Goal: Transaction & Acquisition: Purchase product/service

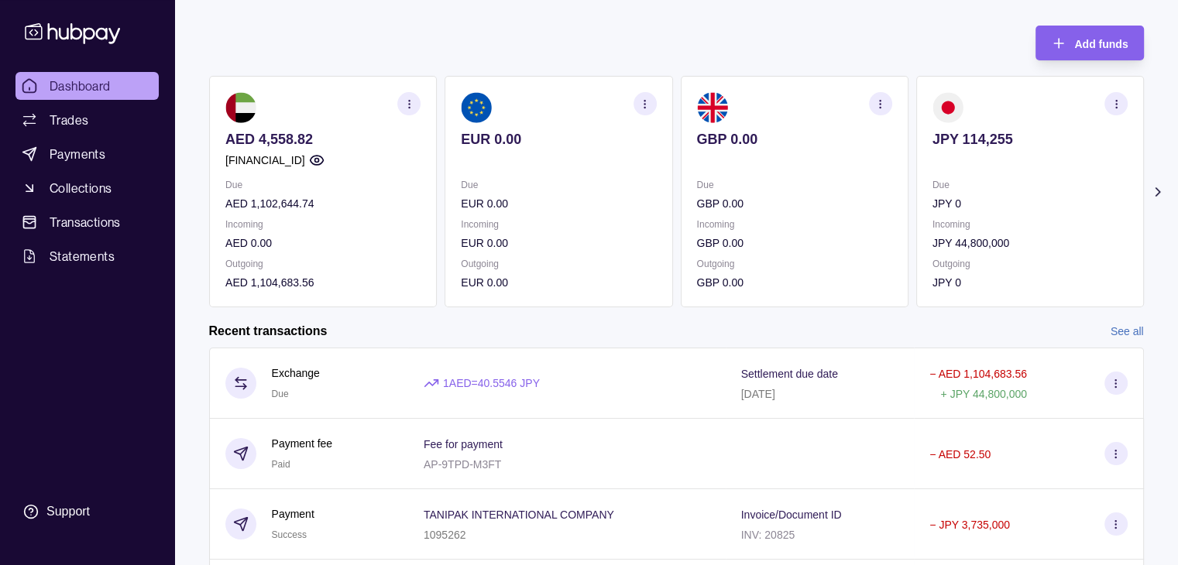
scroll to position [77, 0]
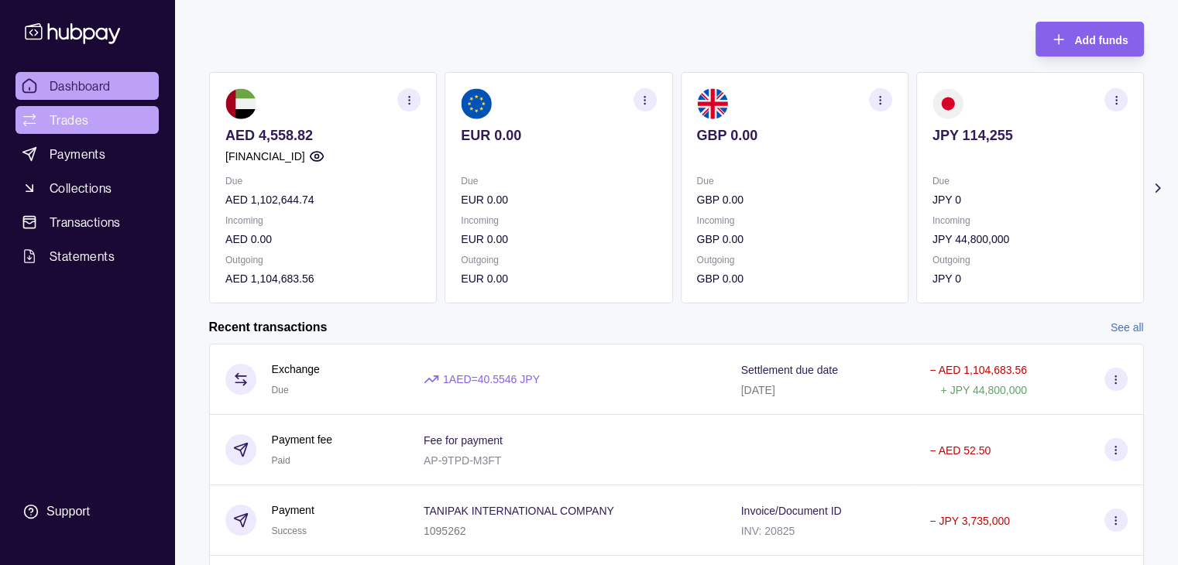
click at [77, 115] on span "Trades" at bounding box center [69, 120] width 39 height 19
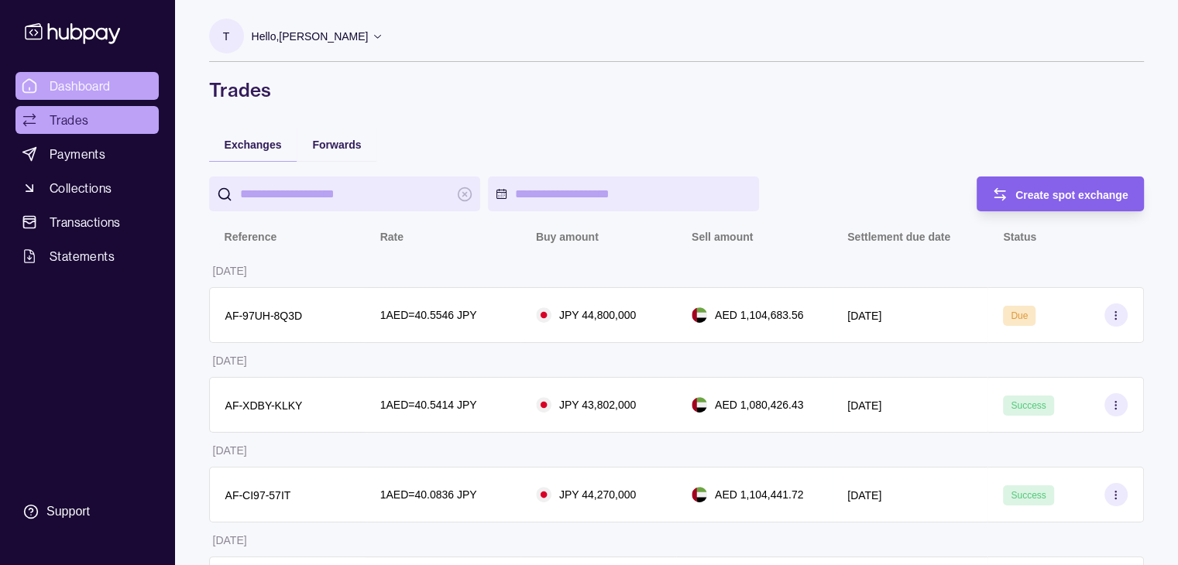
click at [77, 90] on span "Dashboard" at bounding box center [80, 86] width 61 height 19
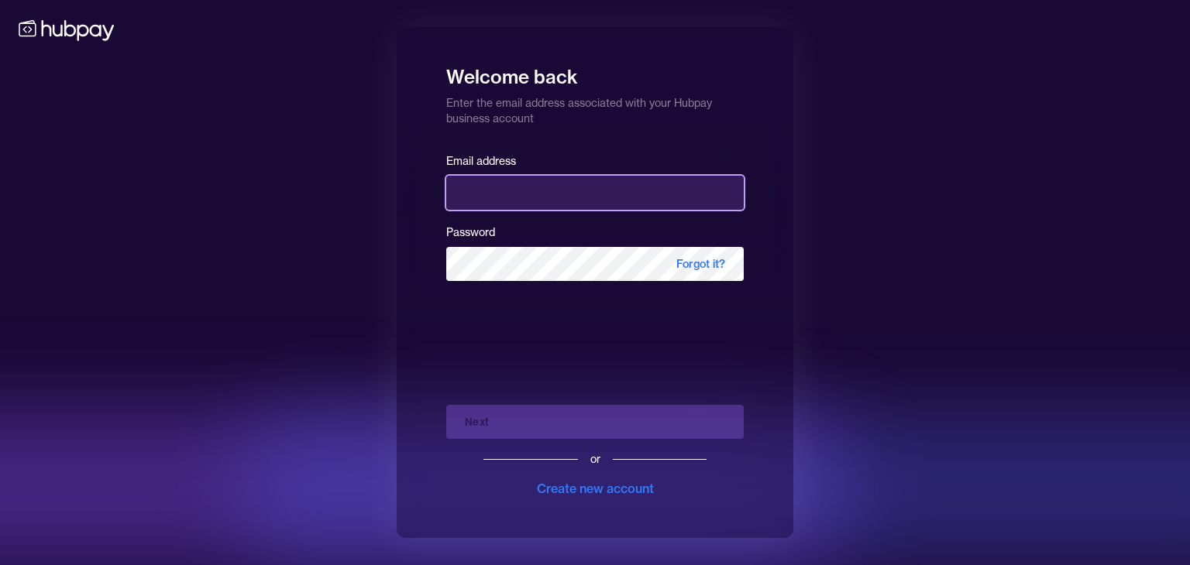
click at [486, 199] on input "email" at bounding box center [594, 193] width 297 height 34
type input "**********"
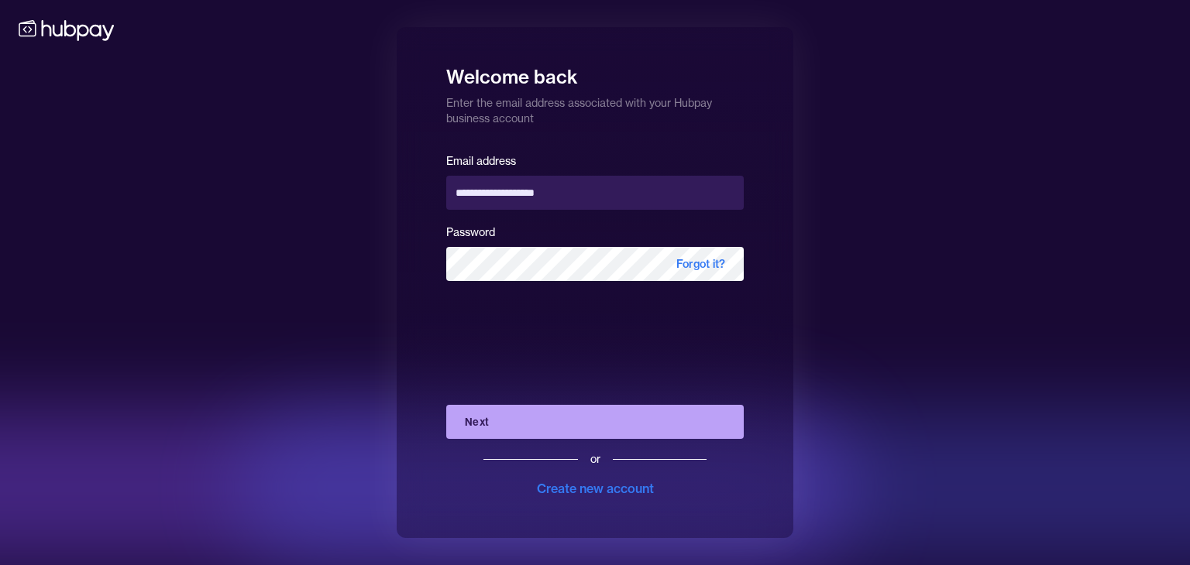
click at [520, 437] on button "Next" at bounding box center [594, 422] width 297 height 34
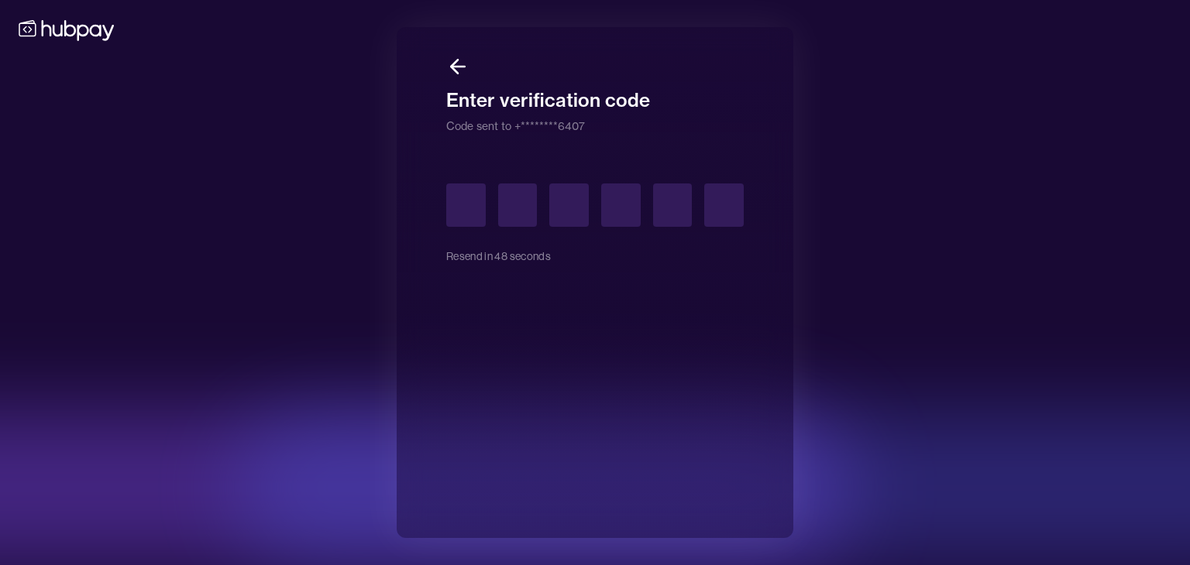
type input "*"
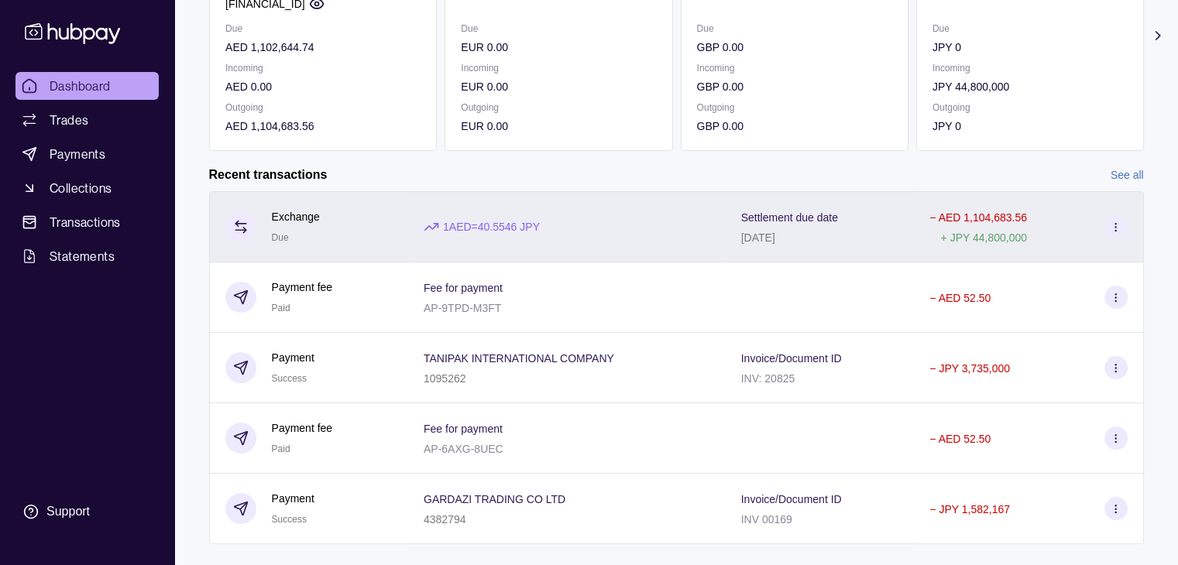
scroll to position [232, 0]
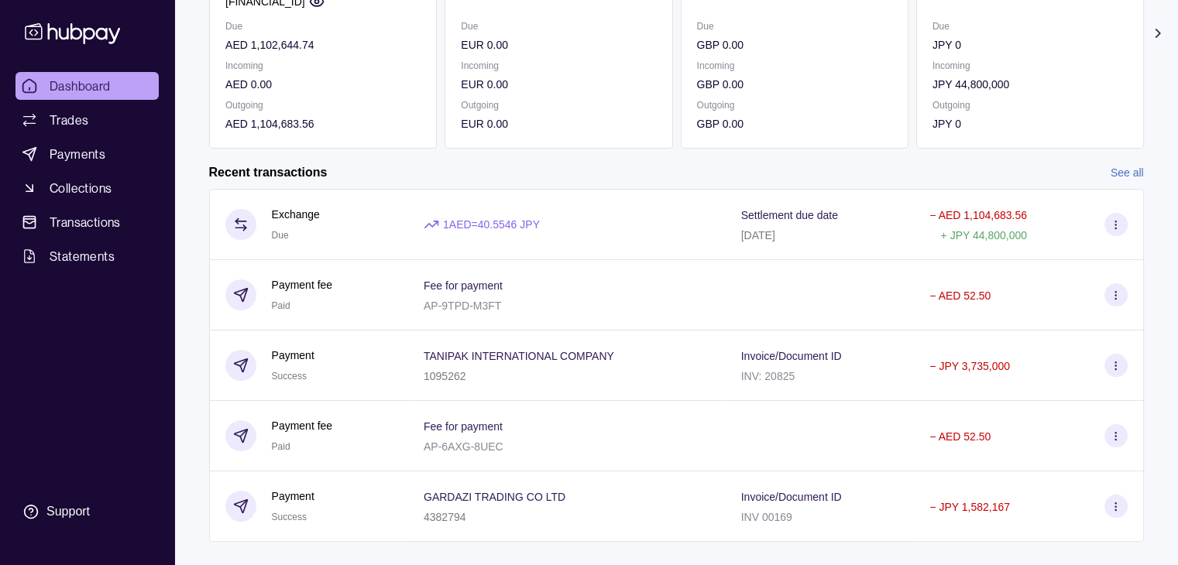
click at [1118, 167] on link "See all" at bounding box center [1127, 172] width 33 height 17
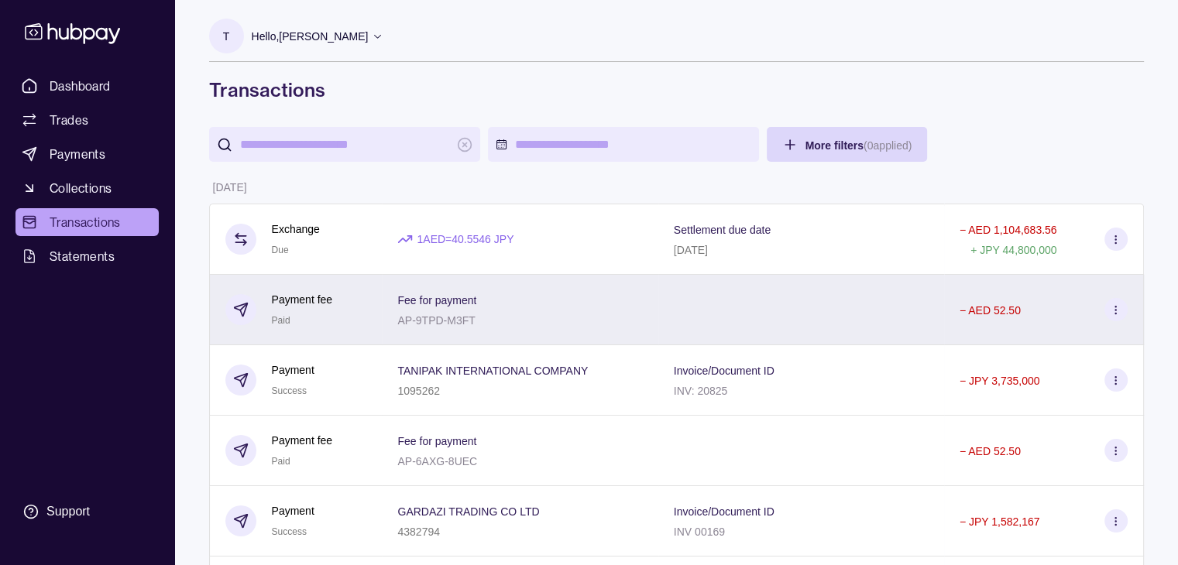
scroll to position [657, 0]
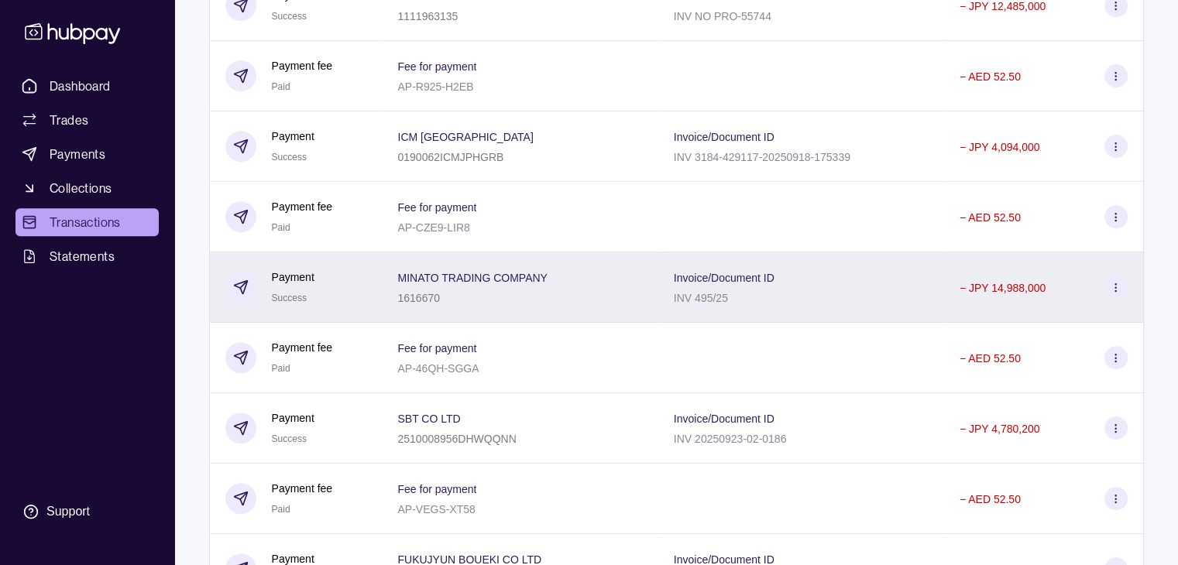
click at [1109, 290] on section at bounding box center [1115, 287] width 23 height 23
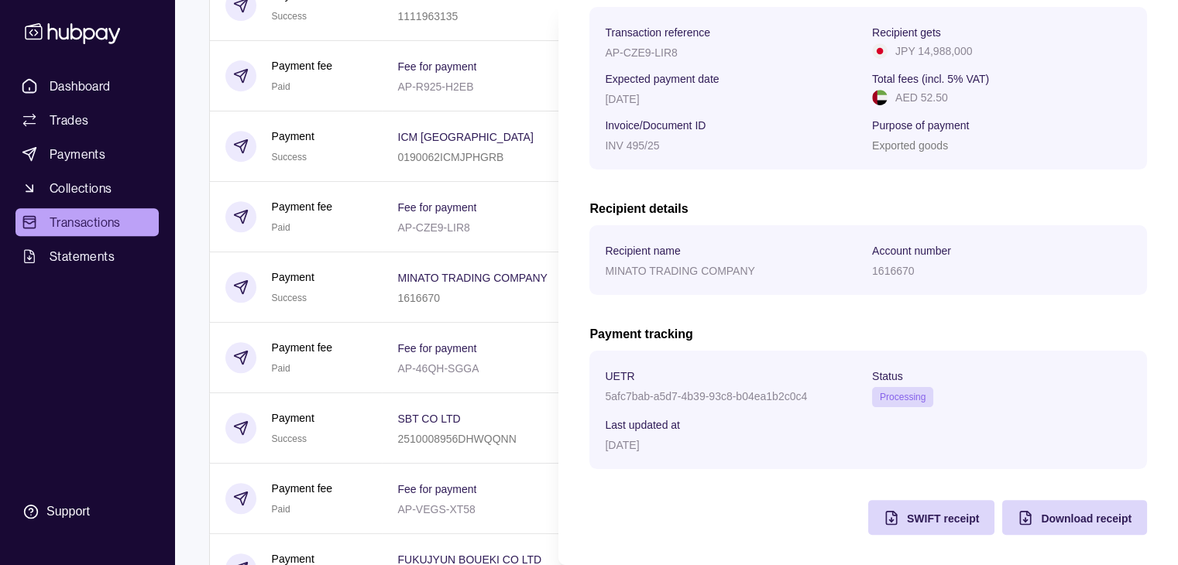
scroll to position [248, 0]
click at [515, 230] on html "Dashboard Trades Payments Collections Transactions Statements Support T Hello, …" at bounding box center [589, 200] width 1178 height 1715
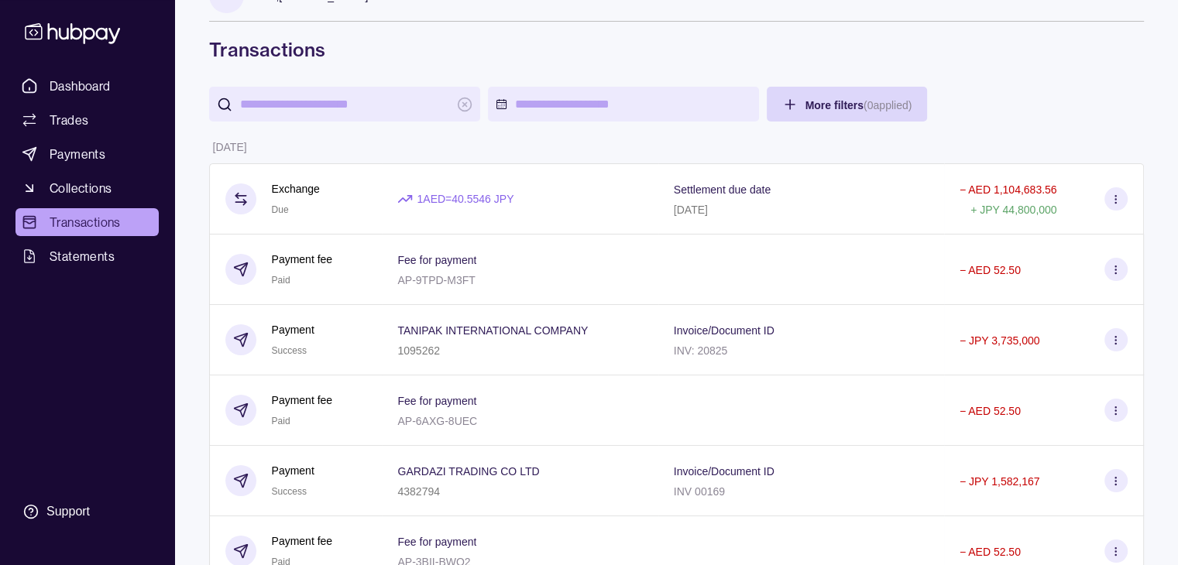
scroll to position [37, 0]
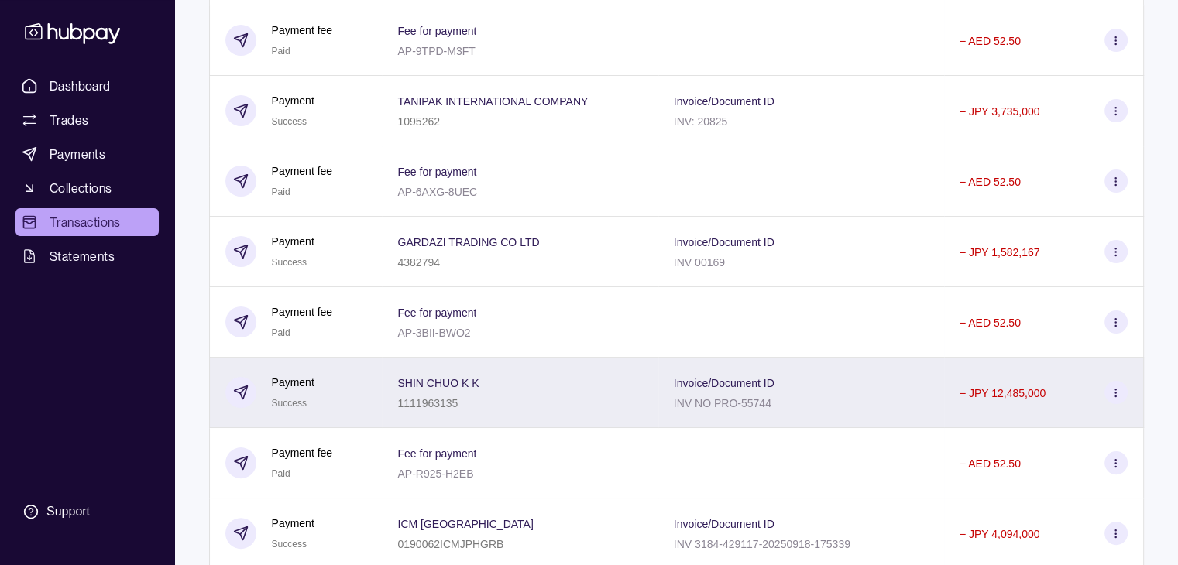
click at [569, 415] on div "SHIN CHUO K K 1111963135" at bounding box center [520, 393] width 276 height 70
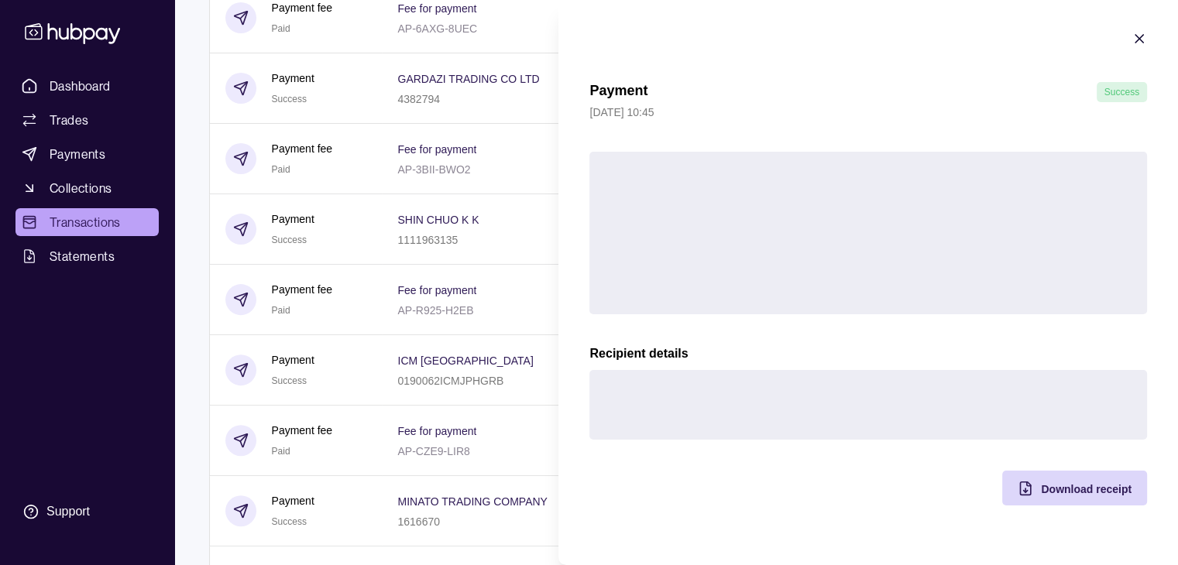
scroll to position [502, 0]
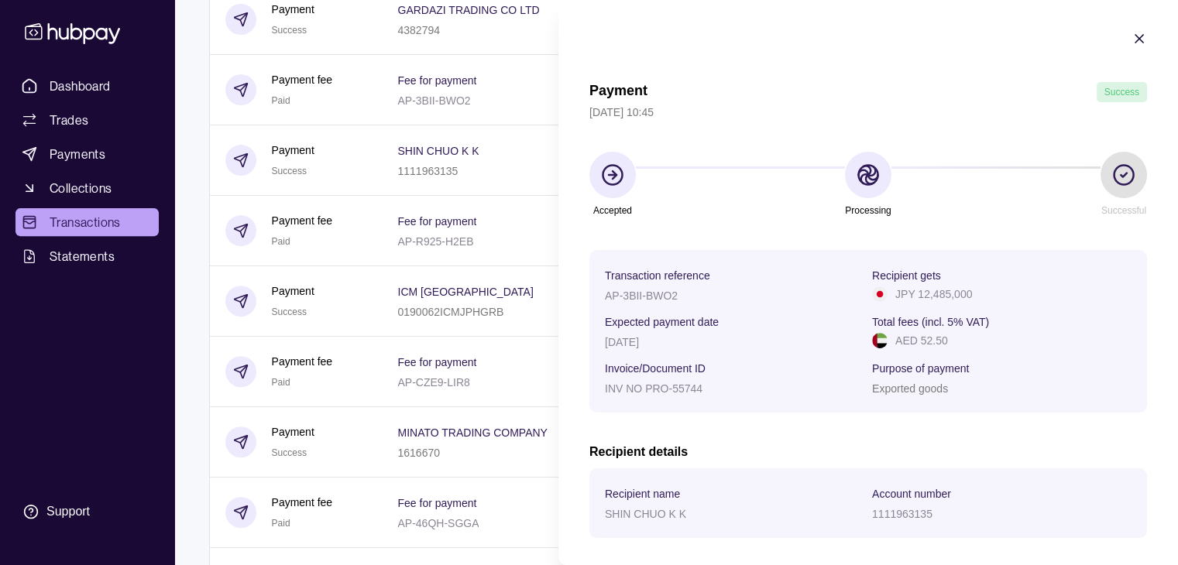
click at [1144, 33] on section "Payment Success [DATE] 10:45 Accepted Processing Successful Transaction referen…" at bounding box center [868, 404] width 620 height 809
click at [1135, 38] on icon "button" at bounding box center [1139, 39] width 8 height 8
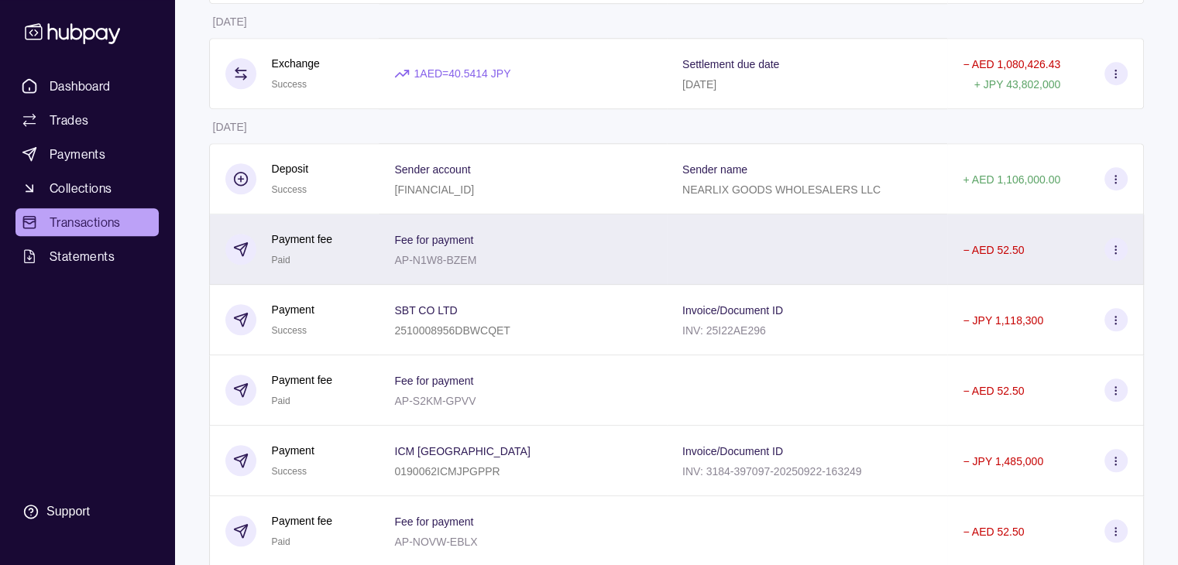
scroll to position [1354, 0]
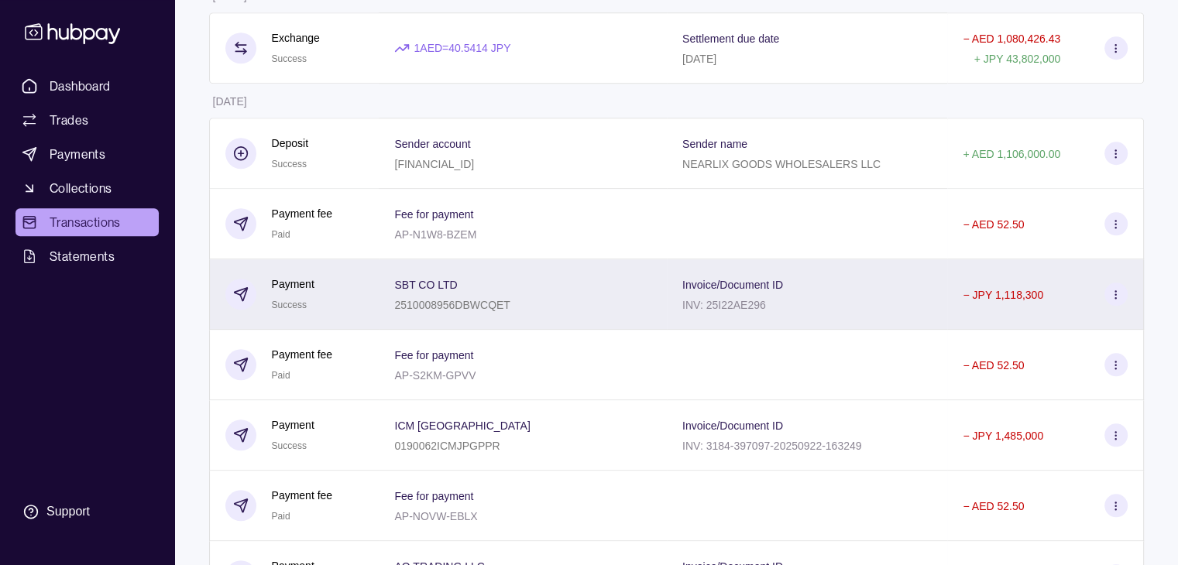
click at [1118, 306] on section at bounding box center [1115, 294] width 23 height 23
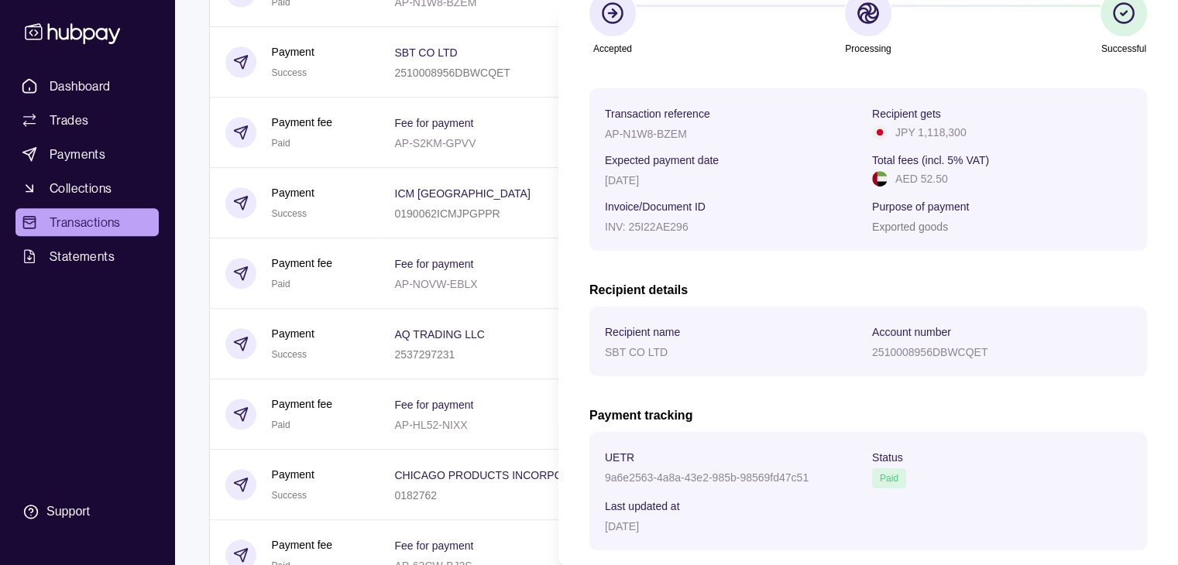
scroll to position [248, 0]
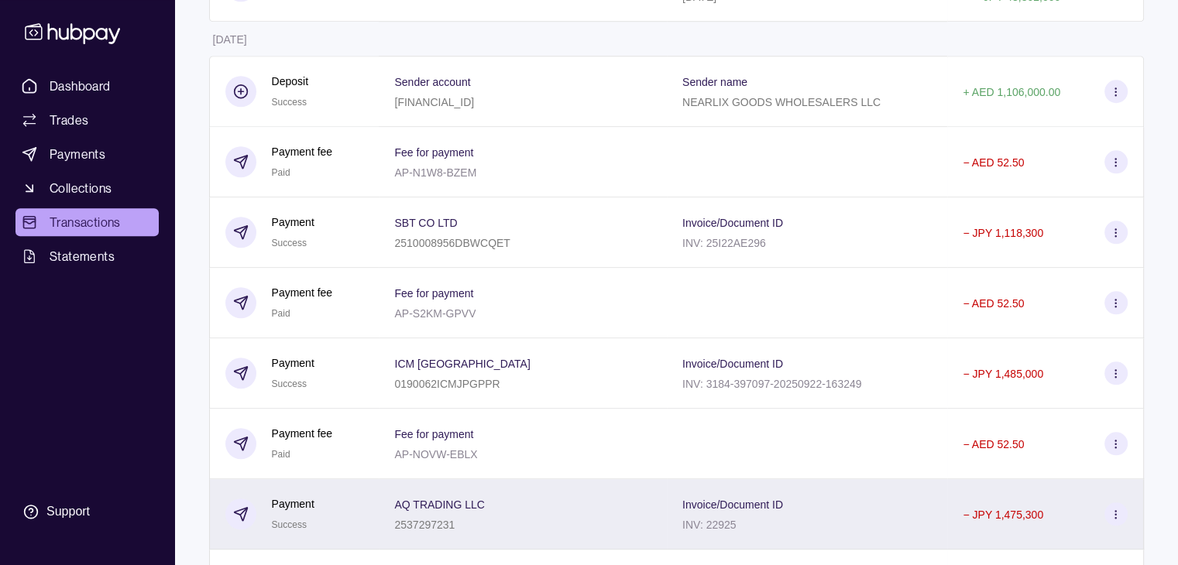
scroll to position [1431, 0]
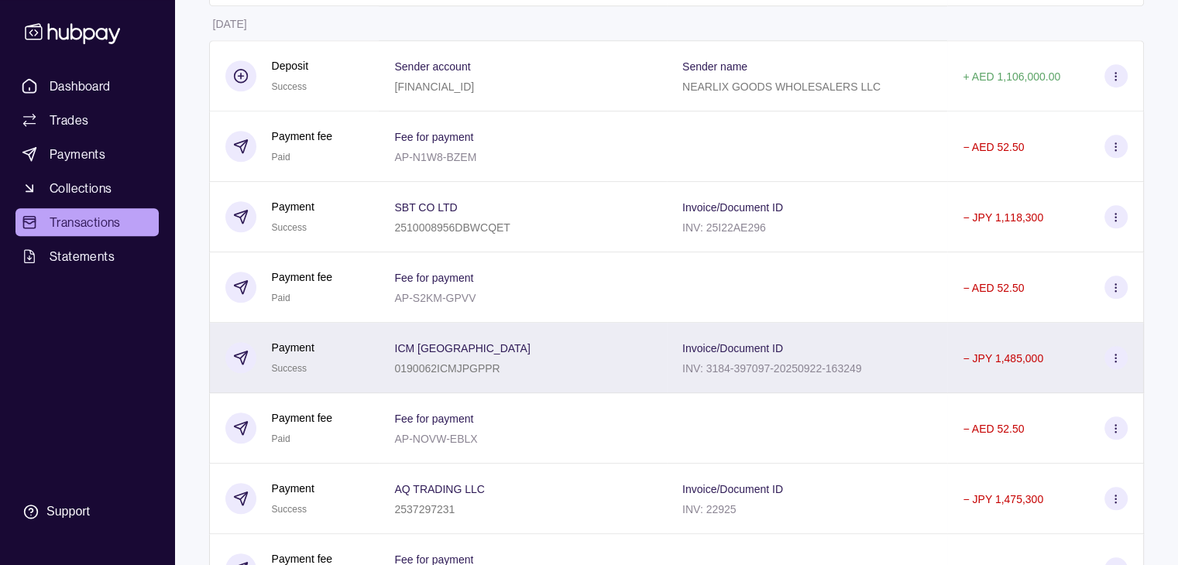
click at [483, 357] on section "ICM [GEOGRAPHIC_DATA]" at bounding box center [462, 347] width 136 height 19
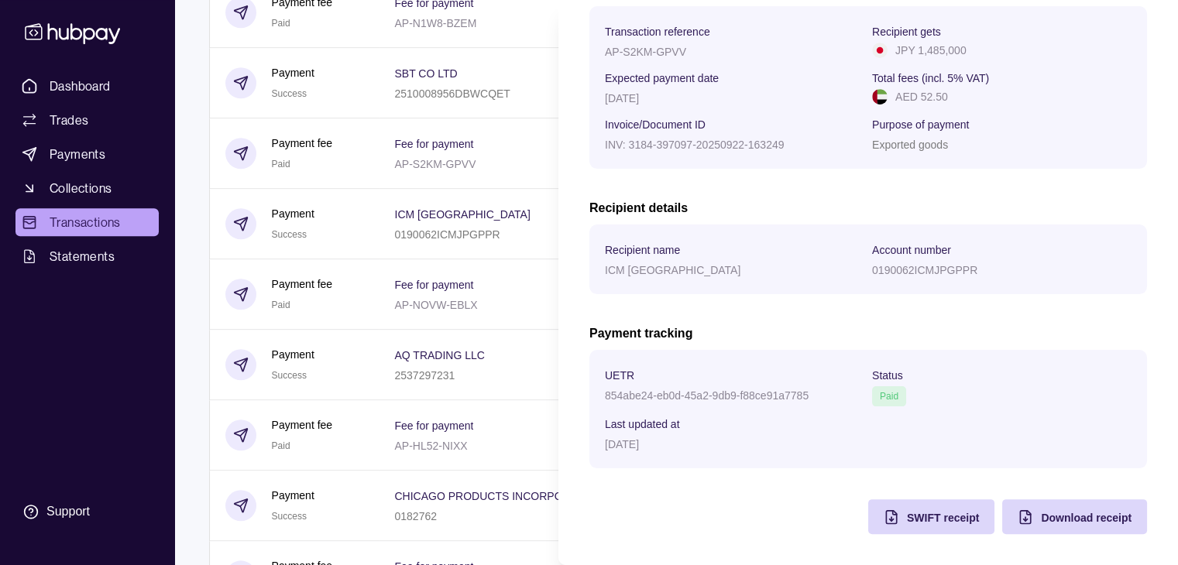
scroll to position [1586, 0]
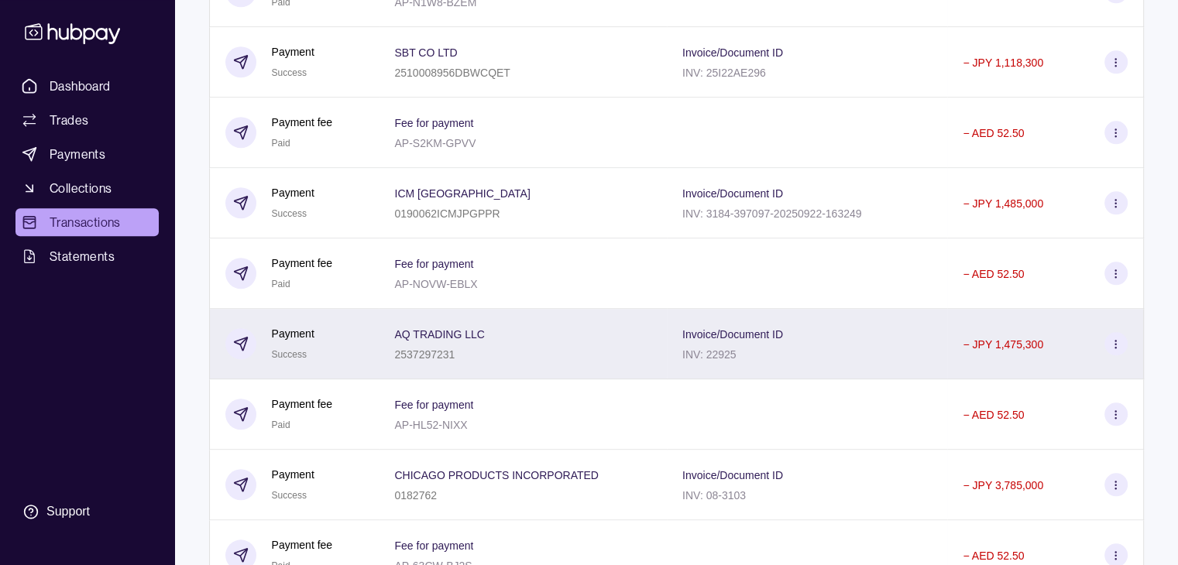
click at [520, 348] on div "AQ TRADING LLC 2537297231" at bounding box center [522, 344] width 257 height 39
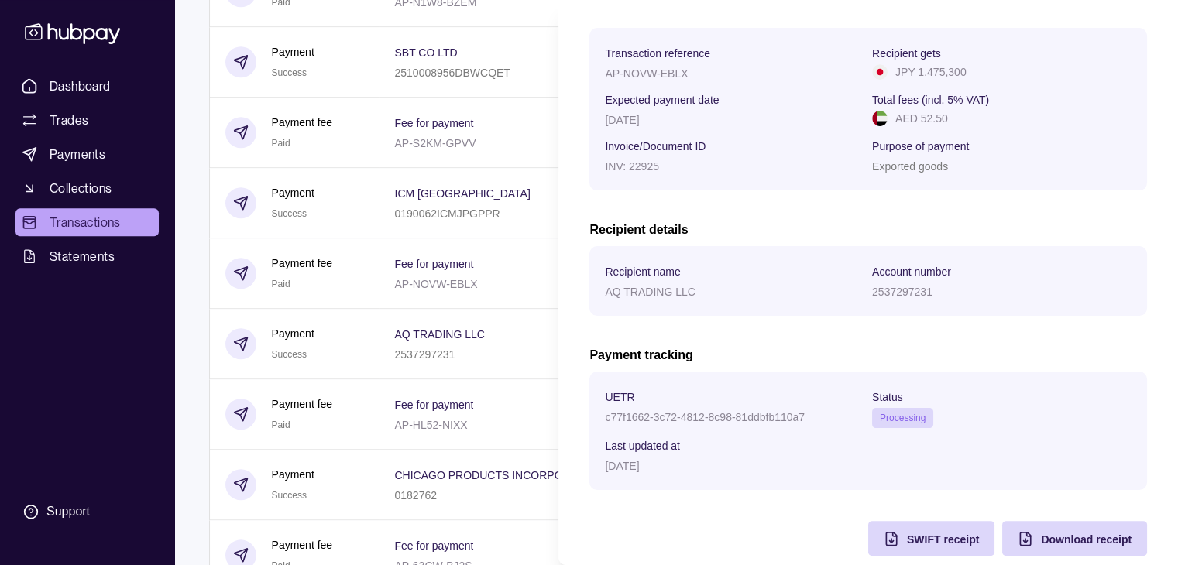
scroll to position [248, 0]
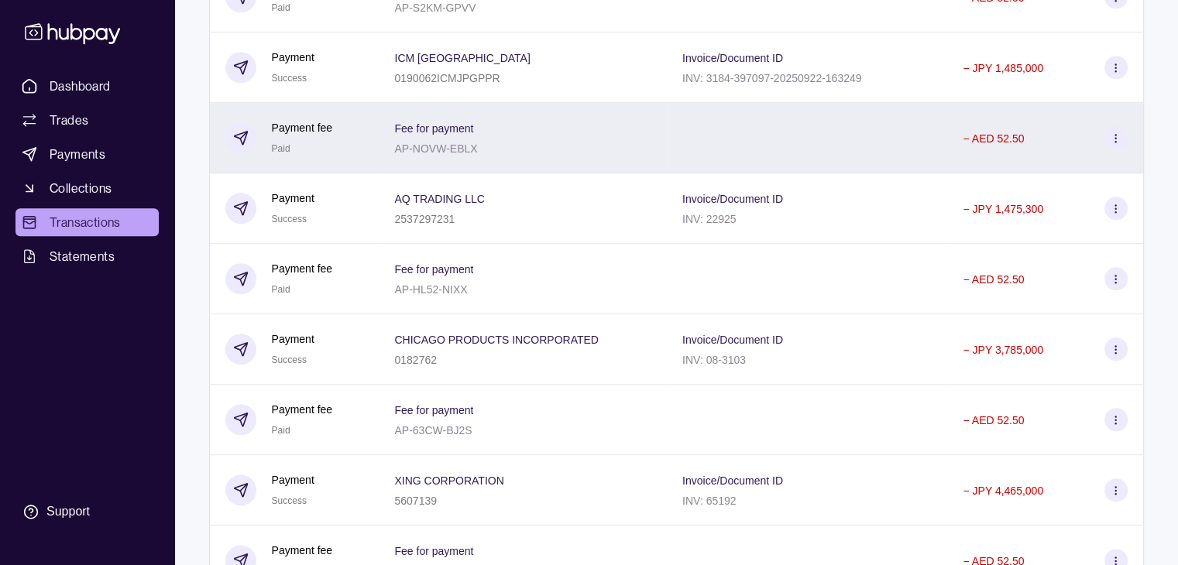
scroll to position [1741, 0]
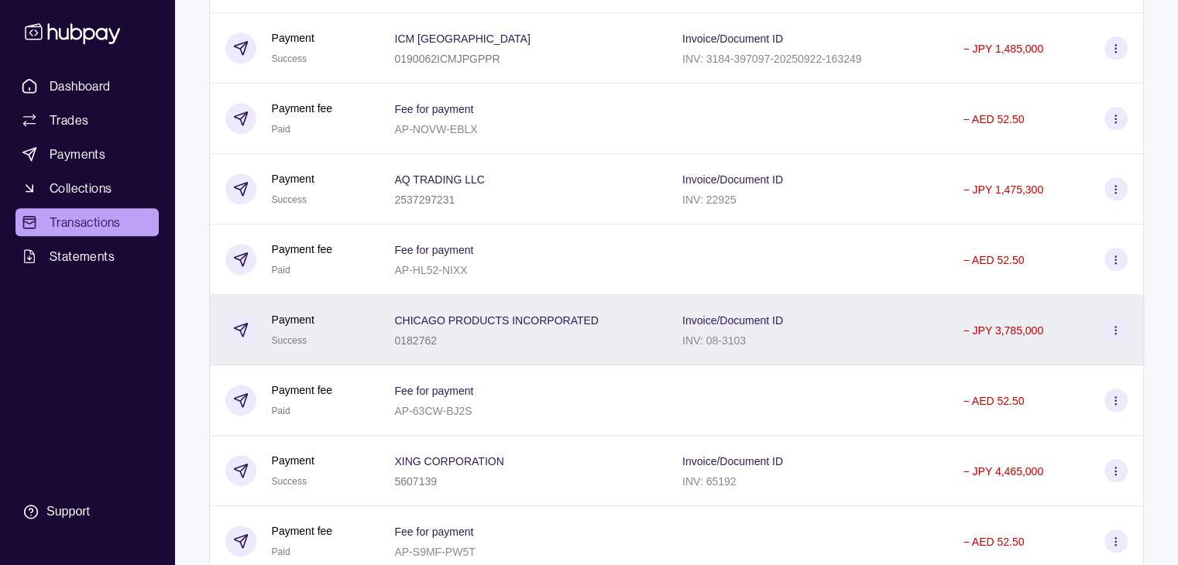
click at [506, 348] on div "0182762" at bounding box center [496, 340] width 204 height 19
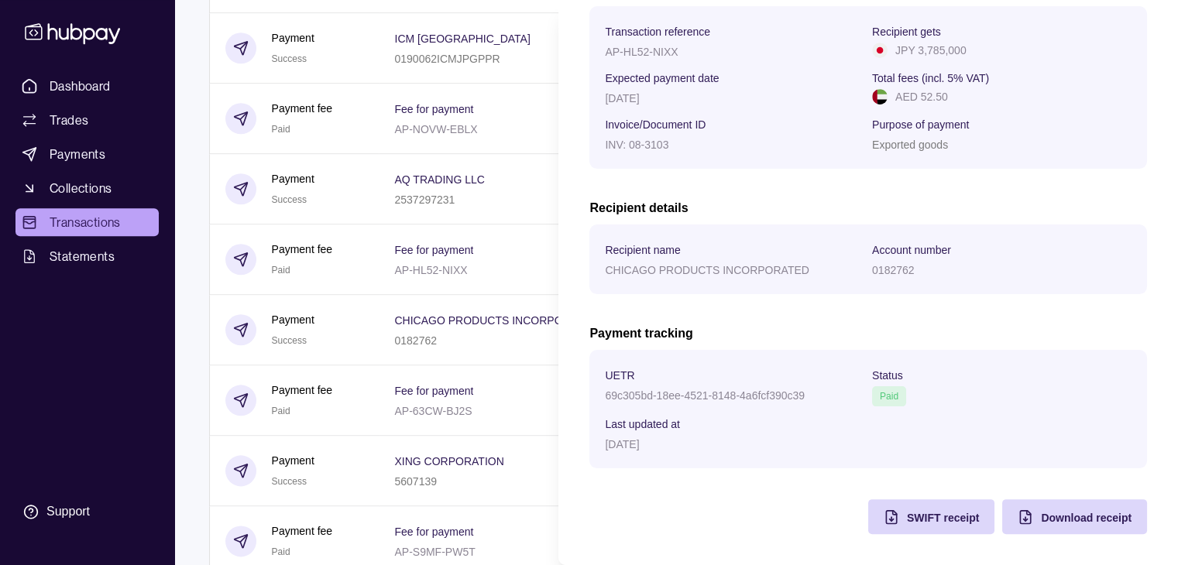
scroll to position [248, 0]
click at [489, 338] on html "Dashboard Trades Payments Collections Transactions Statements Support T Hello, …" at bounding box center [589, 561] width 1178 height 4604
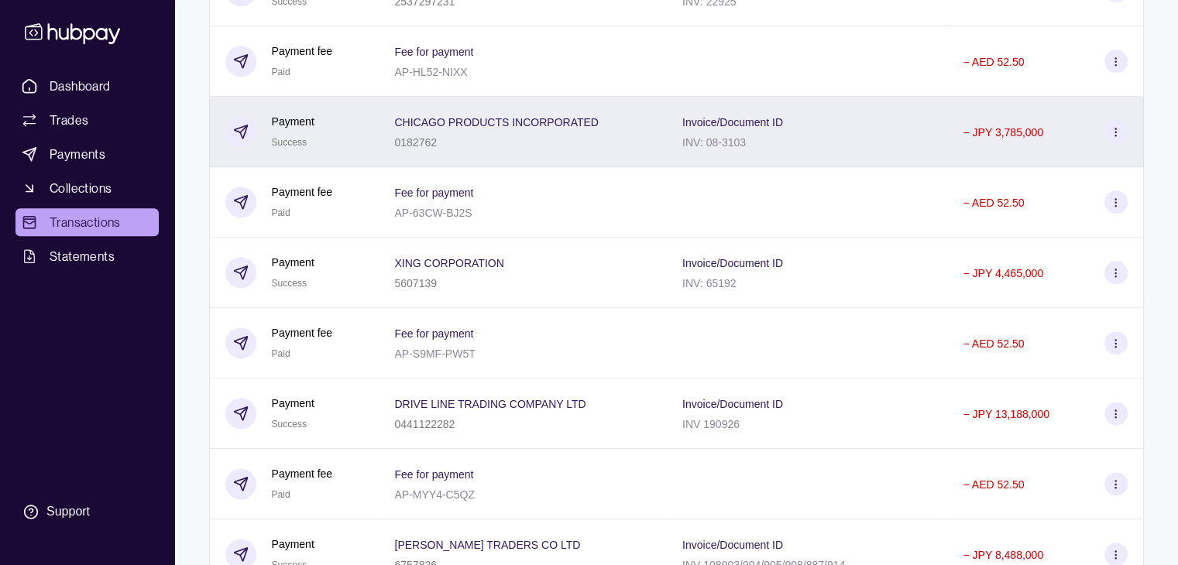
scroll to position [1973, 0]
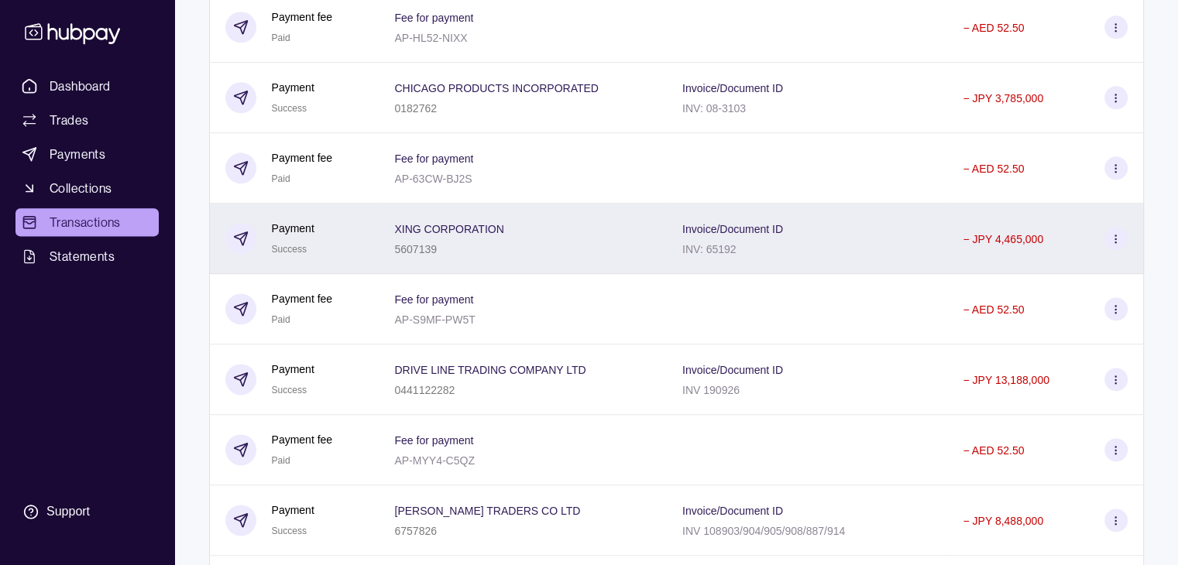
click at [520, 251] on div "XING CORPORATION 5607139" at bounding box center [522, 238] width 257 height 39
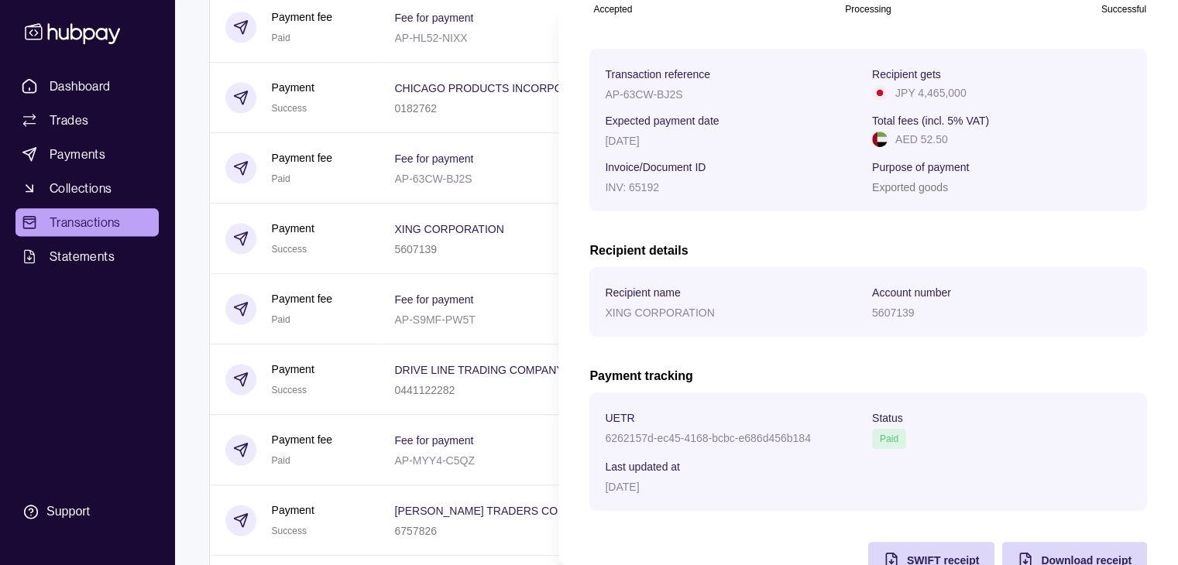
scroll to position [248, 0]
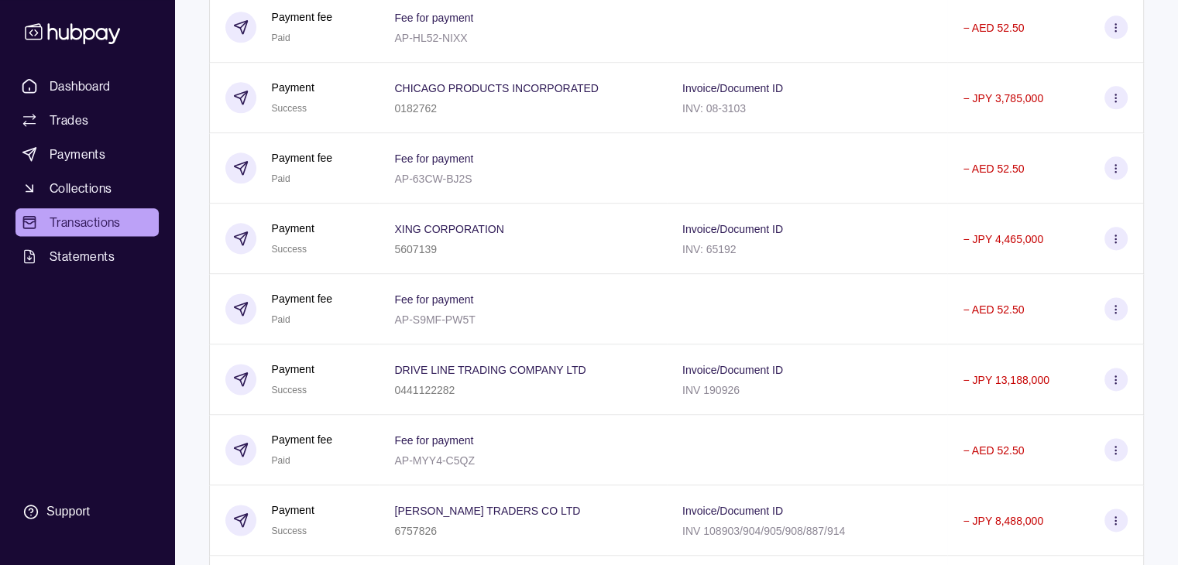
click at [443, 317] on html "Dashboard Trades Payments Collections Transactions Statements Support T Hello, …" at bounding box center [589, 329] width 1178 height 4604
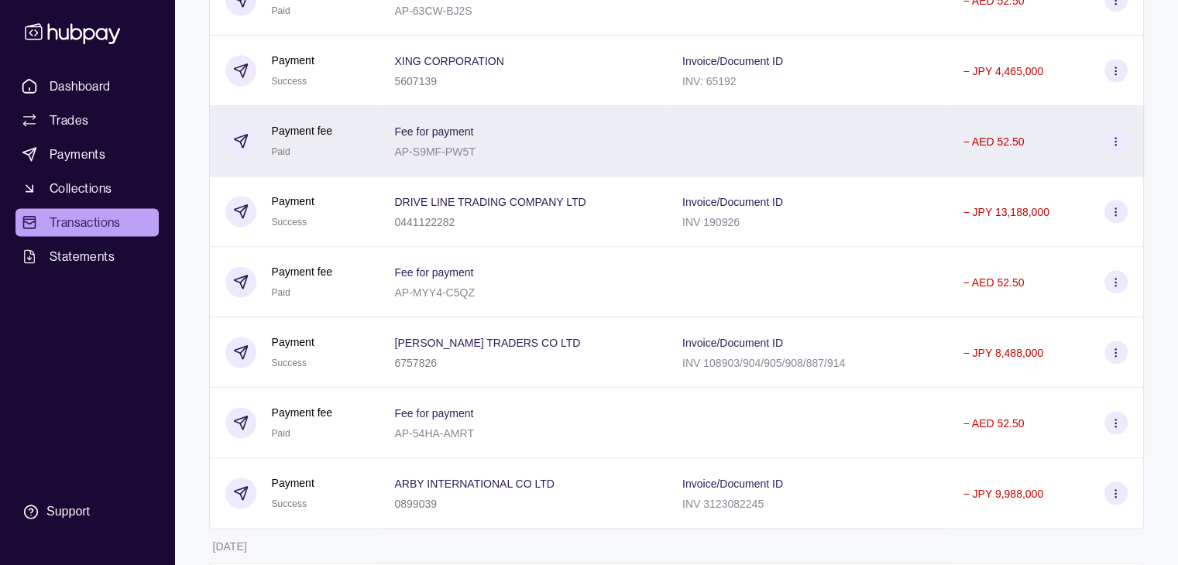
scroll to position [2206, 0]
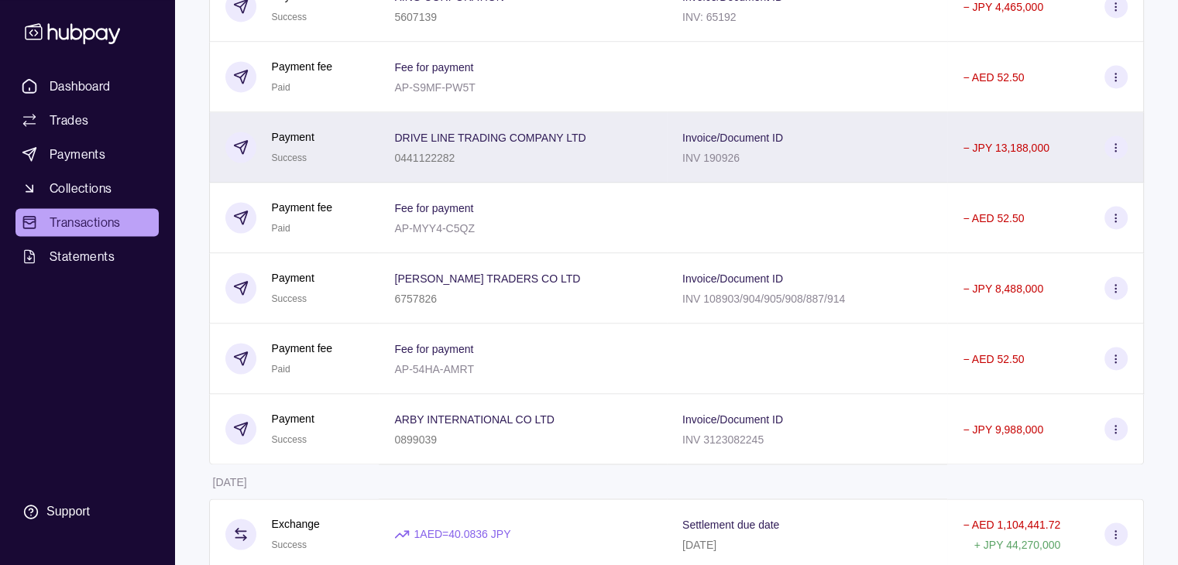
click at [514, 167] on div "0441122282" at bounding box center [489, 157] width 191 height 19
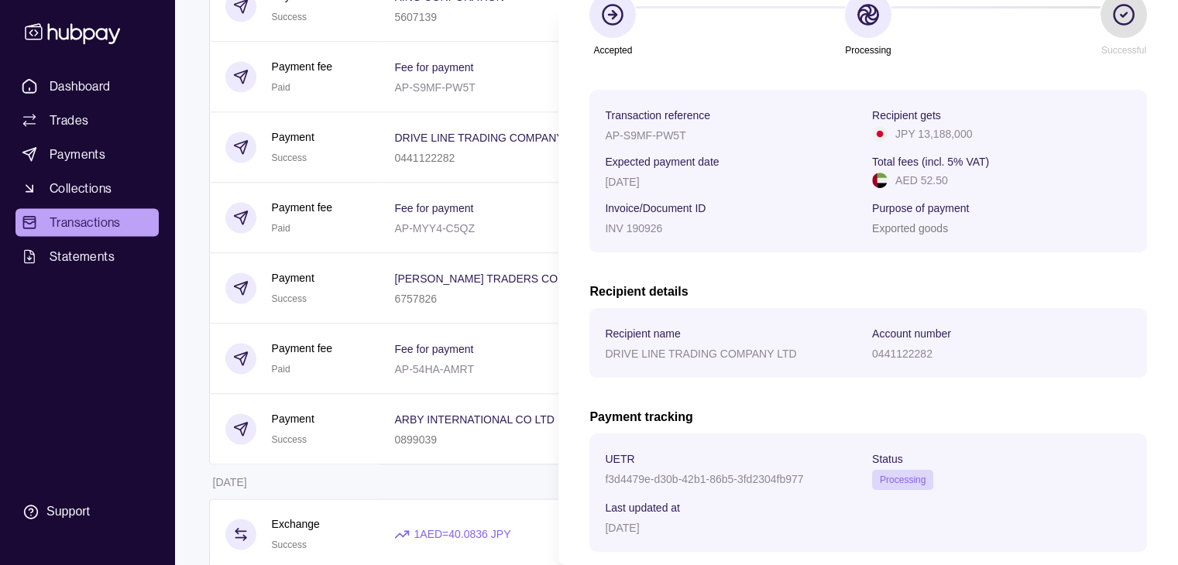
scroll to position [248, 0]
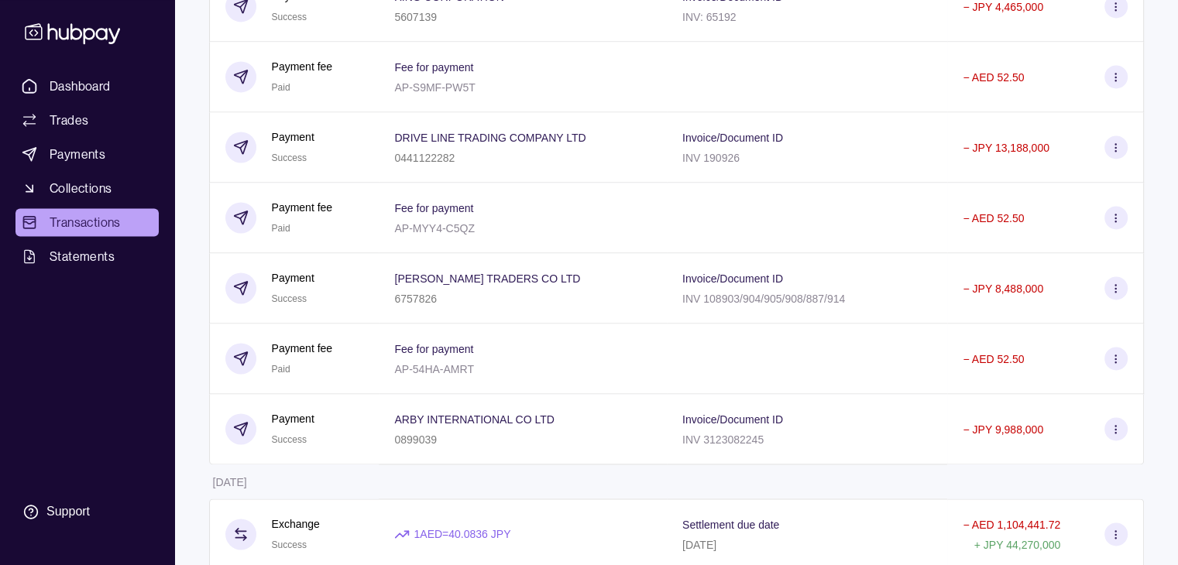
click at [501, 304] on html "Dashboard Trades Payments Collections Transactions Statements Support T Hello, …" at bounding box center [589, 96] width 1178 height 4604
click at [501, 304] on div "6757826" at bounding box center [487, 298] width 186 height 19
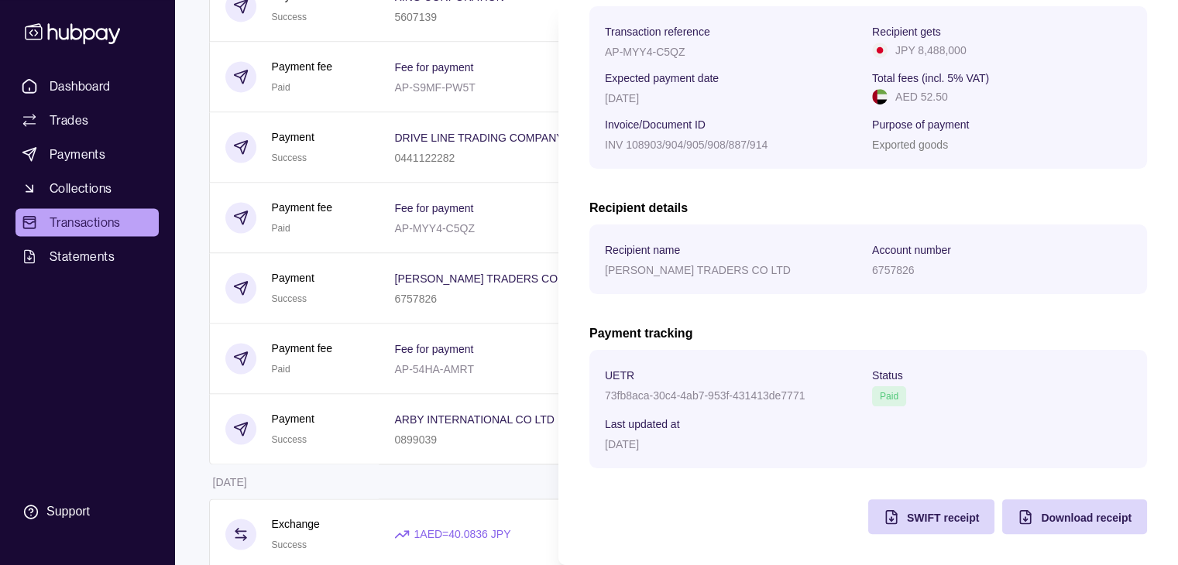
click at [480, 314] on html "Dashboard Trades Payments Collections Transactions Statements Support T Hello, …" at bounding box center [589, 96] width 1178 height 4604
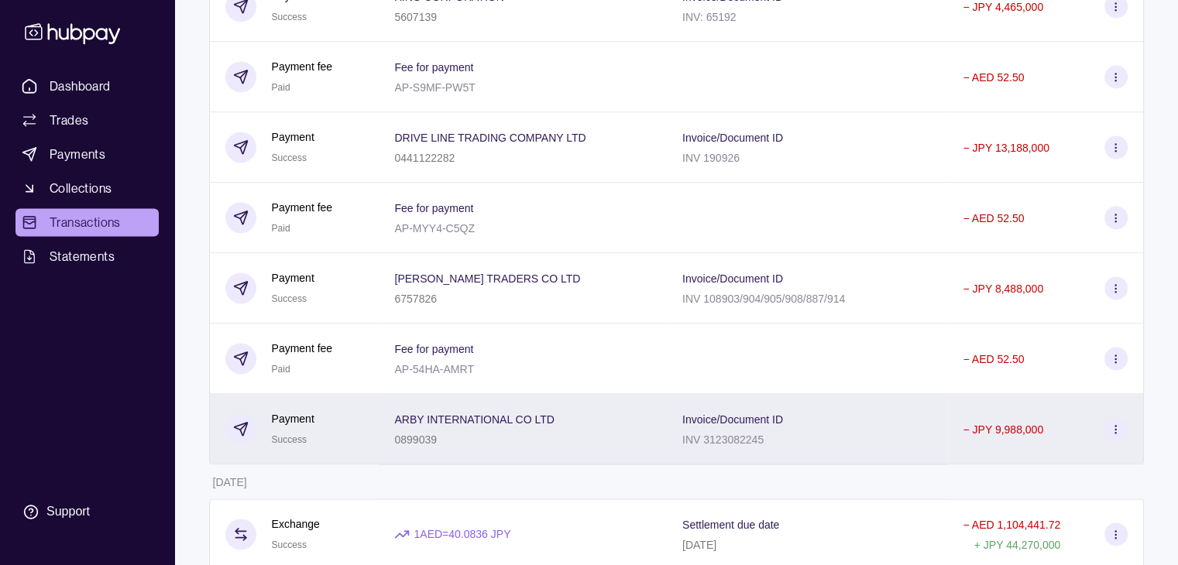
click at [497, 426] on p "ARBY INTERNATIONAL CO LTD" at bounding box center [474, 420] width 160 height 12
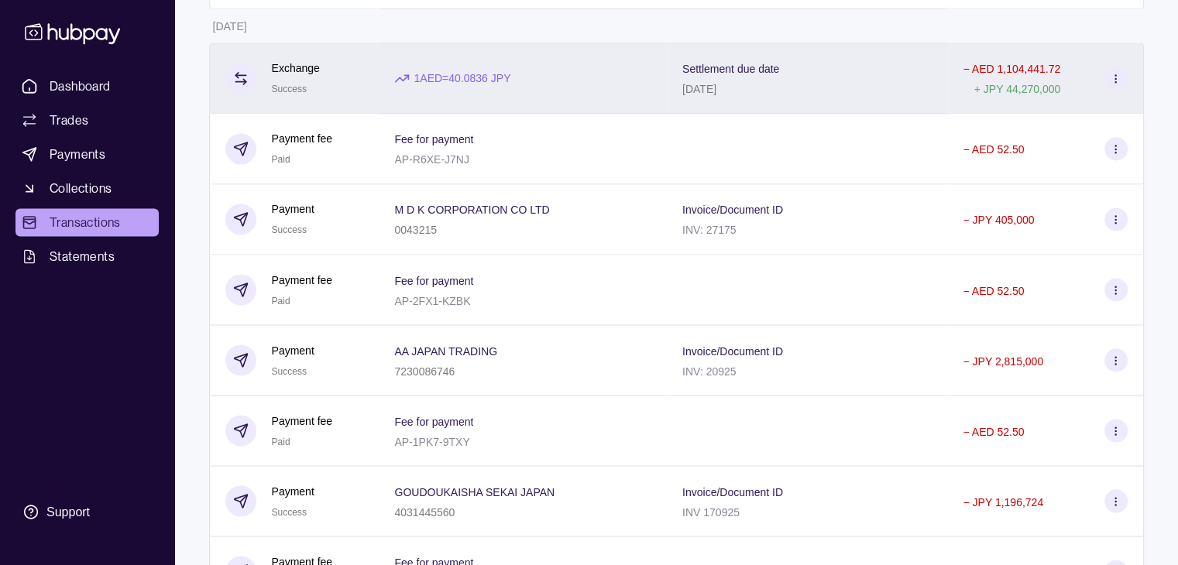
scroll to position [2671, 0]
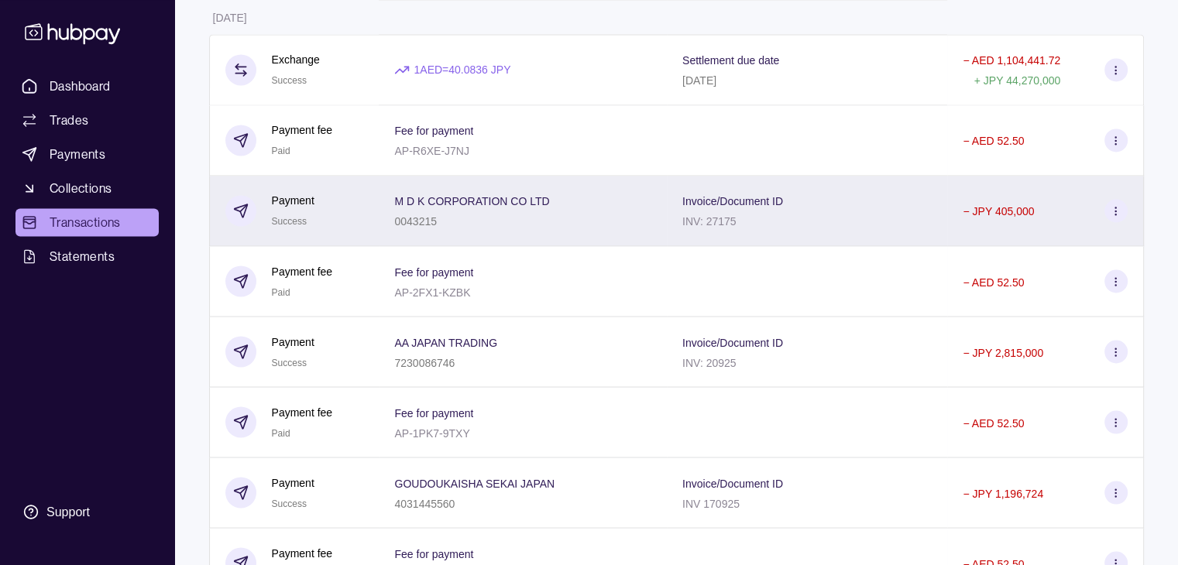
click at [520, 230] on div "0043215" at bounding box center [471, 220] width 155 height 19
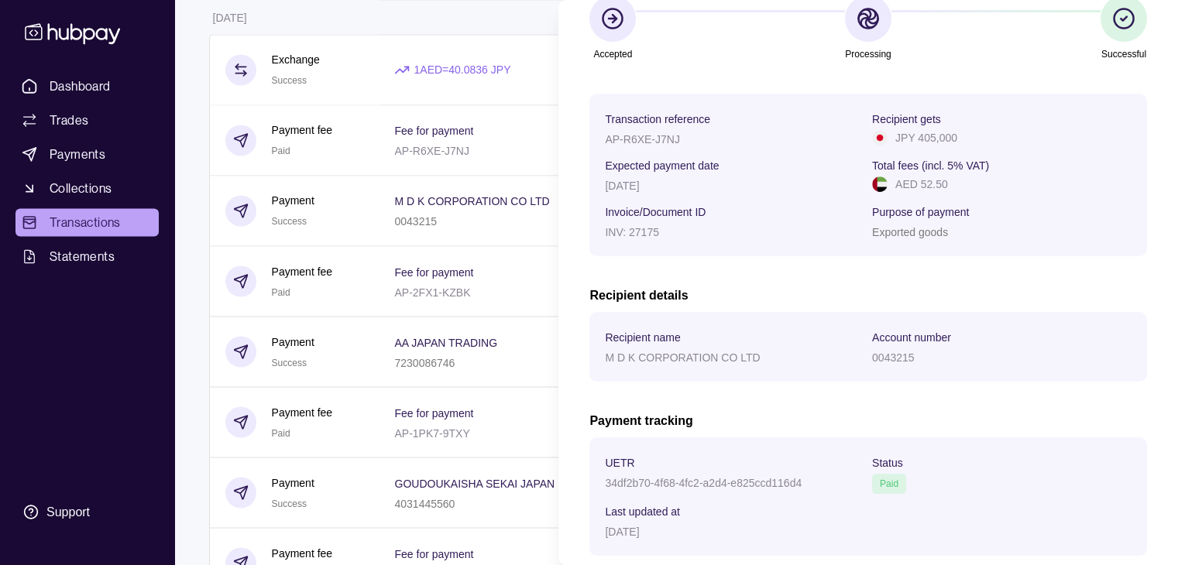
scroll to position [248, 0]
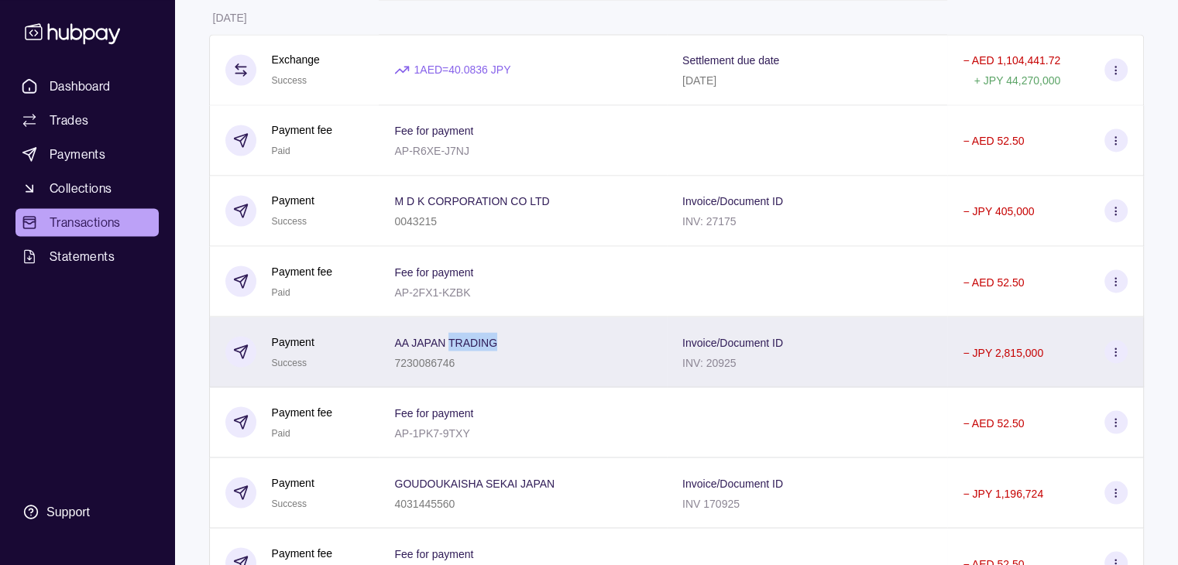
click at [489, 349] on p "AA JAPAN TRADING" at bounding box center [445, 342] width 103 height 12
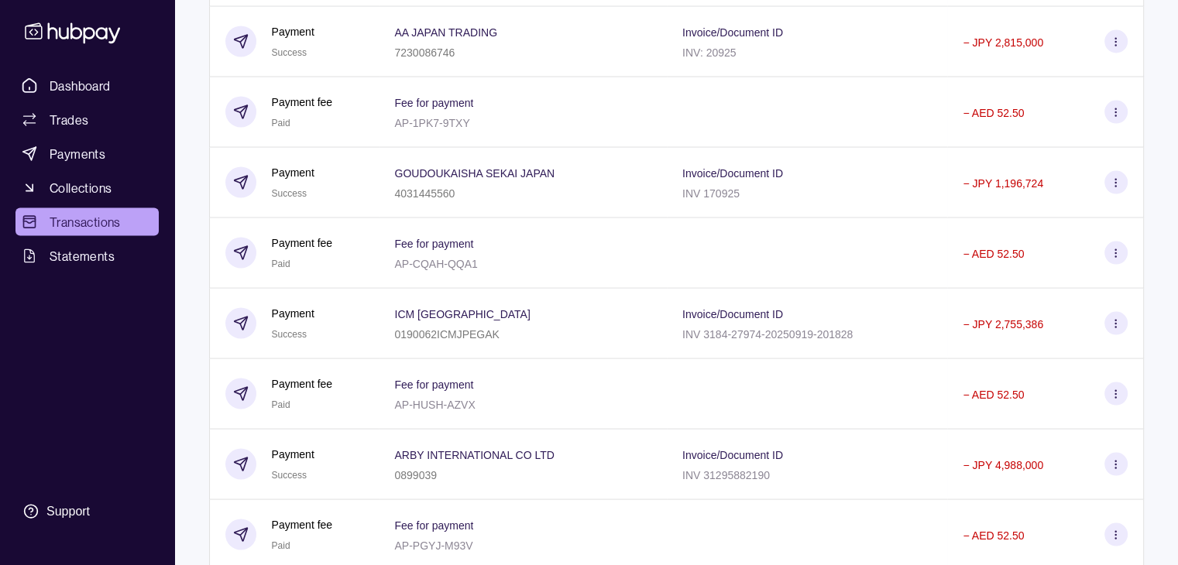
click at [493, 202] on div "4031445560" at bounding box center [474, 193] width 160 height 19
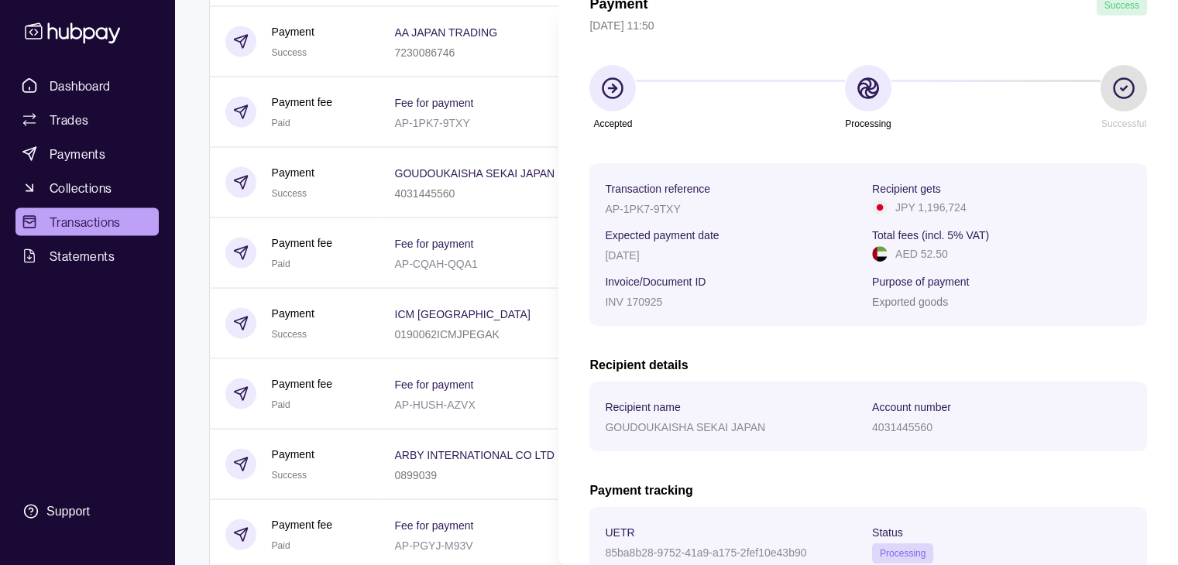
scroll to position [15, 0]
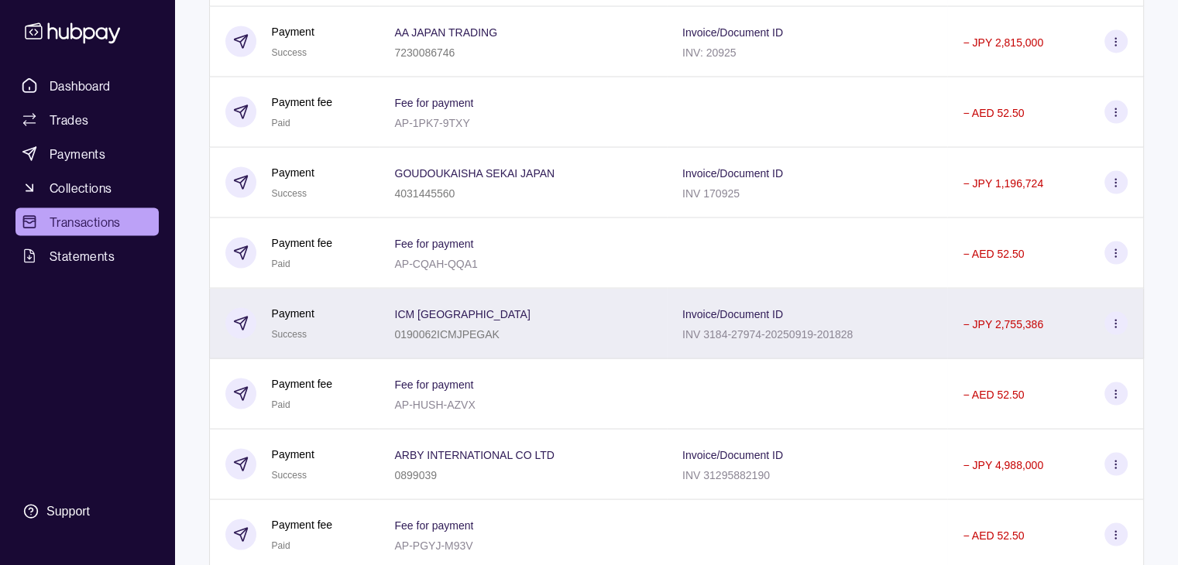
click at [488, 323] on section "ICM [GEOGRAPHIC_DATA]" at bounding box center [462, 313] width 136 height 19
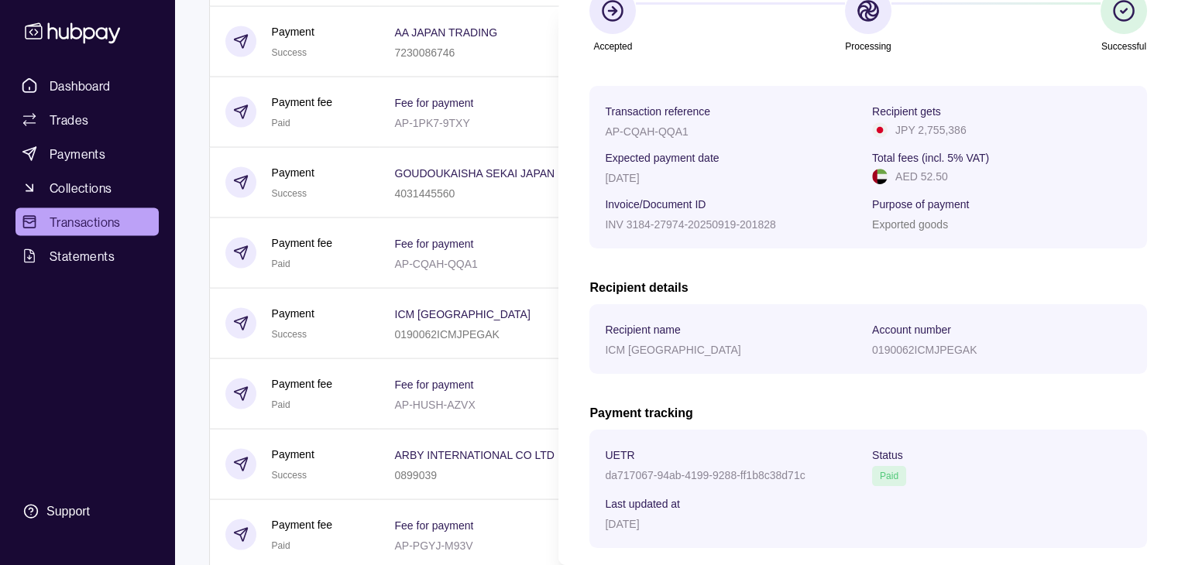
scroll to position [232, 0]
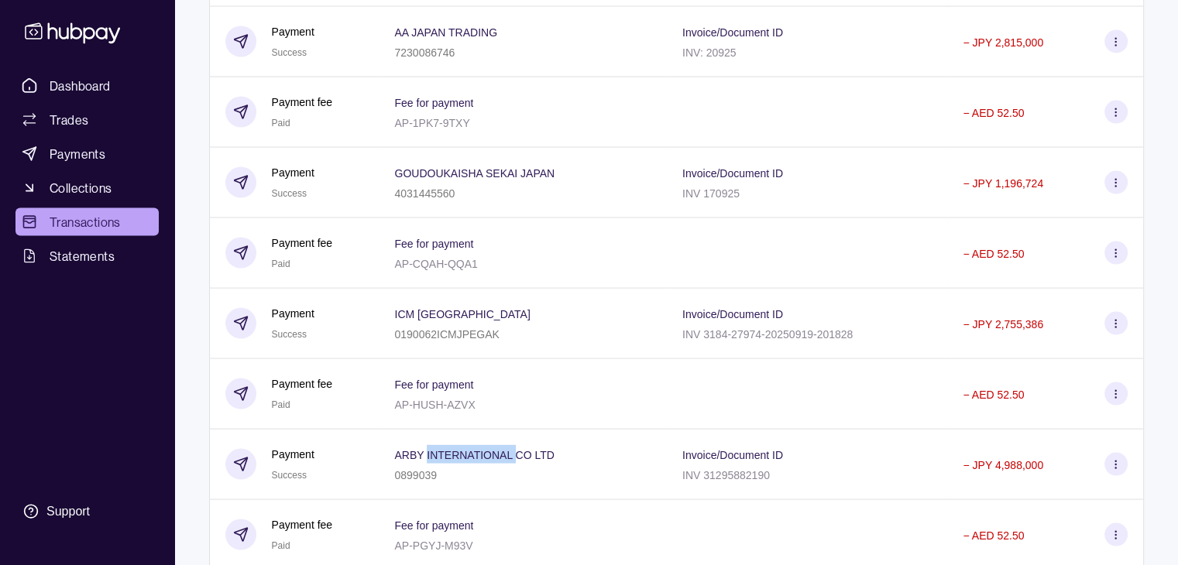
click at [487, 462] on p "ARBY INTERNATIONAL CO LTD" at bounding box center [474, 455] width 160 height 12
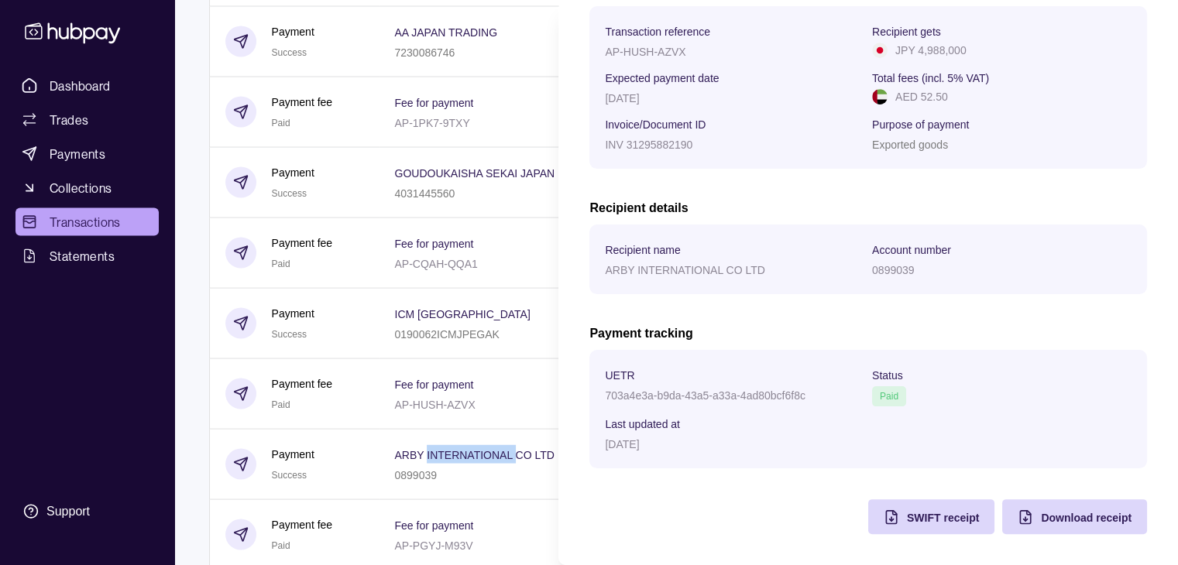
scroll to position [248, 0]
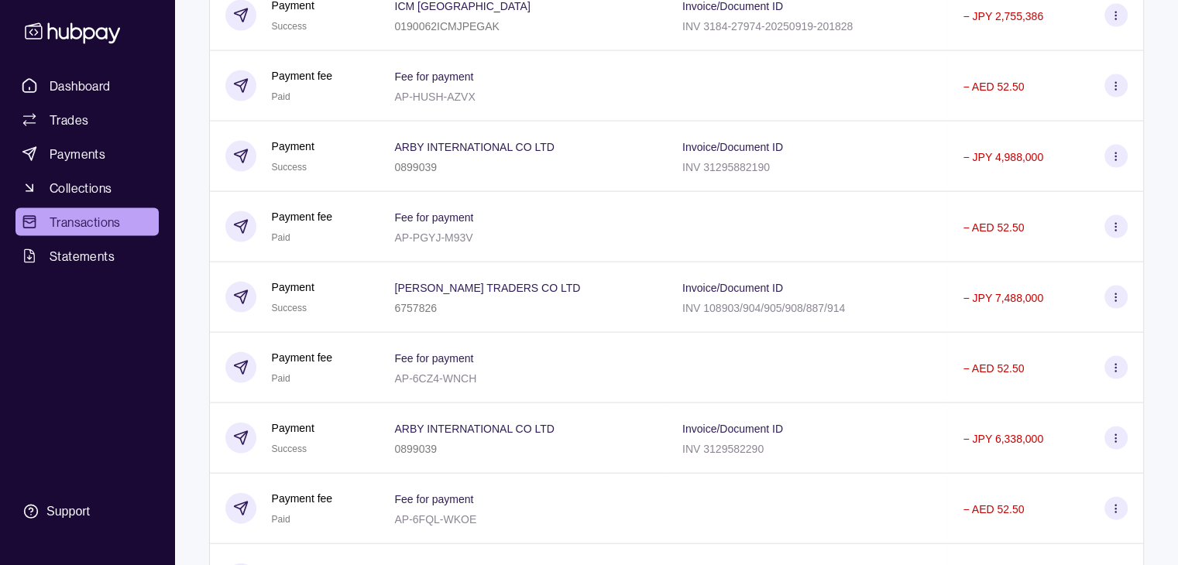
scroll to position [3290, 0]
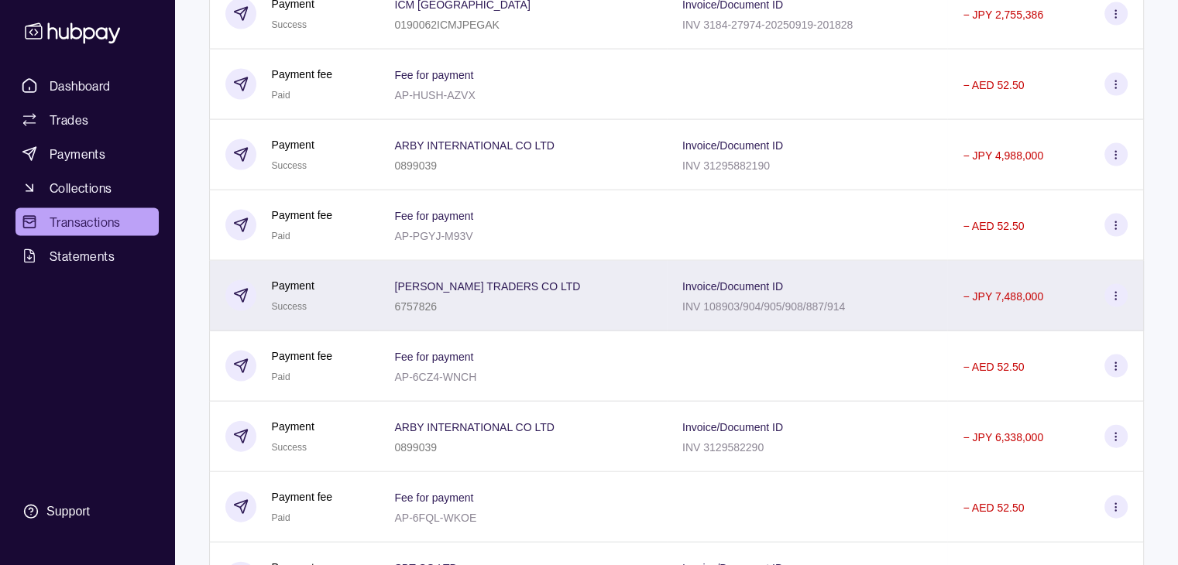
click at [452, 315] on div "6757826" at bounding box center [487, 306] width 186 height 19
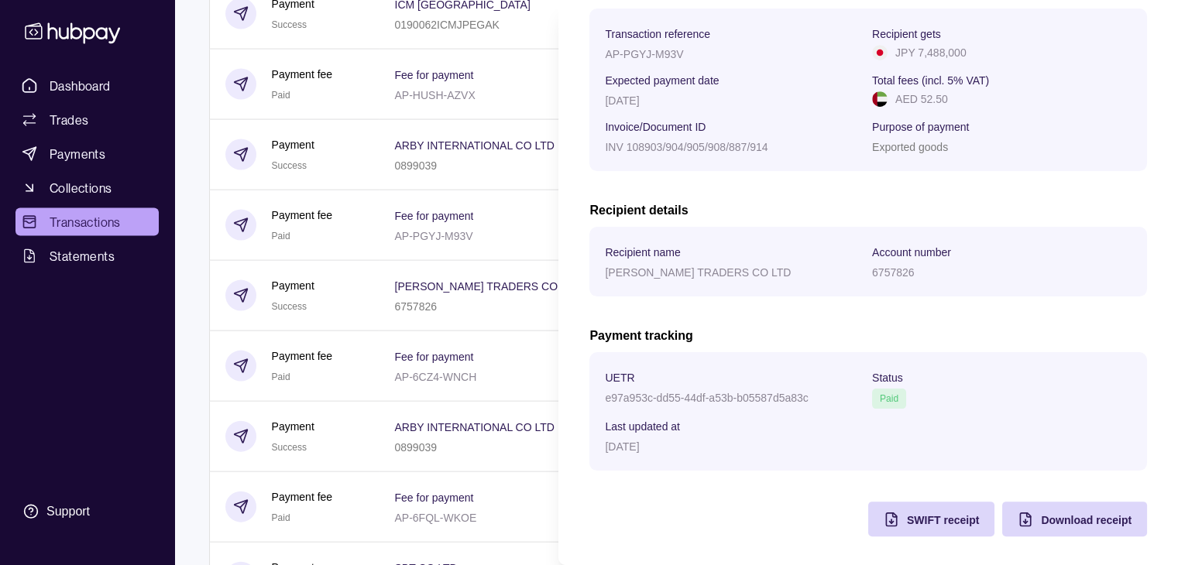
scroll to position [248, 0]
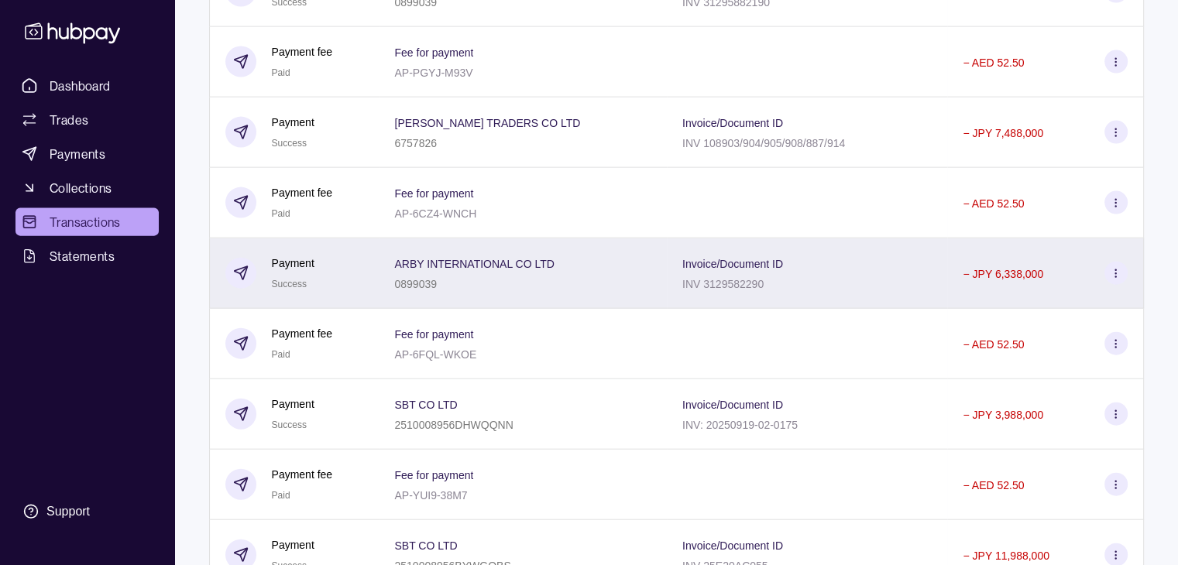
scroll to position [3522, 0]
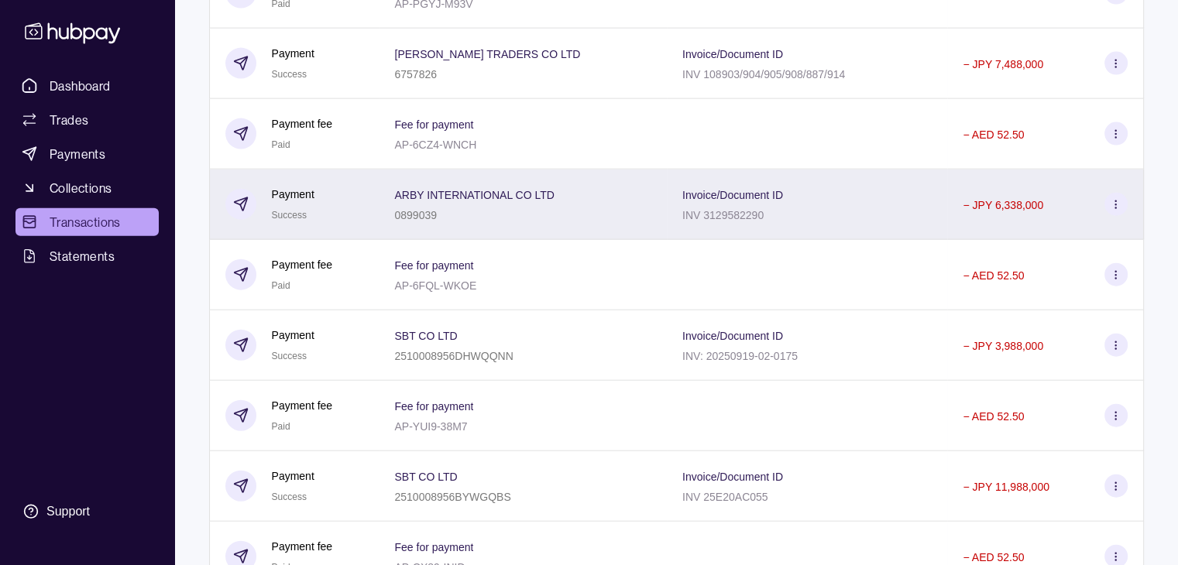
click at [545, 224] on div "0899039" at bounding box center [474, 214] width 160 height 19
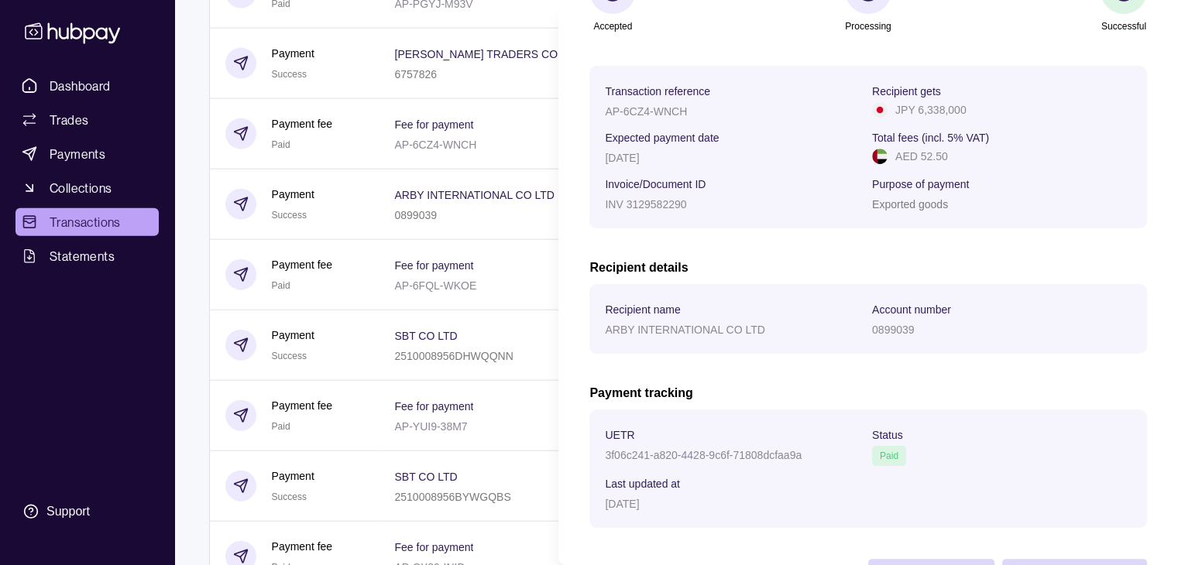
scroll to position [248, 0]
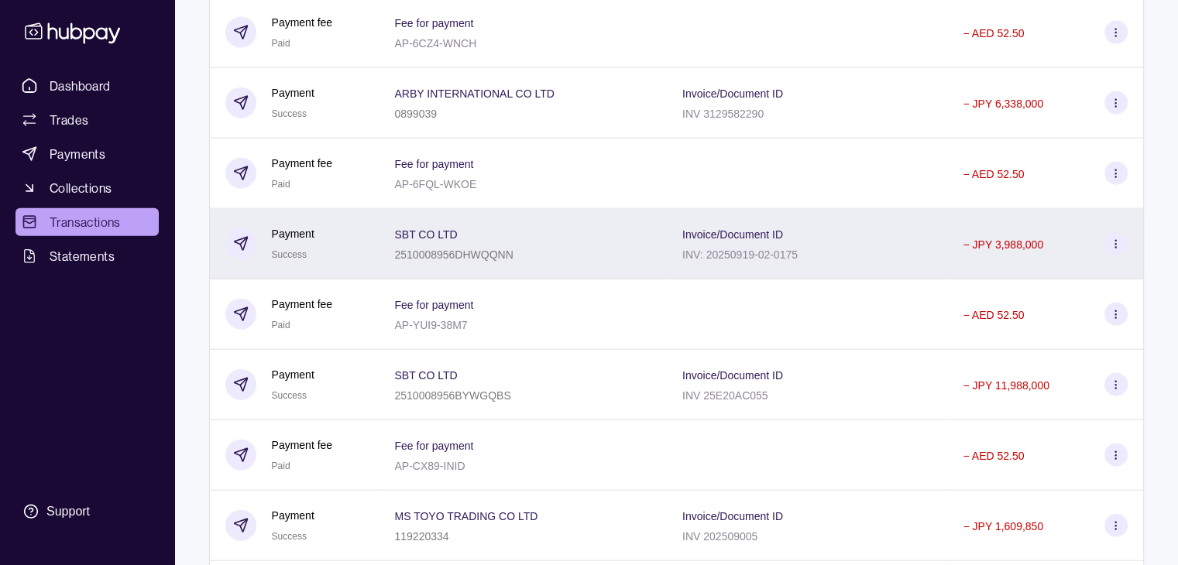
scroll to position [3677, 0]
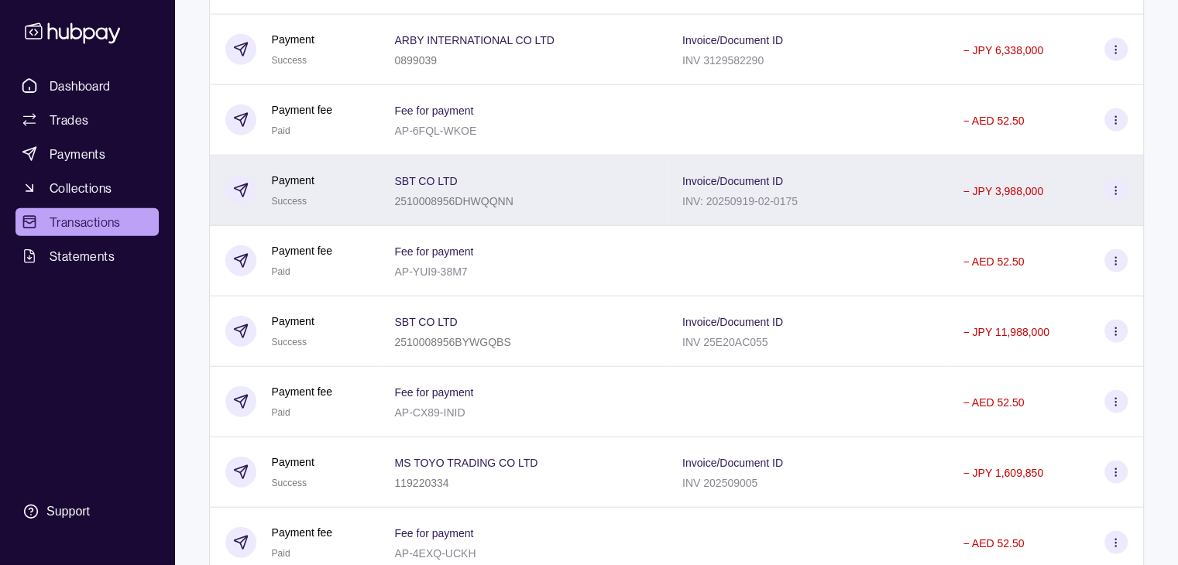
click at [539, 226] on div "SBT CO LTD 2510008956DHWQQNN" at bounding box center [523, 191] width 288 height 70
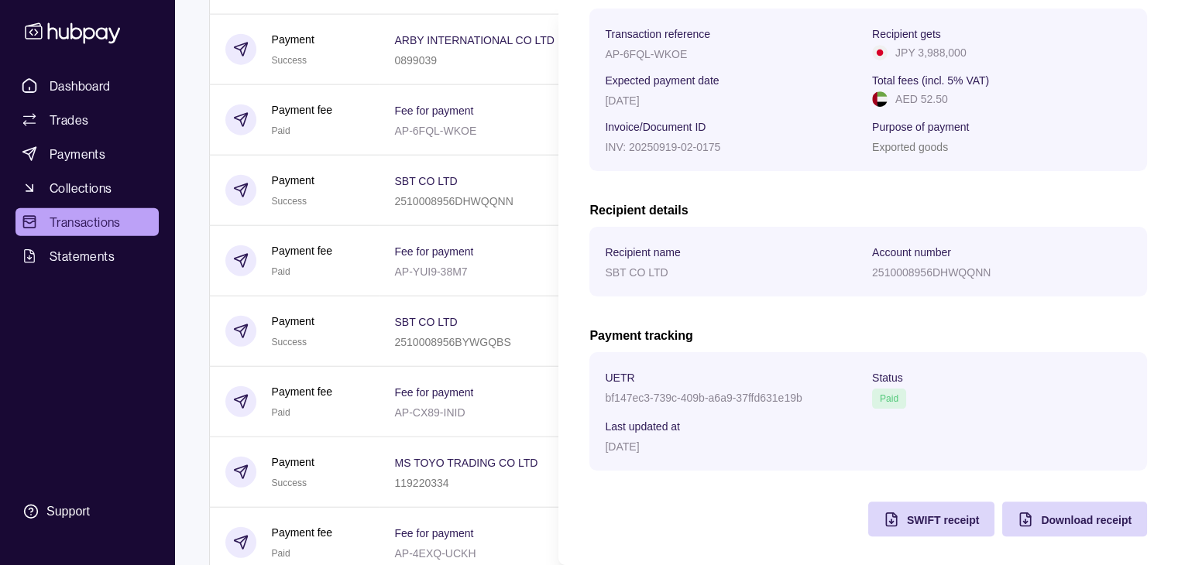
scroll to position [248, 0]
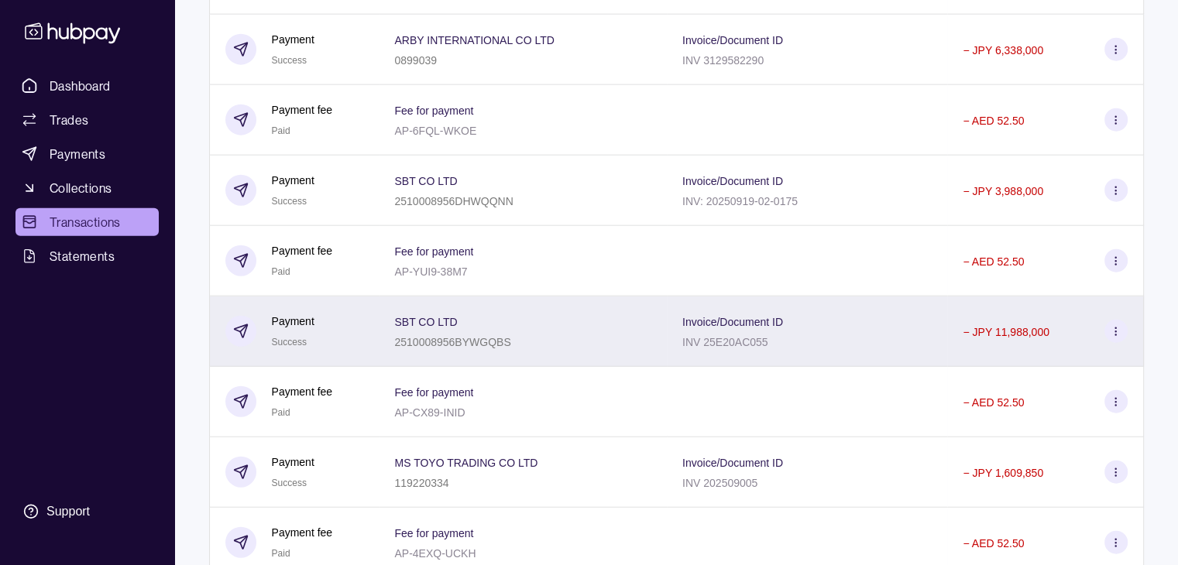
click at [485, 331] on section "SBT CO LTD" at bounding box center [452, 321] width 116 height 19
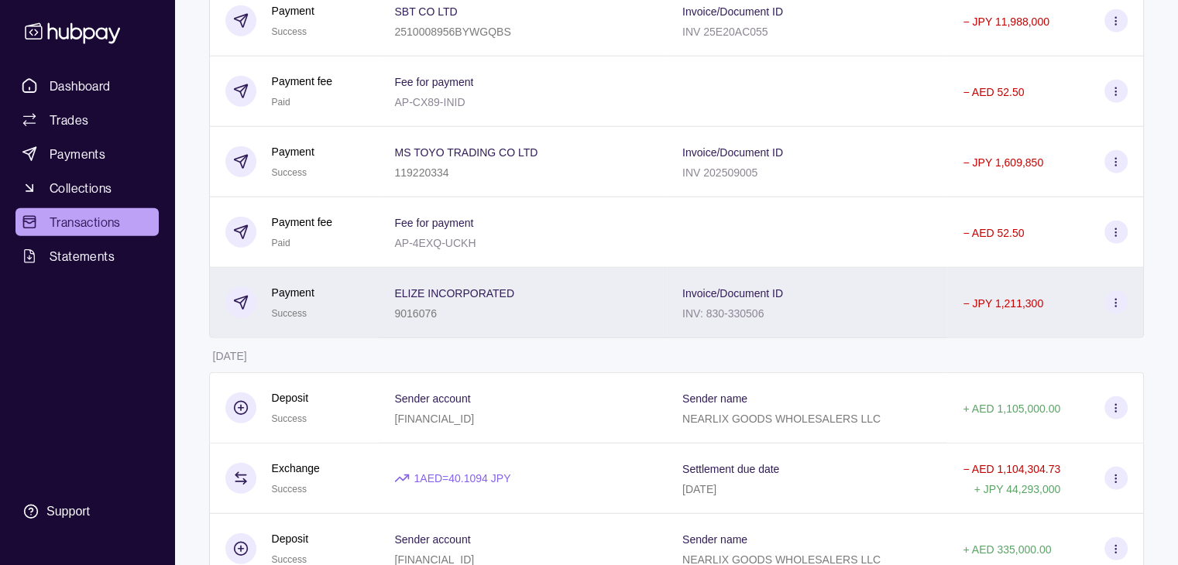
scroll to position [3987, 0]
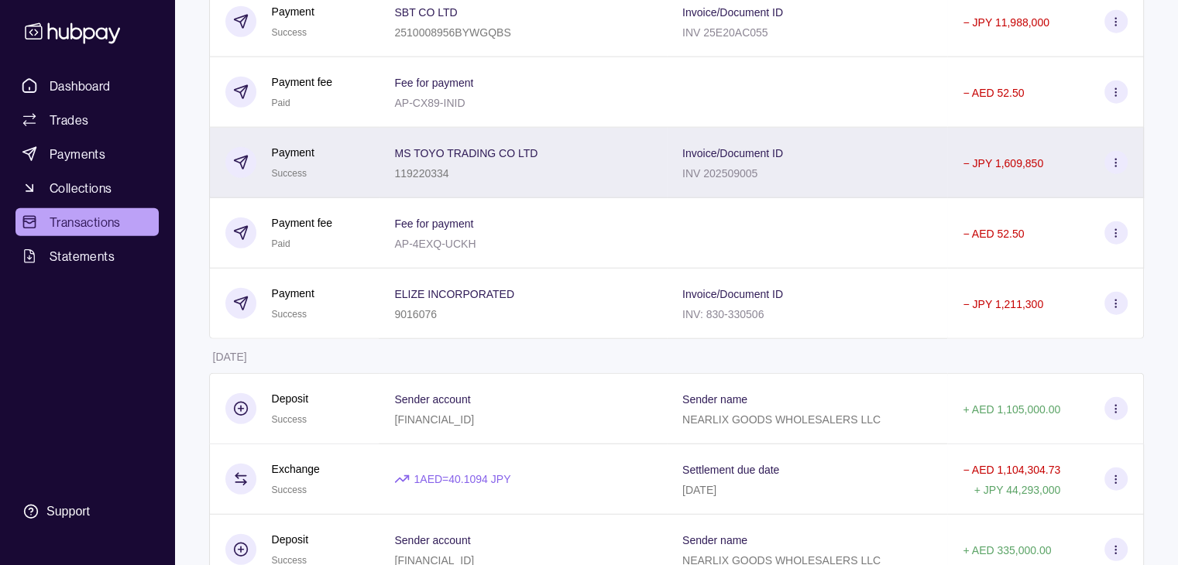
click at [544, 182] on div "MS TOYO TRADING CO LTD 119220334" at bounding box center [522, 162] width 257 height 39
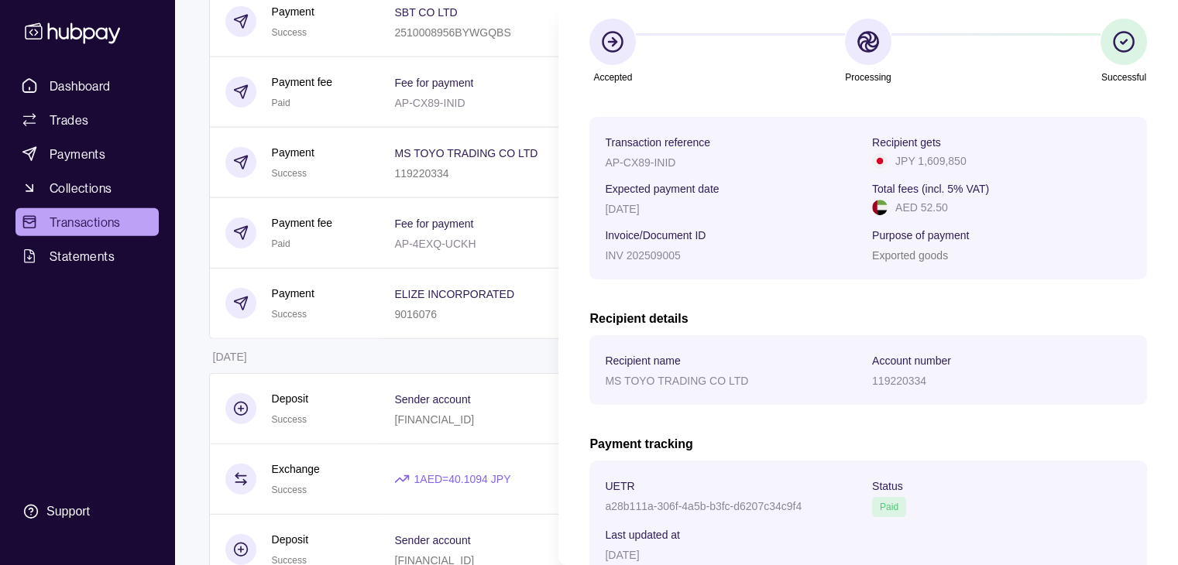
scroll to position [232, 0]
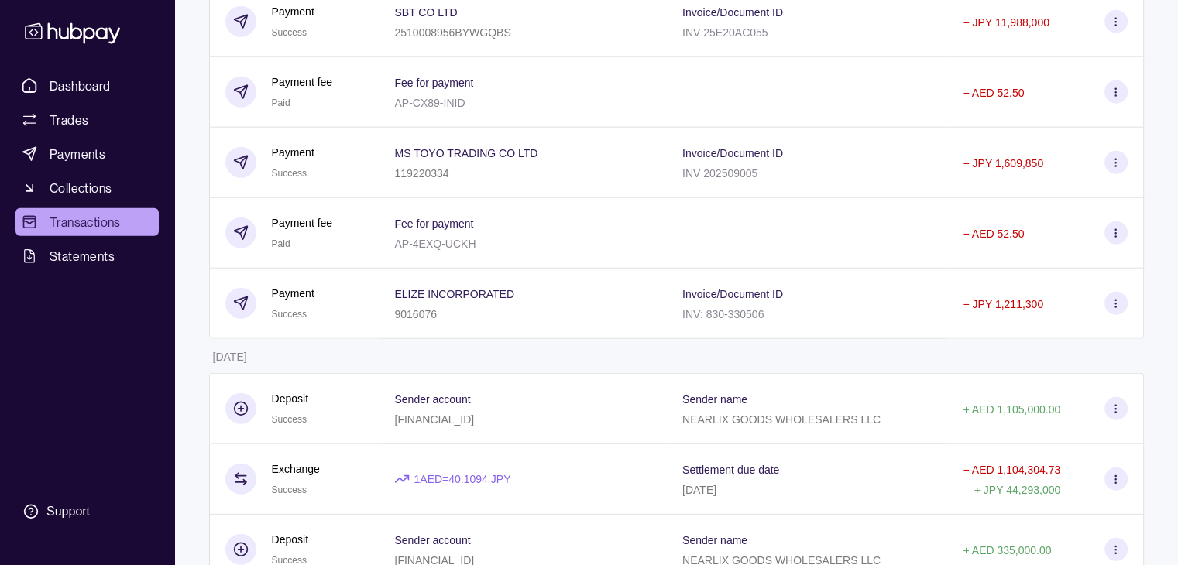
click at [500, 323] on div "9016076" at bounding box center [454, 313] width 120 height 19
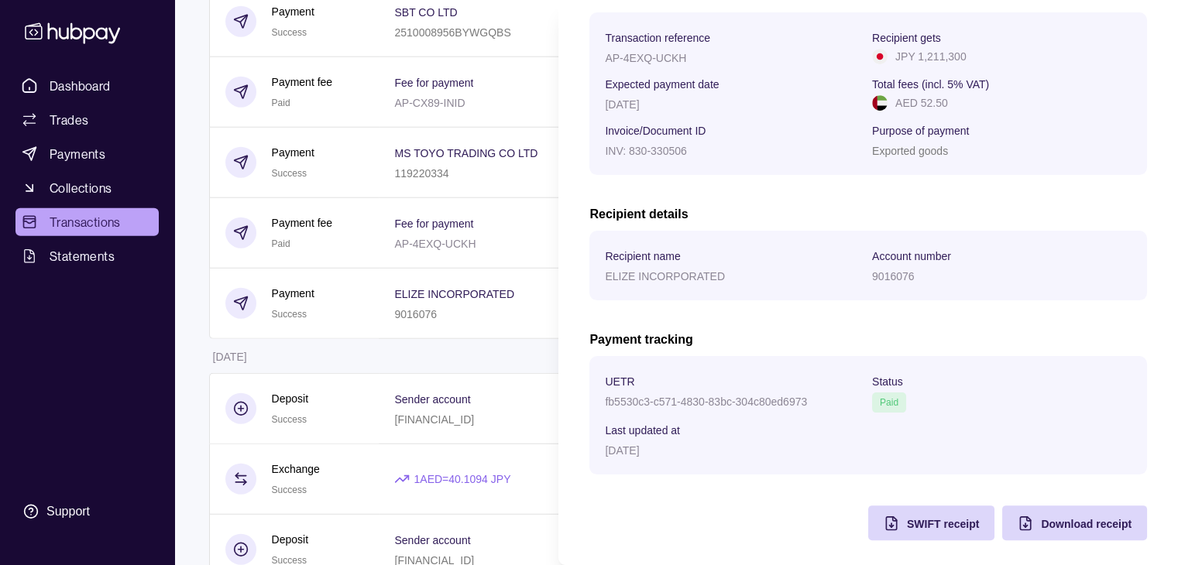
scroll to position [248, 0]
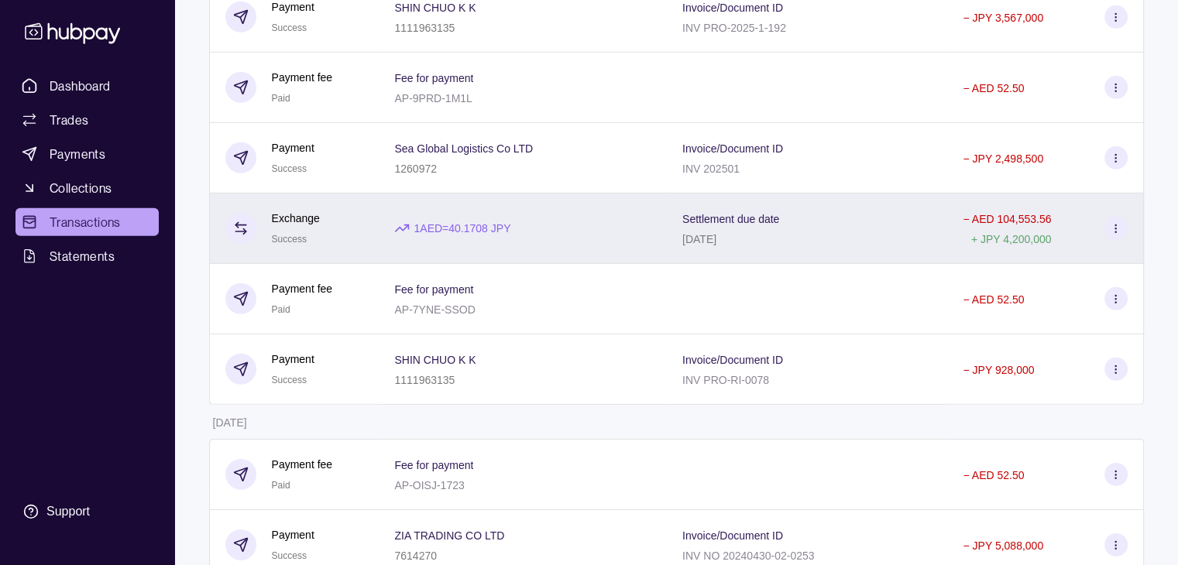
scroll to position [4684, 0]
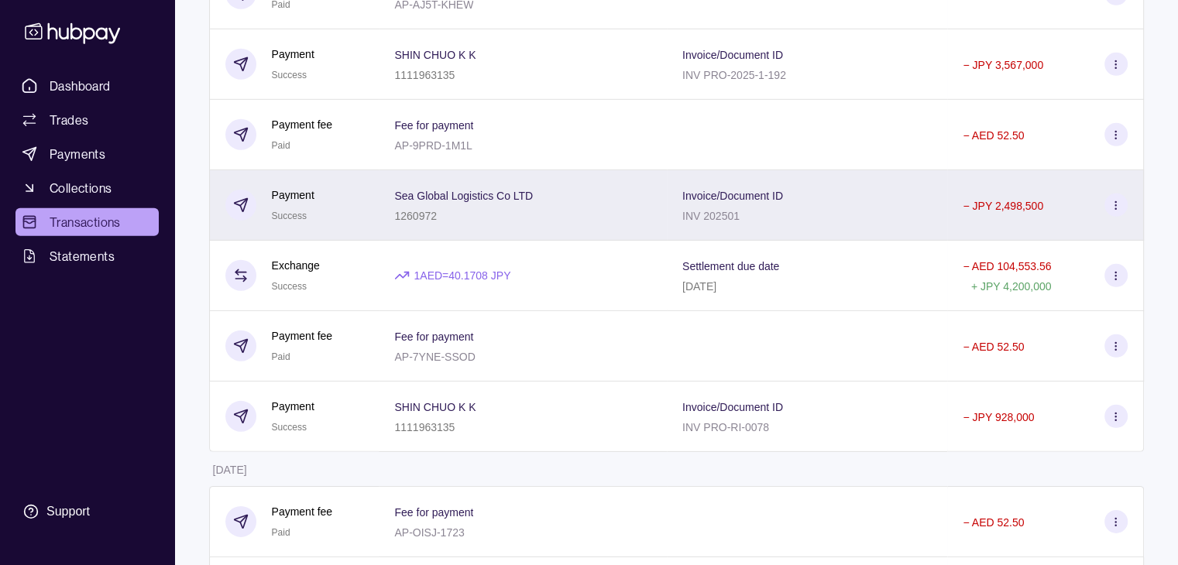
click at [512, 225] on div "1260972" at bounding box center [463, 215] width 139 height 19
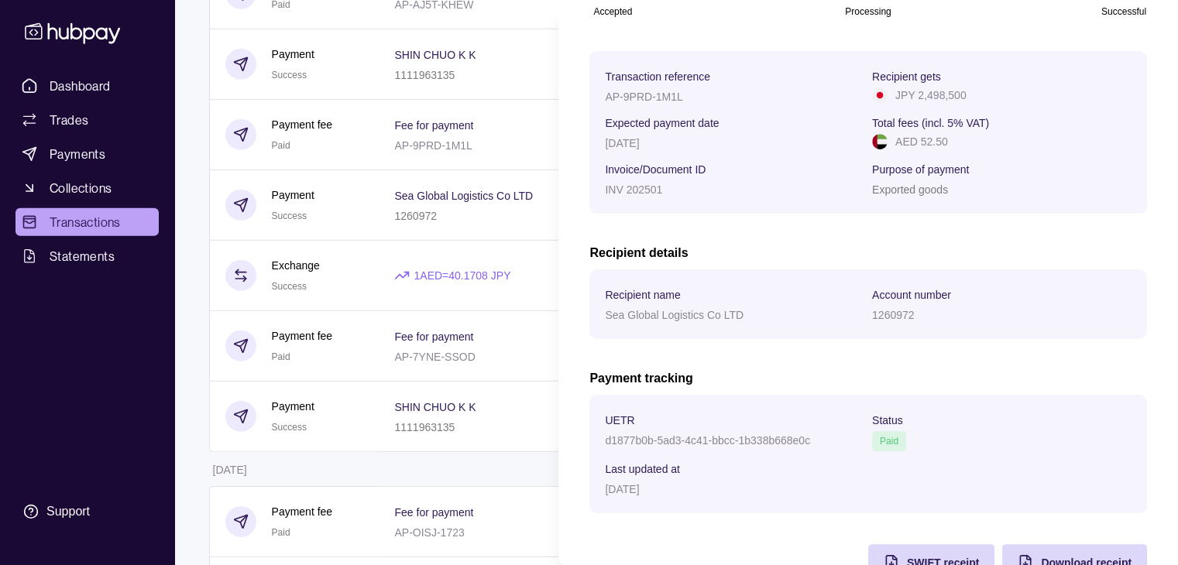
scroll to position [232, 0]
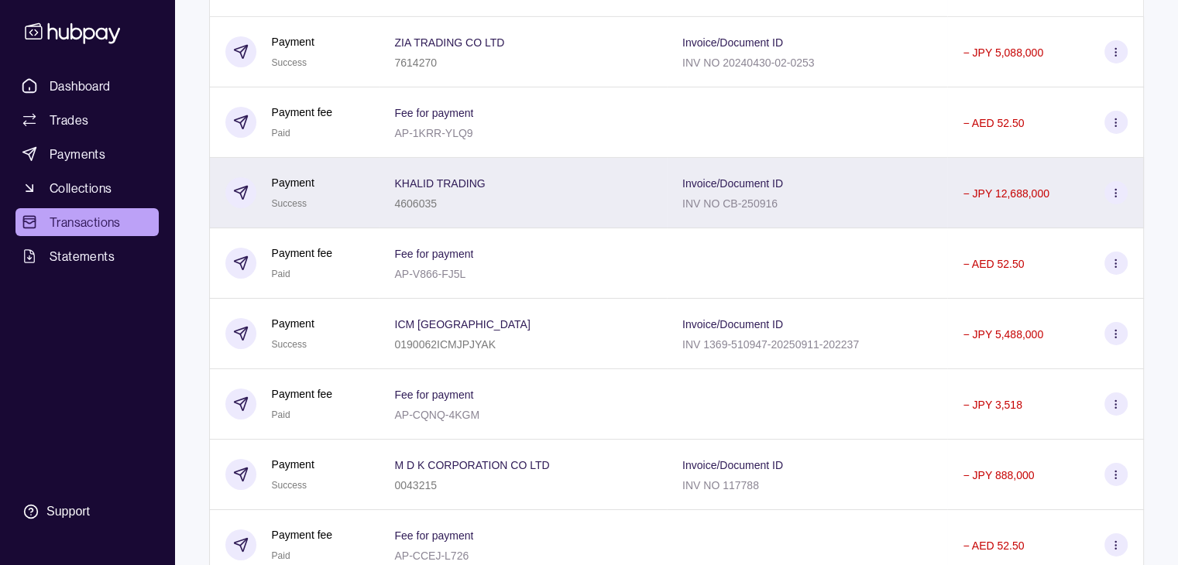
scroll to position [5226, 0]
click at [553, 211] on div "KHALID TRADING 4606035" at bounding box center [522, 191] width 257 height 39
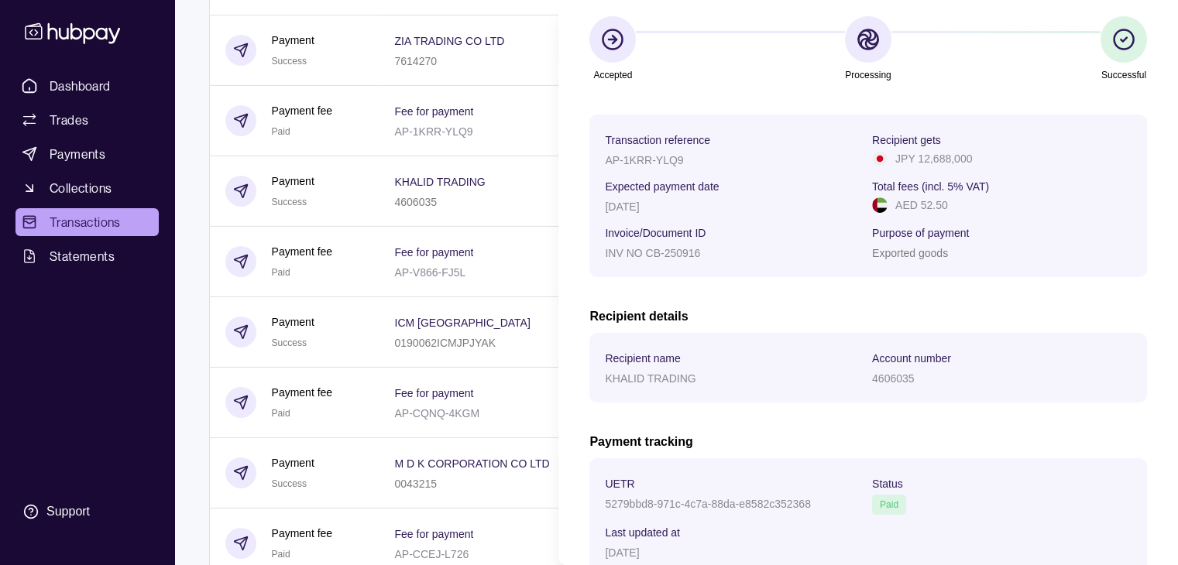
scroll to position [232, 0]
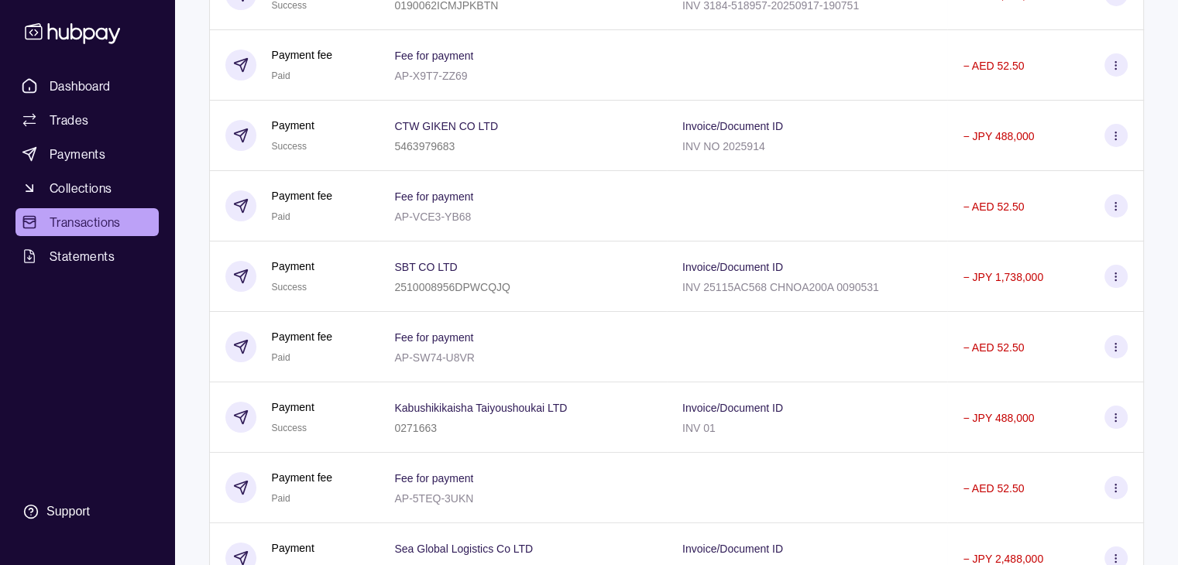
scroll to position [5846, 0]
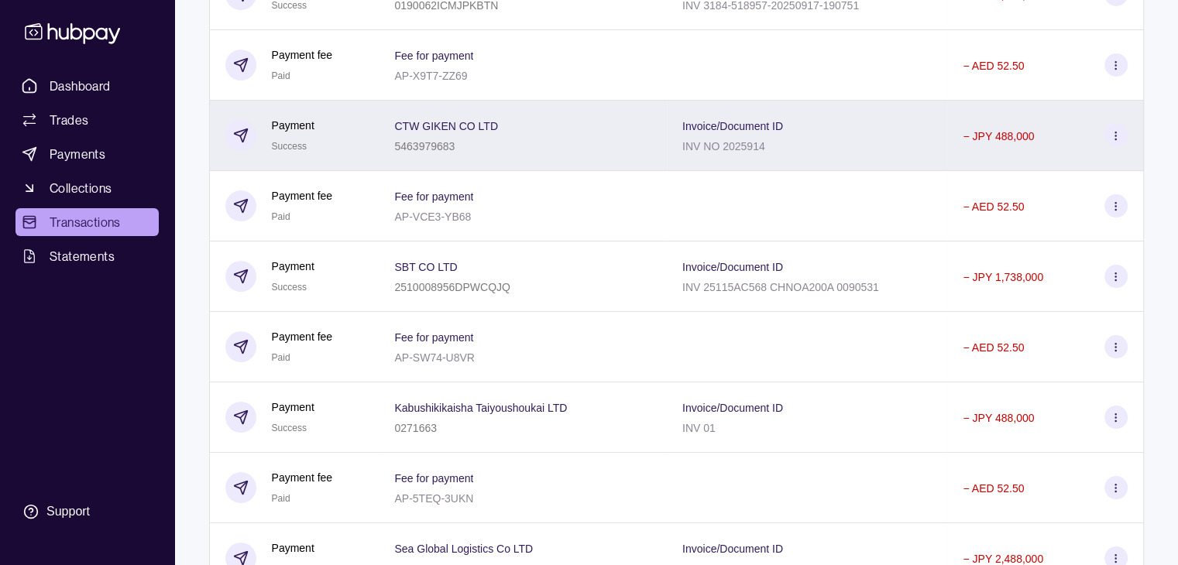
click at [548, 171] on div "CTW GIKEN CO LTD 5463979683" at bounding box center [523, 136] width 288 height 70
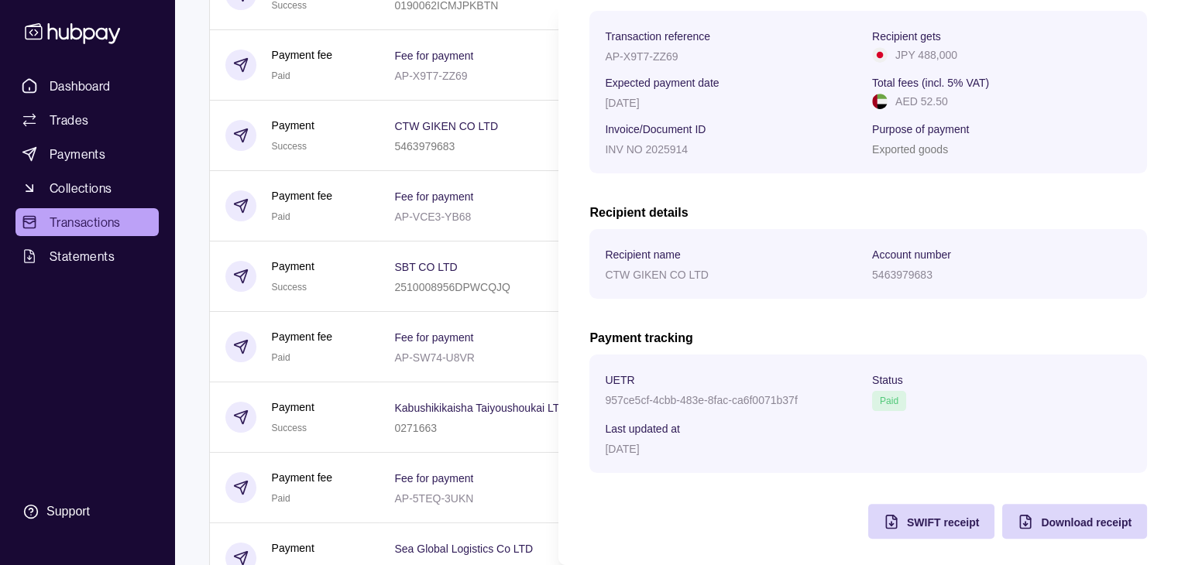
scroll to position [248, 0]
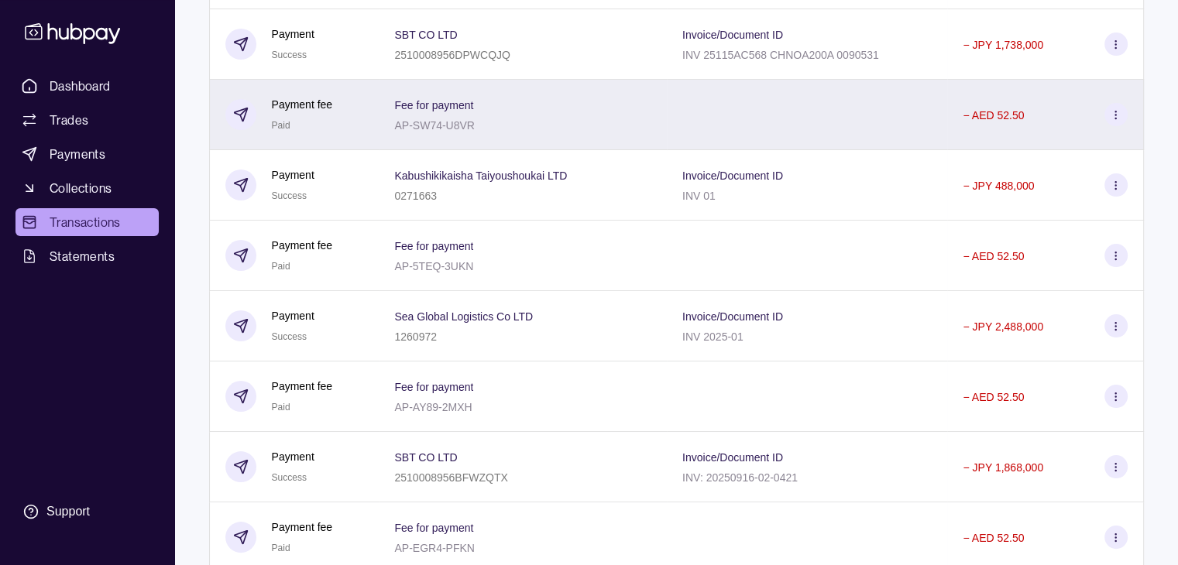
scroll to position [6078, 0]
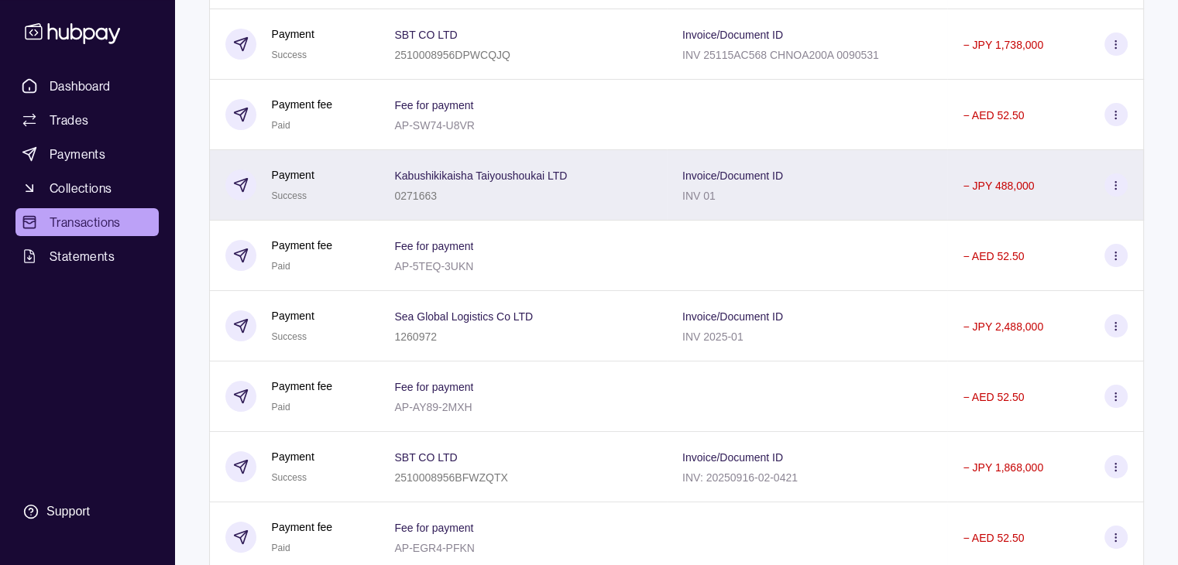
click at [574, 204] on div "Kabushikikaisha Taiyoushoukai LTD 0271663" at bounding box center [522, 185] width 257 height 39
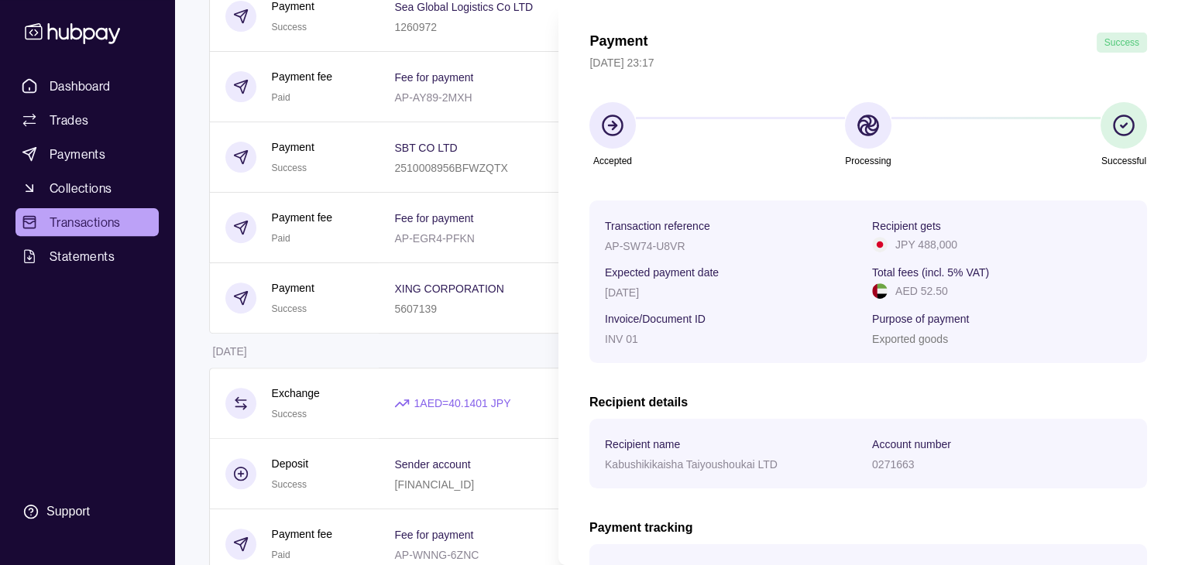
scroll to position [248, 0]
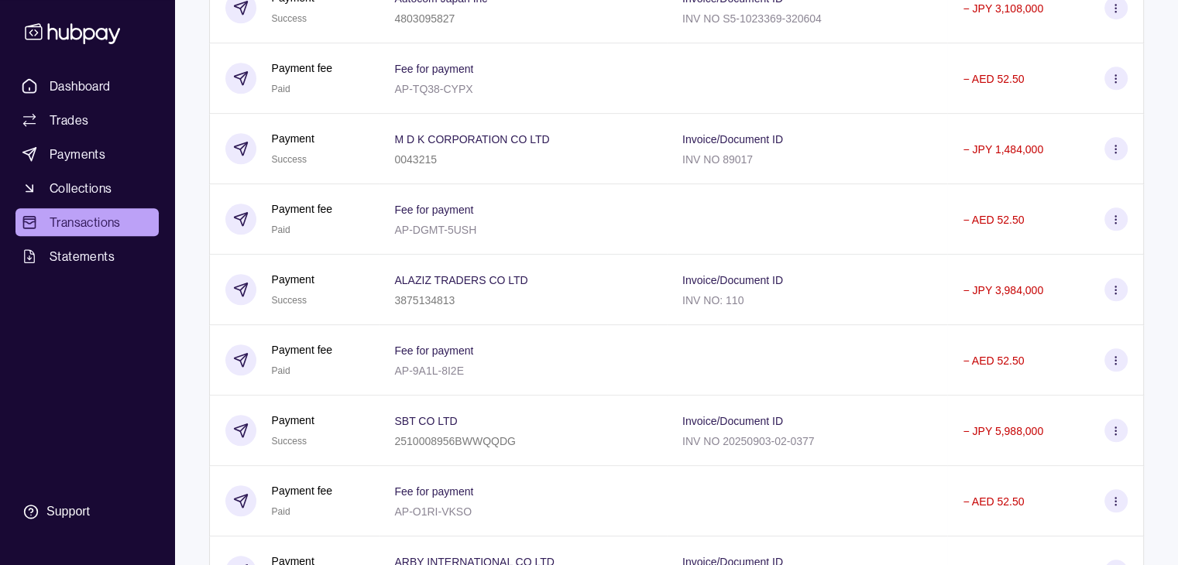
scroll to position [7472, 0]
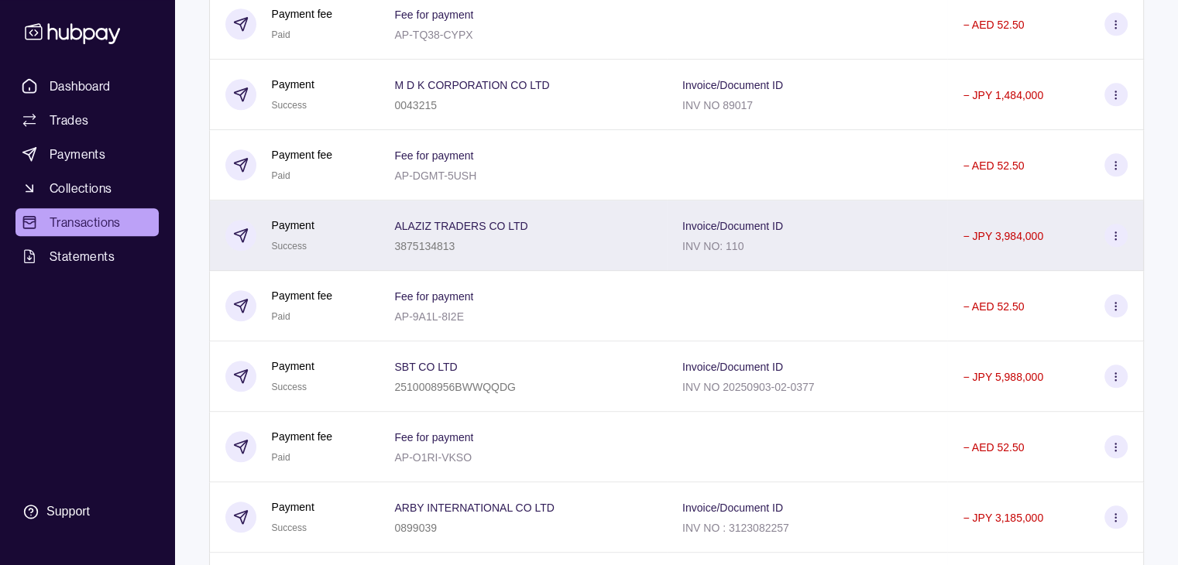
click at [598, 255] on div "ALAZIZ TRADERS CO LTD 3875134813" at bounding box center [522, 235] width 257 height 39
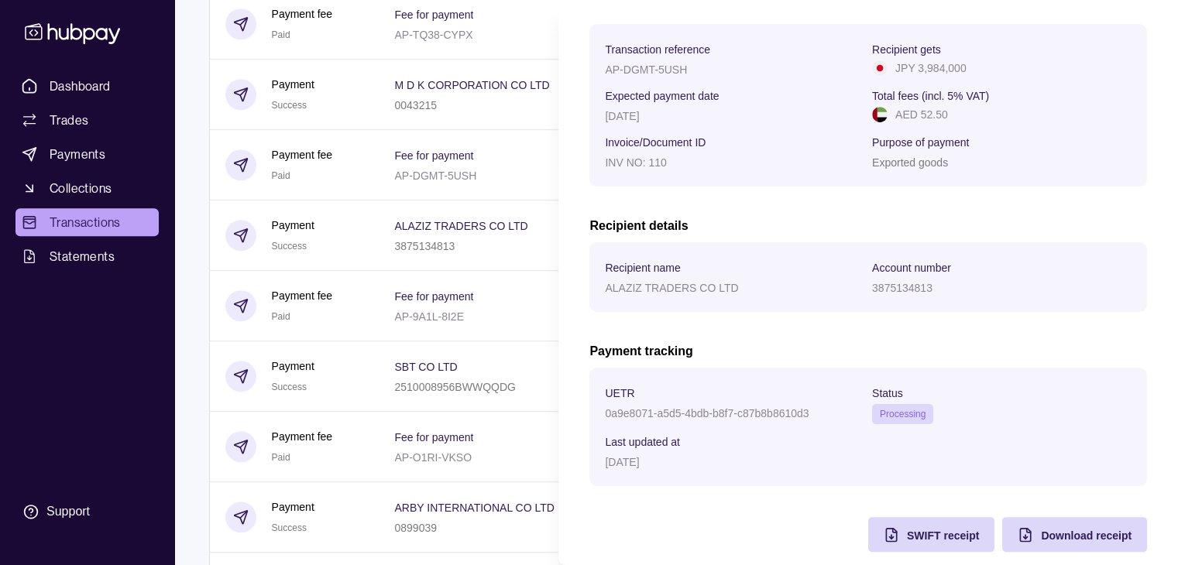
scroll to position [248, 0]
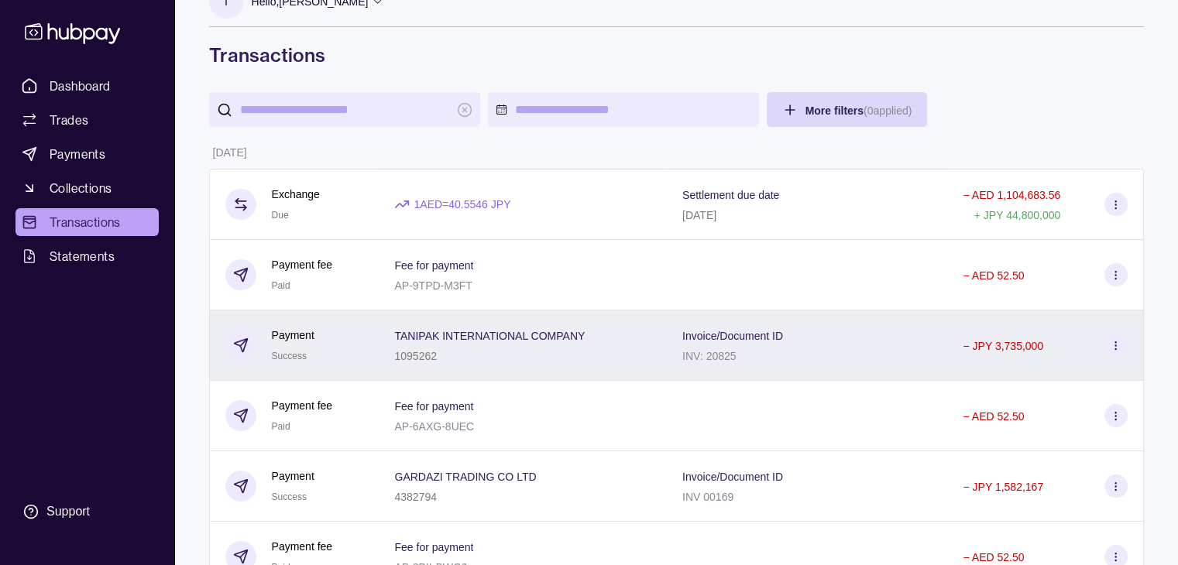
scroll to position [0, 0]
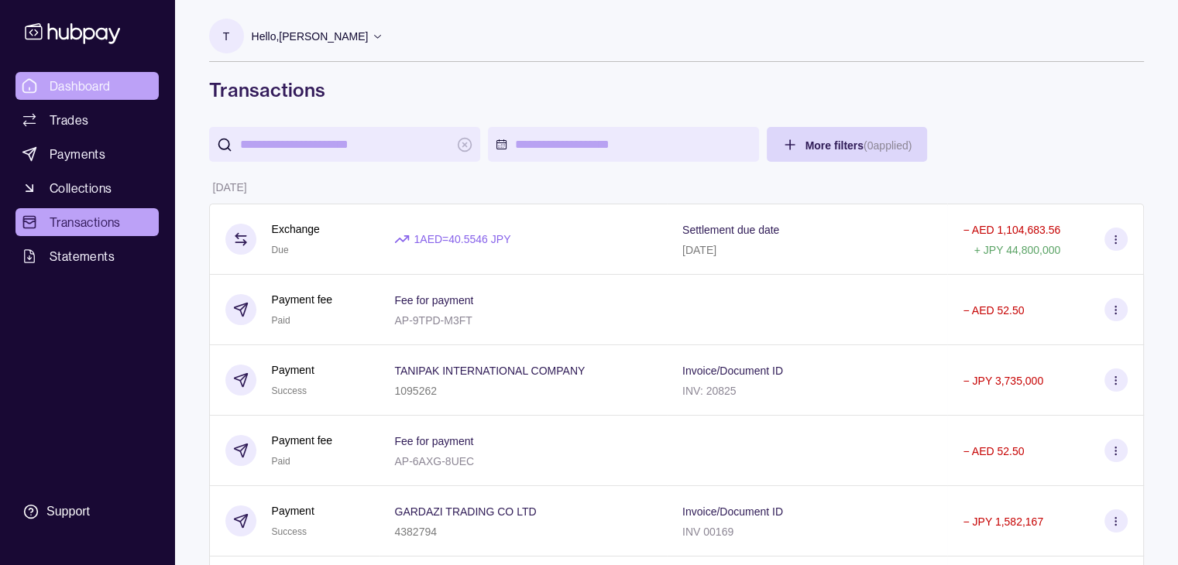
click at [71, 94] on span "Dashboard" at bounding box center [80, 86] width 61 height 19
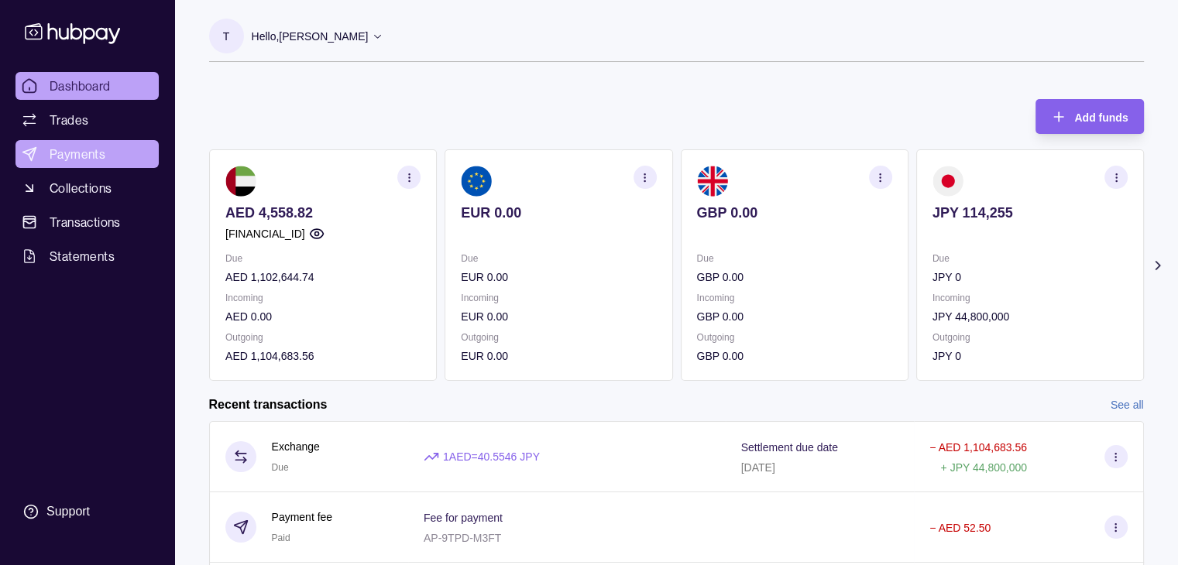
click at [91, 150] on span "Payments" at bounding box center [78, 154] width 56 height 19
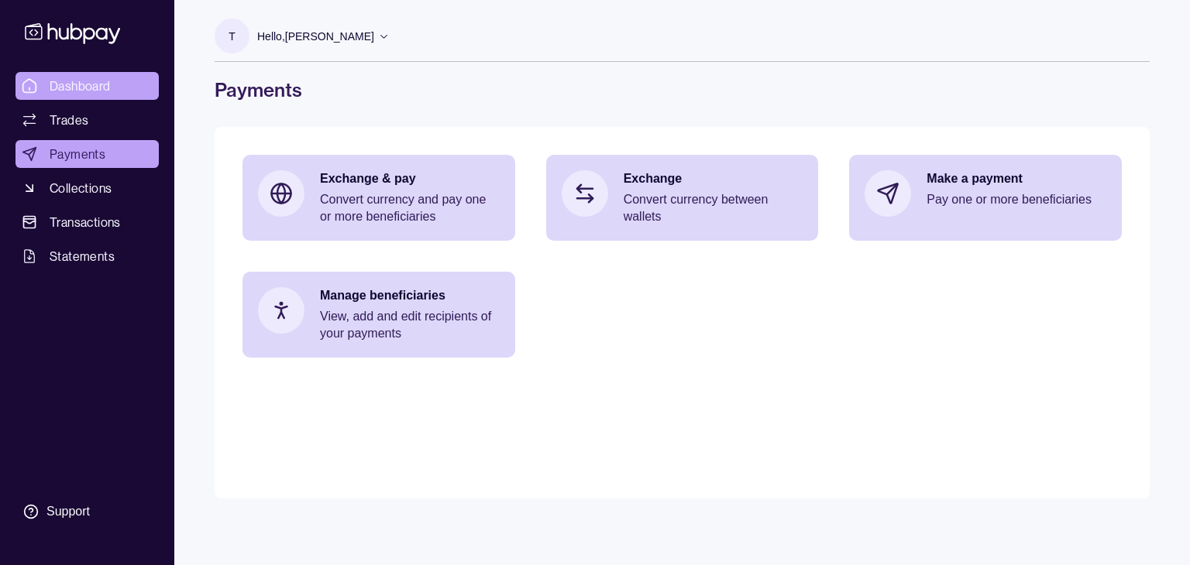
click at [74, 91] on span "Dashboard" at bounding box center [80, 86] width 61 height 19
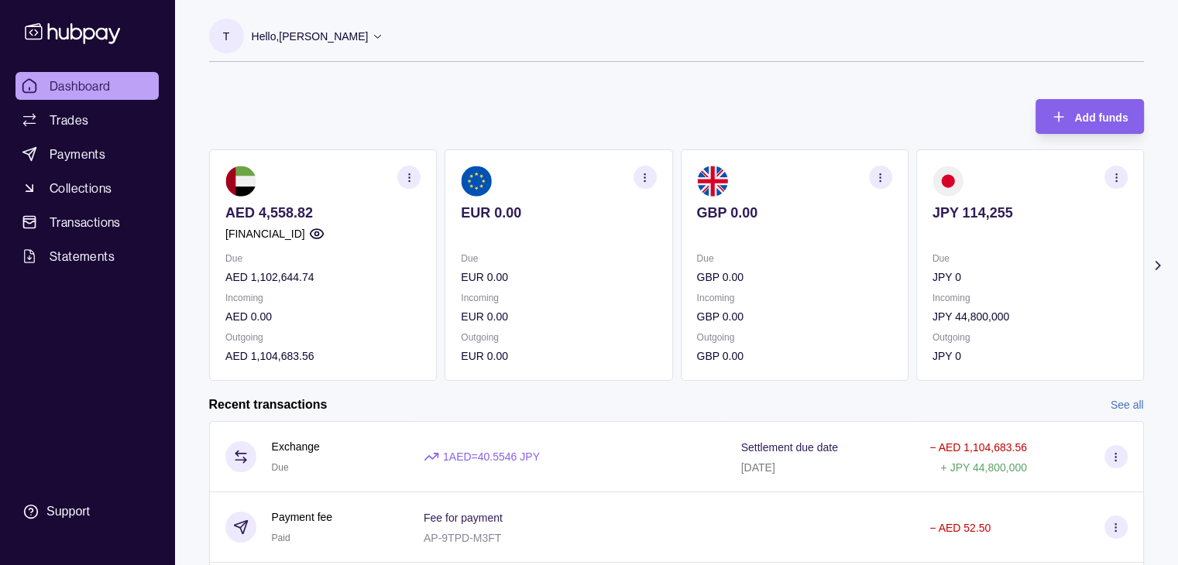
click at [1128, 399] on link "See all" at bounding box center [1127, 405] width 33 height 17
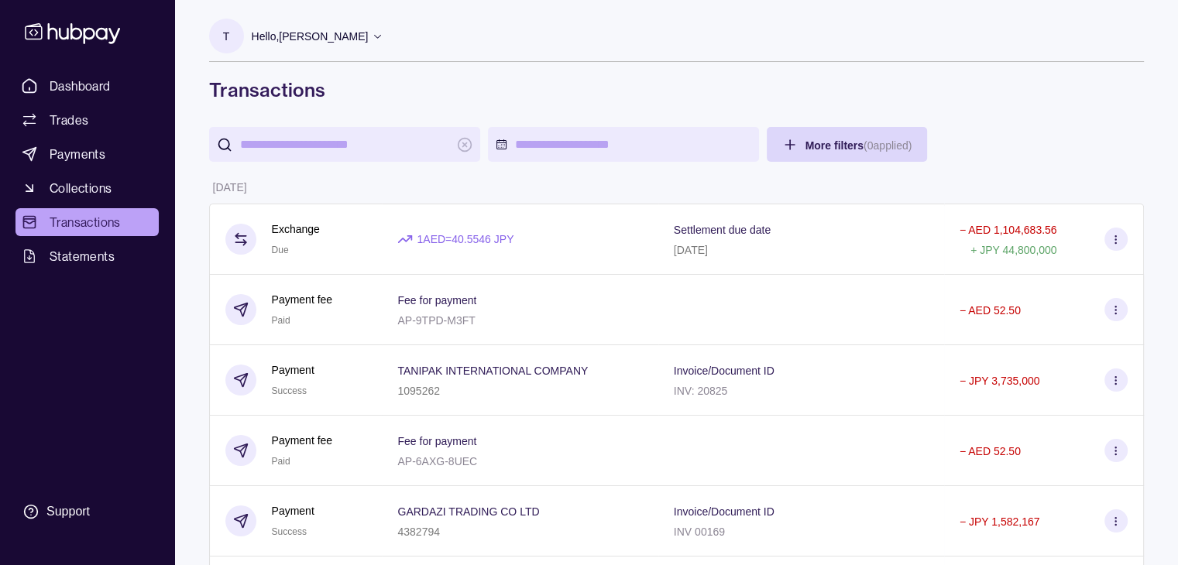
scroll to position [657, 0]
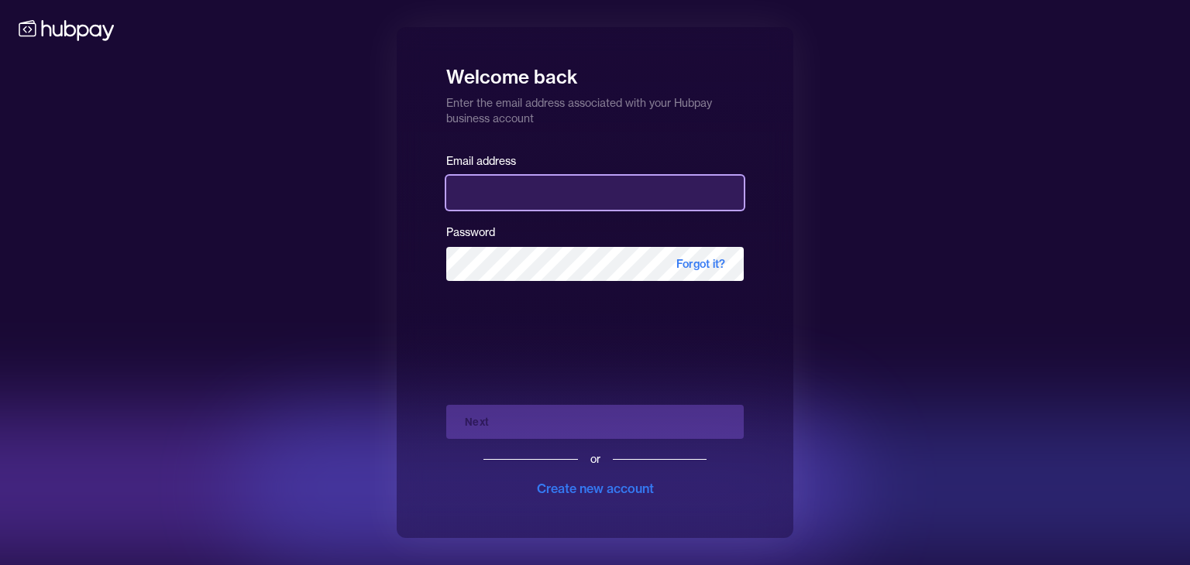
click at [517, 198] on input "email" at bounding box center [594, 193] width 297 height 34
type input "**********"
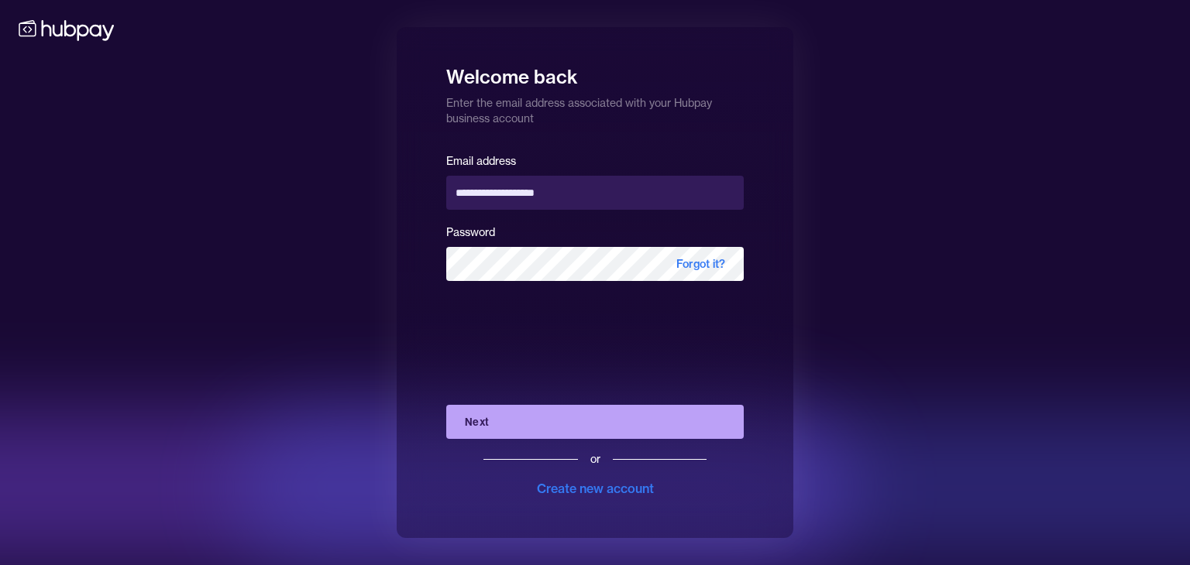
click at [552, 423] on button "Next" at bounding box center [594, 422] width 297 height 34
click at [527, 422] on button "Next" at bounding box center [594, 422] width 297 height 34
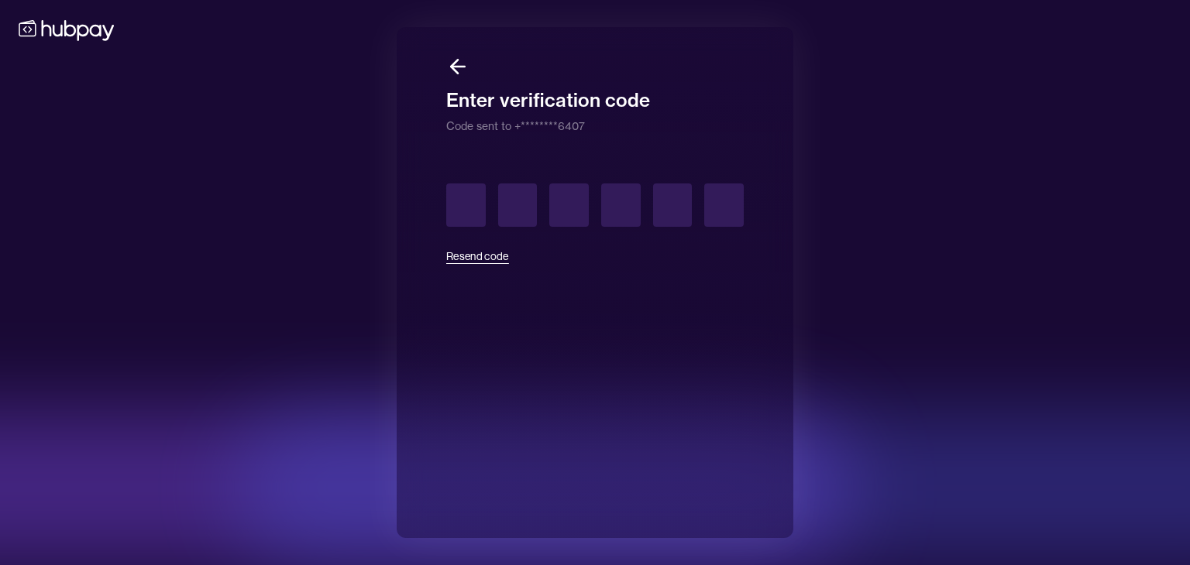
type input "*"
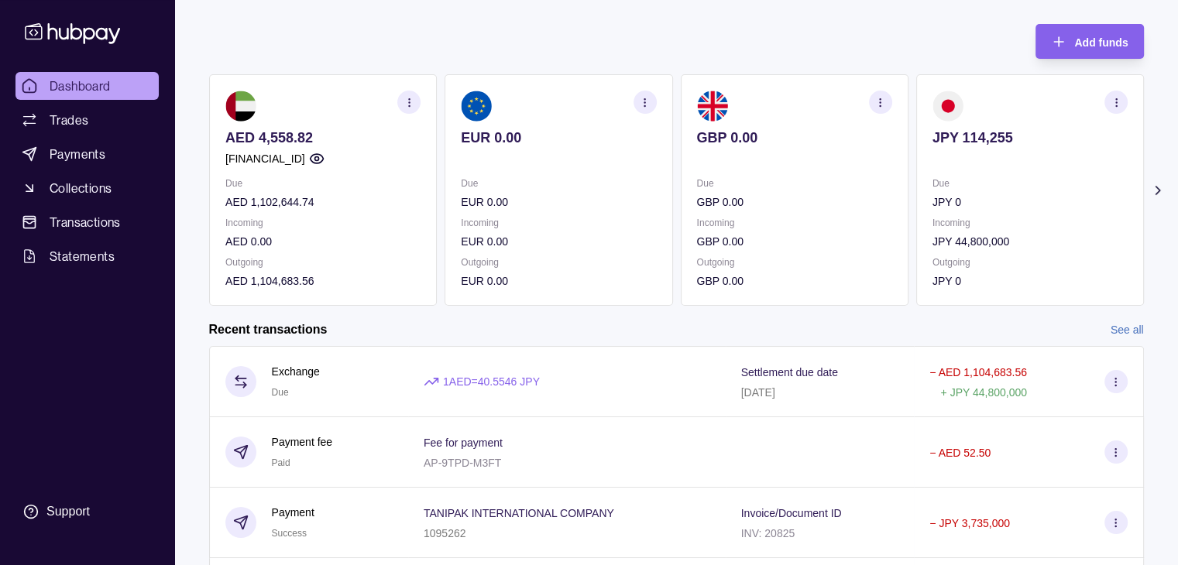
scroll to position [77, 0]
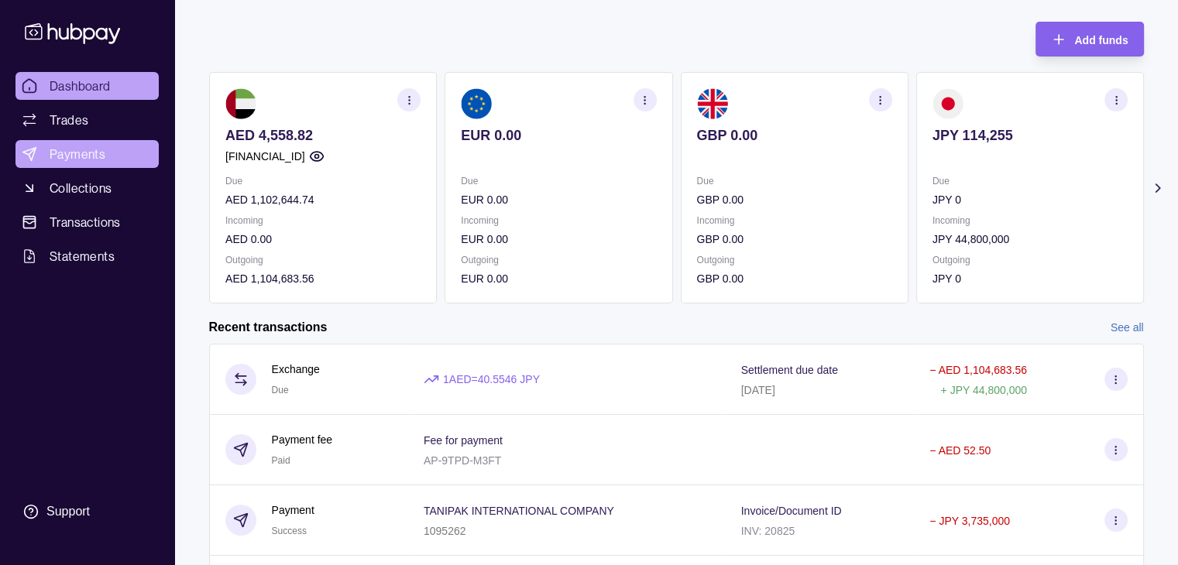
click at [106, 149] on link "Payments" at bounding box center [86, 154] width 143 height 28
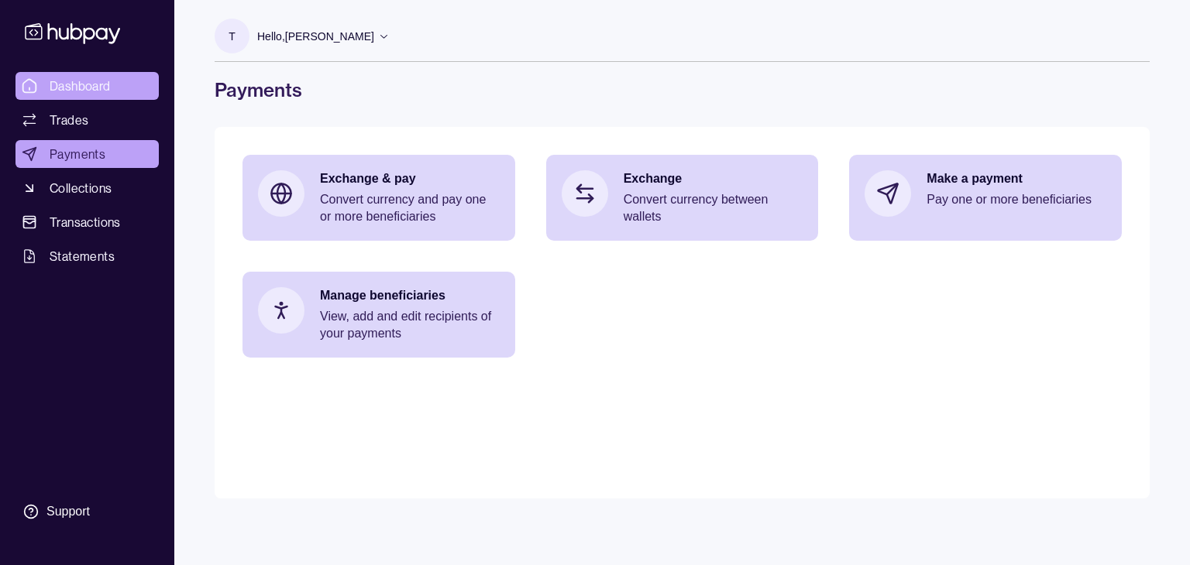
click at [71, 89] on span "Dashboard" at bounding box center [80, 86] width 61 height 19
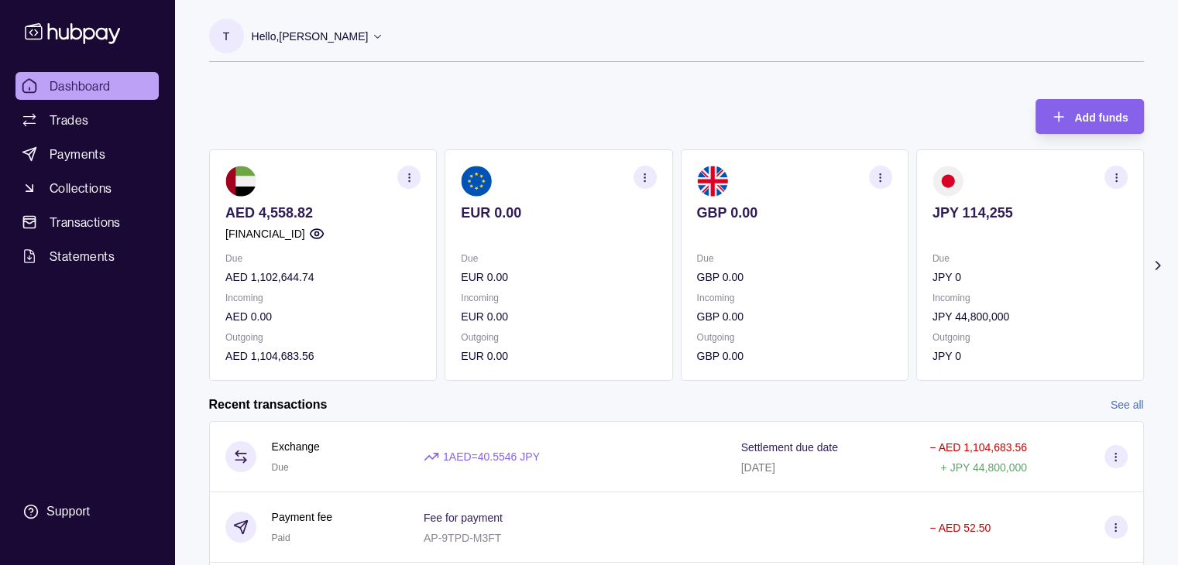
click at [1136, 404] on link "See all" at bounding box center [1127, 405] width 33 height 17
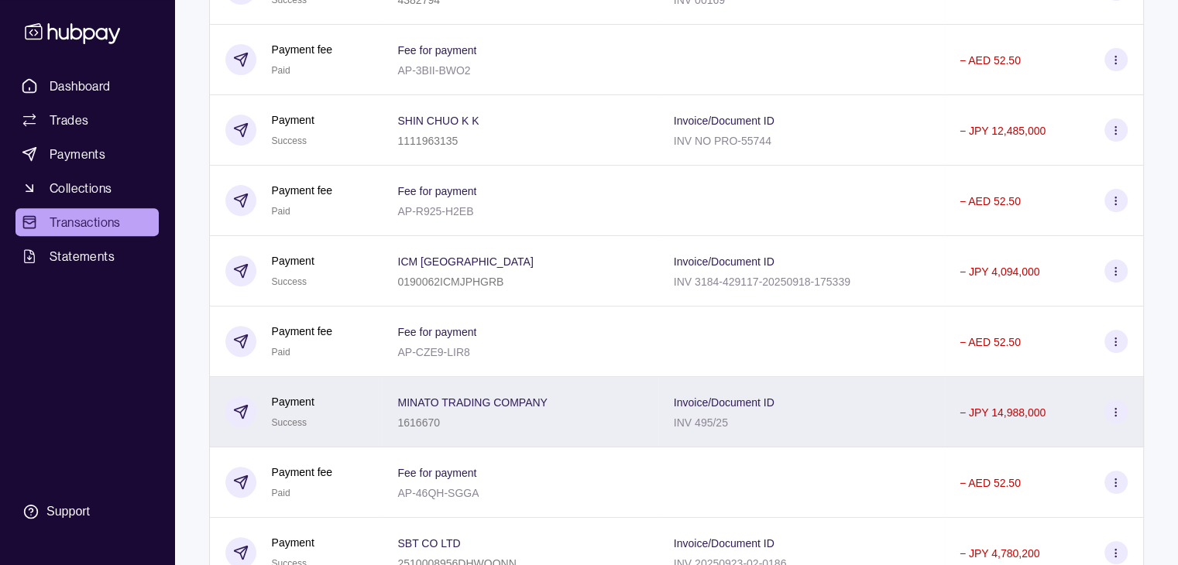
scroll to position [542, 0]
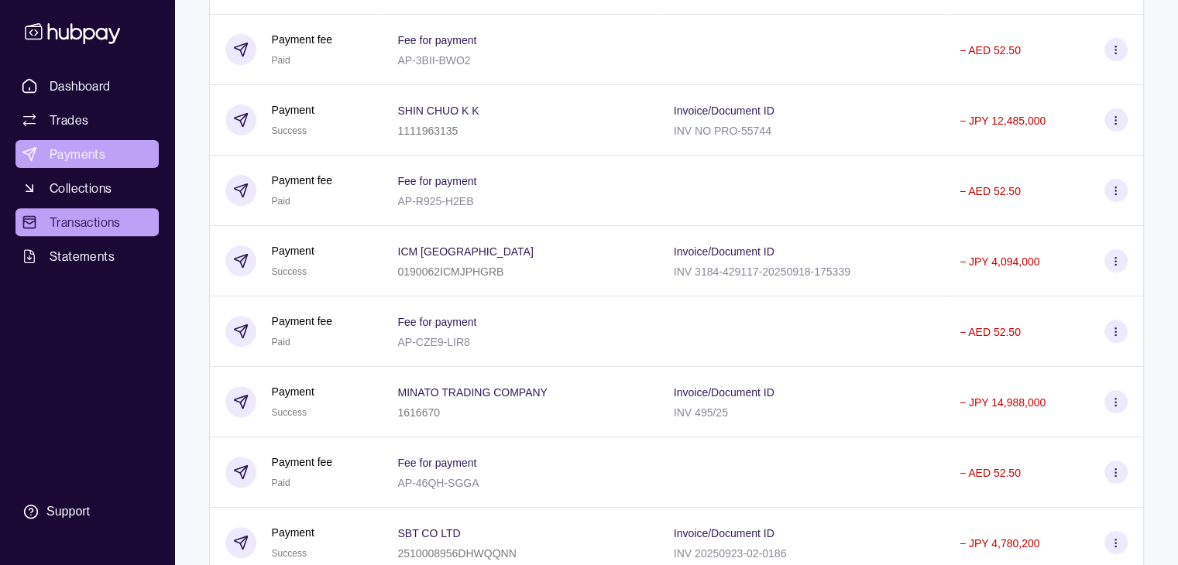
click at [91, 162] on span "Payments" at bounding box center [78, 154] width 56 height 19
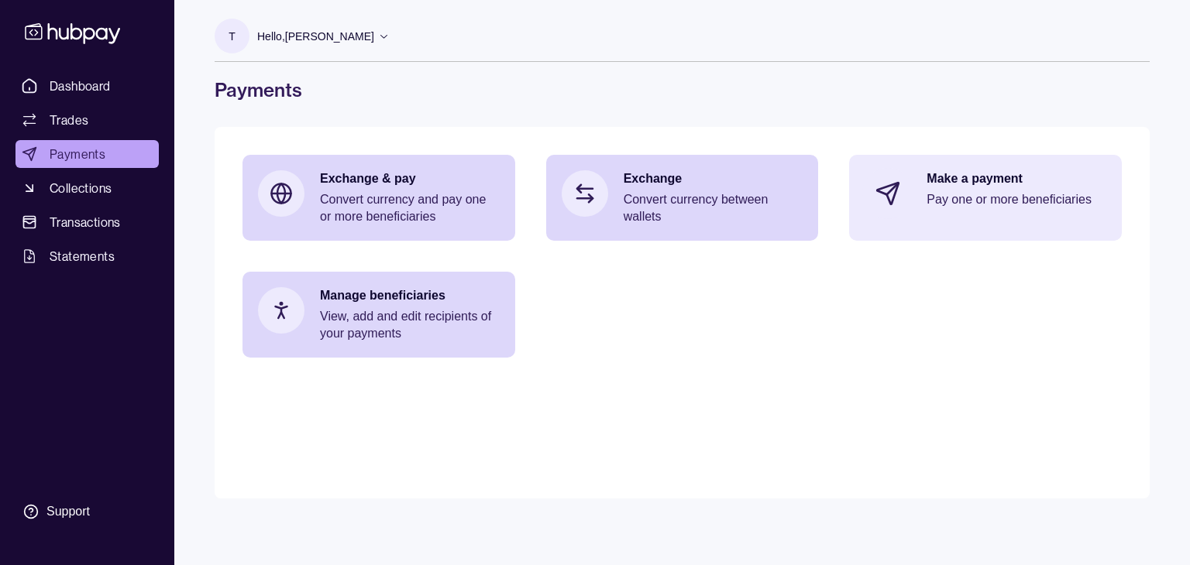
click at [955, 185] on p "Make a payment" at bounding box center [1016, 178] width 180 height 17
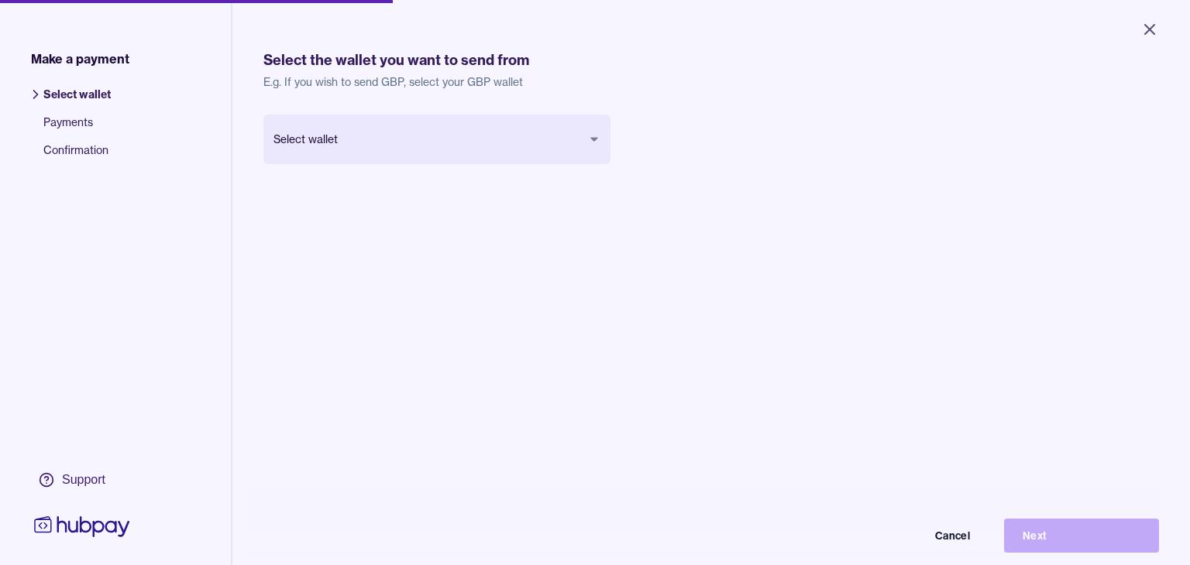
click at [489, 148] on body "Close Make a payment Select wallet Payments Confirmation Support Select the wal…" at bounding box center [595, 282] width 1190 height 565
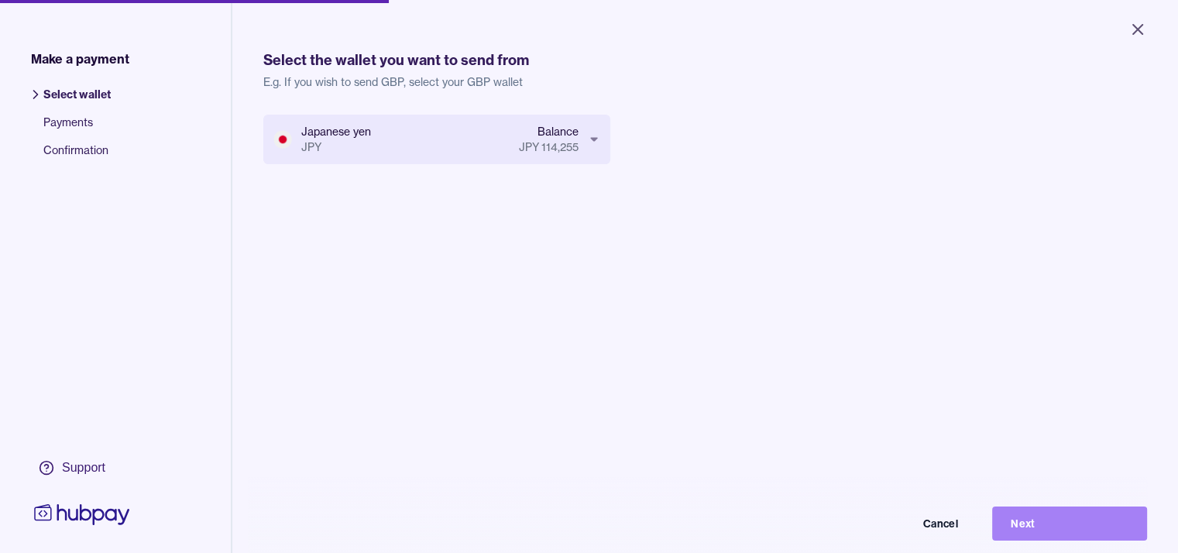
click at [1042, 534] on button "Next" at bounding box center [1069, 524] width 155 height 34
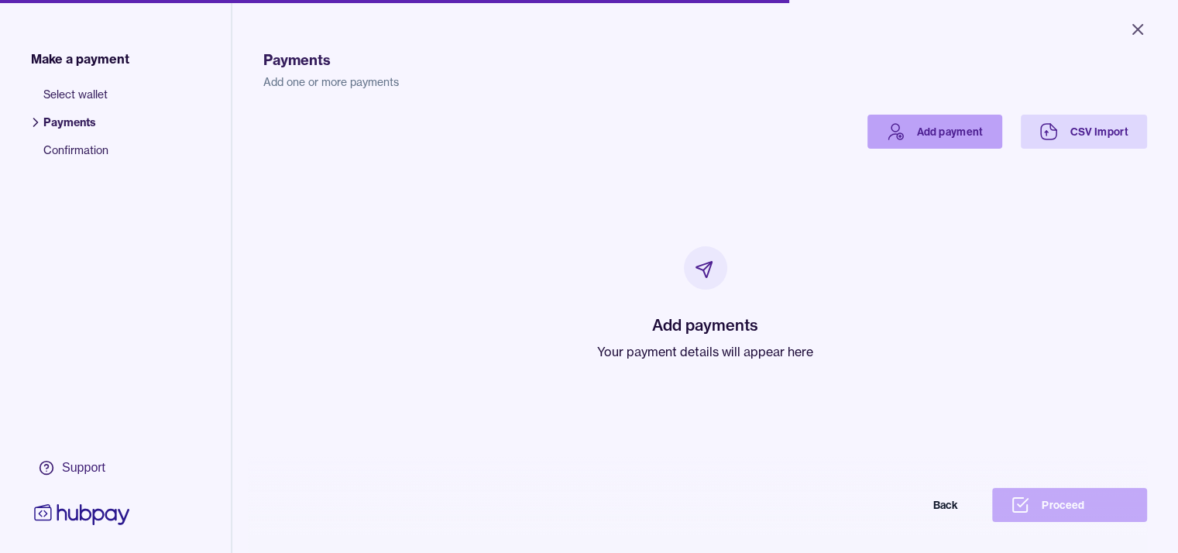
click at [998, 130] on link "Add payment" at bounding box center [934, 132] width 135 height 34
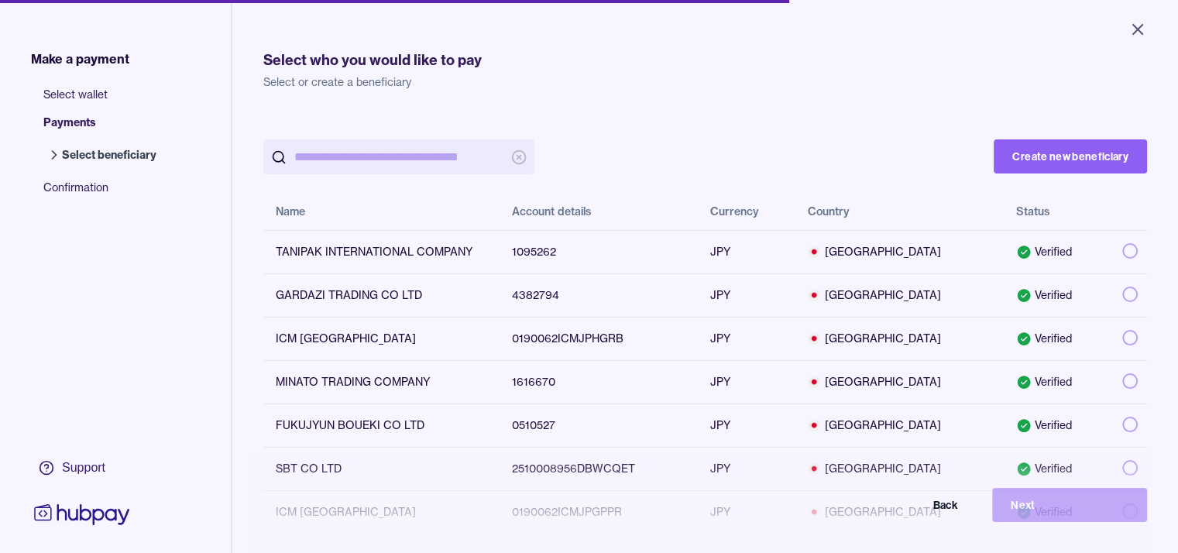
drag, startPoint x: 406, startPoint y: 156, endPoint x: 391, endPoint y: 156, distance: 14.7
click at [406, 156] on input "search" at bounding box center [398, 156] width 209 height 35
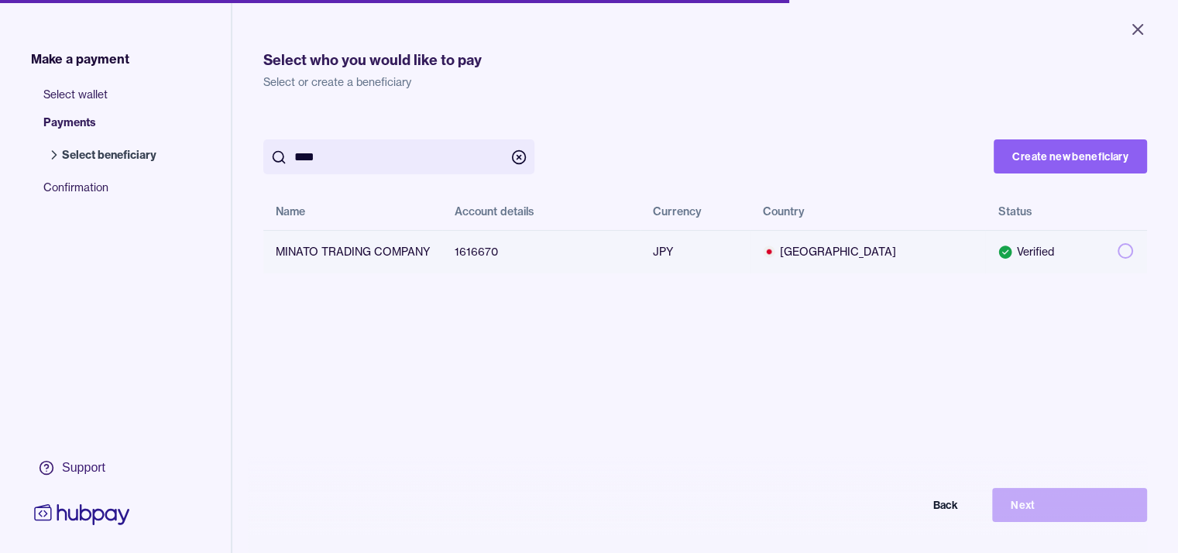
type input "****"
click at [389, 259] on td "MINATO TRADING COMPANY" at bounding box center [352, 251] width 179 height 43
click at [1060, 517] on button "Next" at bounding box center [1069, 505] width 155 height 34
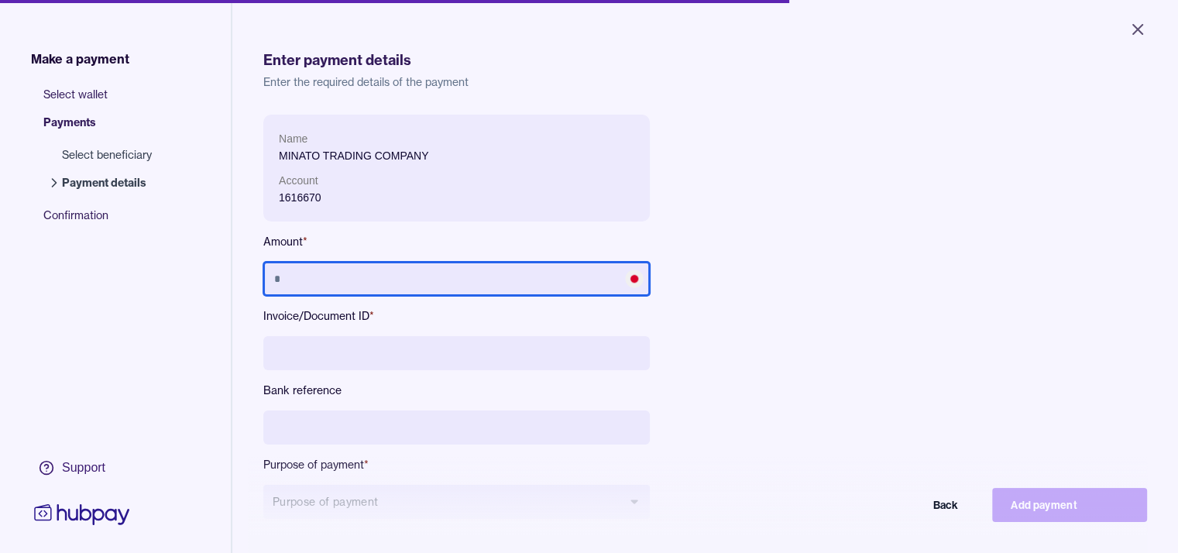
click at [462, 273] on input "text" at bounding box center [456, 279] width 386 height 34
type input "**********"
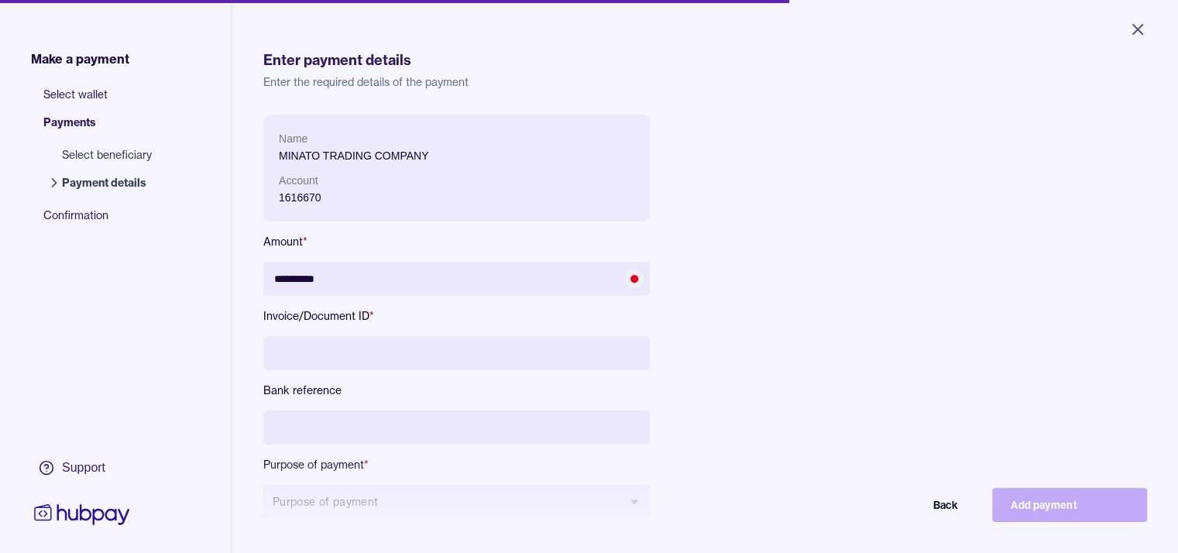
click at [471, 323] on label "Invoice/Document ID *" at bounding box center [456, 315] width 386 height 15
click at [458, 335] on div "**********" at bounding box center [456, 329] width 386 height 429
click at [446, 370] on div "**********" at bounding box center [456, 329] width 386 height 429
click at [514, 359] on input at bounding box center [456, 353] width 386 height 34
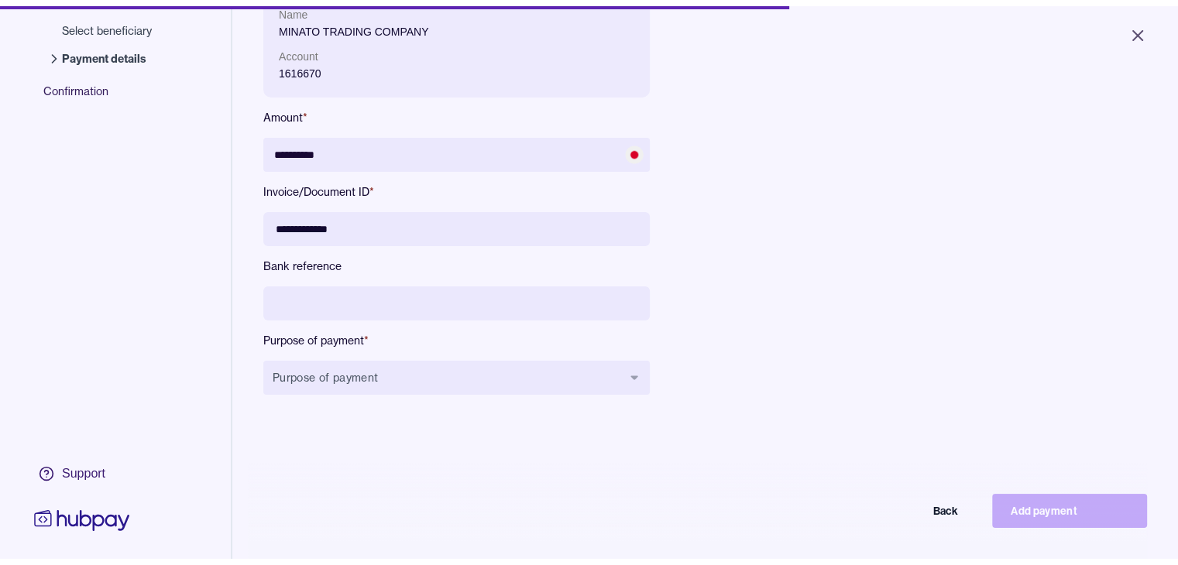
scroll to position [155, 0]
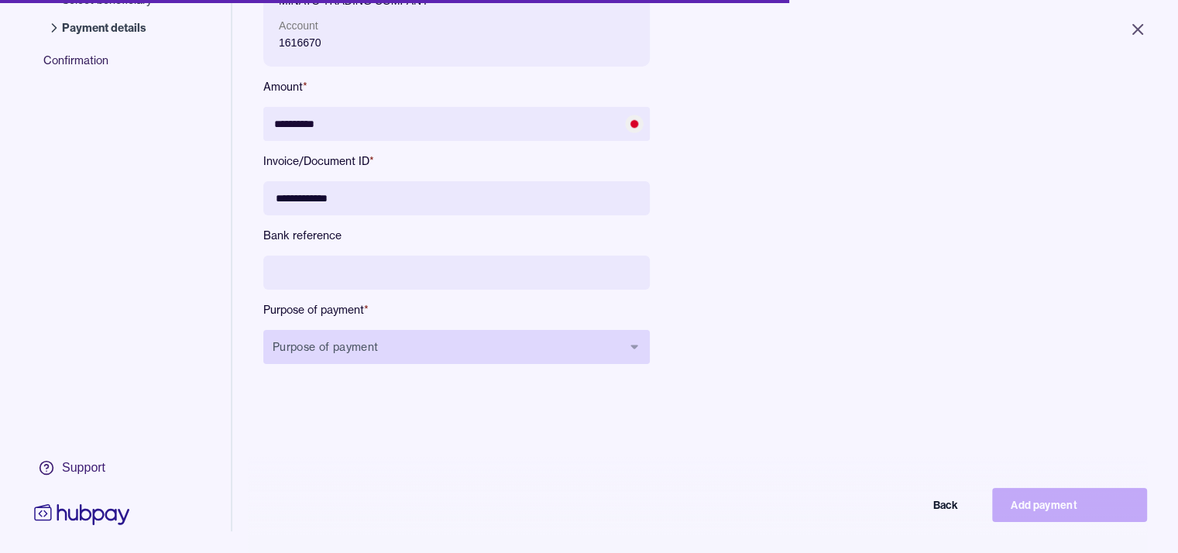
type input "**********"
click at [418, 346] on button "Purpose of payment" at bounding box center [456, 347] width 386 height 34
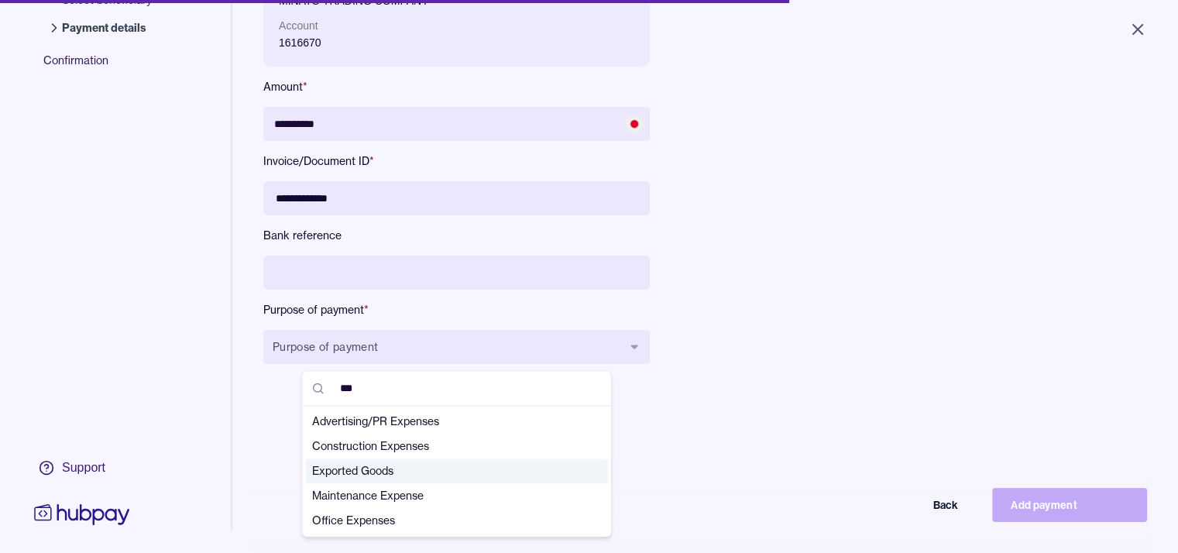
type input "***"
drag, startPoint x: 408, startPoint y: 475, endPoint x: 582, endPoint y: 459, distance: 174.3
click at [407, 475] on span "Exported Goods" at bounding box center [447, 470] width 271 height 15
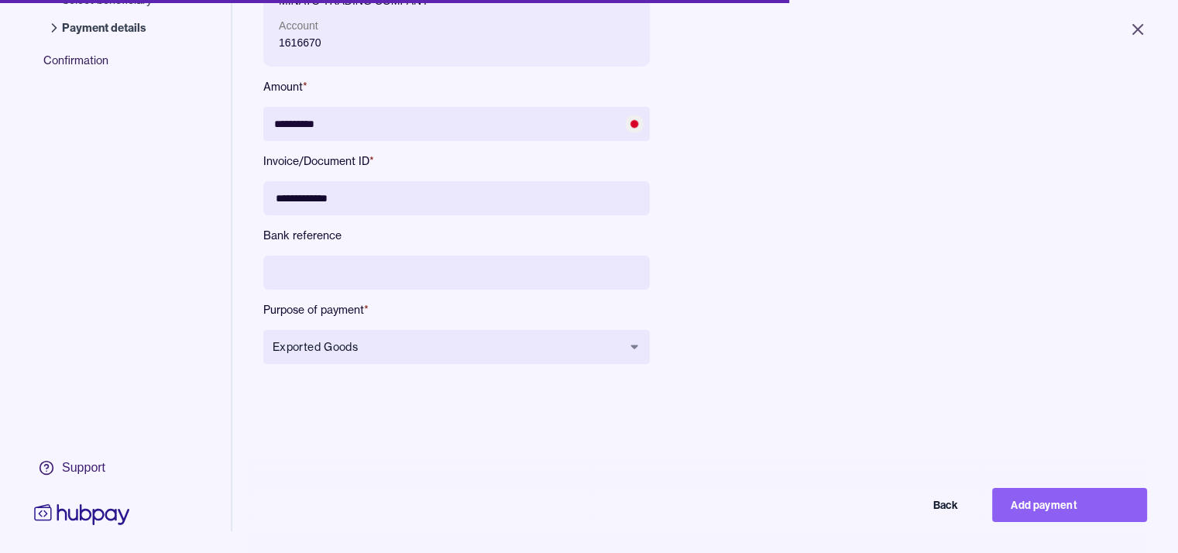
click at [902, 361] on div "**********" at bounding box center [610, 174] width 694 height 429
click at [1045, 515] on button "Add payment" at bounding box center [1069, 505] width 155 height 34
type input "********"
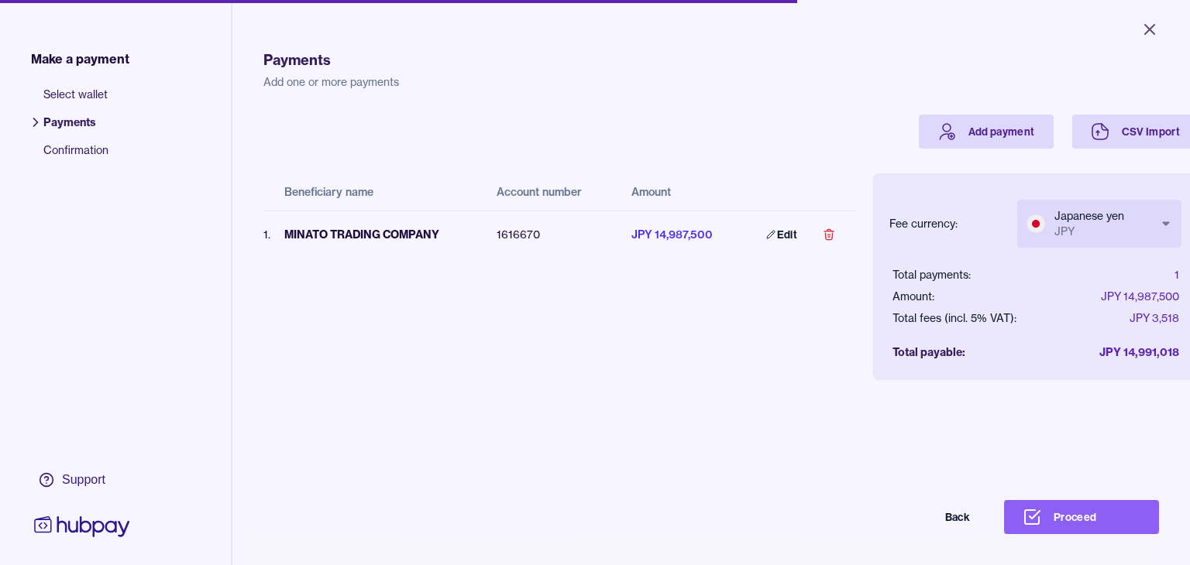
click at [1116, 238] on body "Close Make a payment Select wallet Payments Confirmation Support Payments Add o…" at bounding box center [595, 282] width 1190 height 565
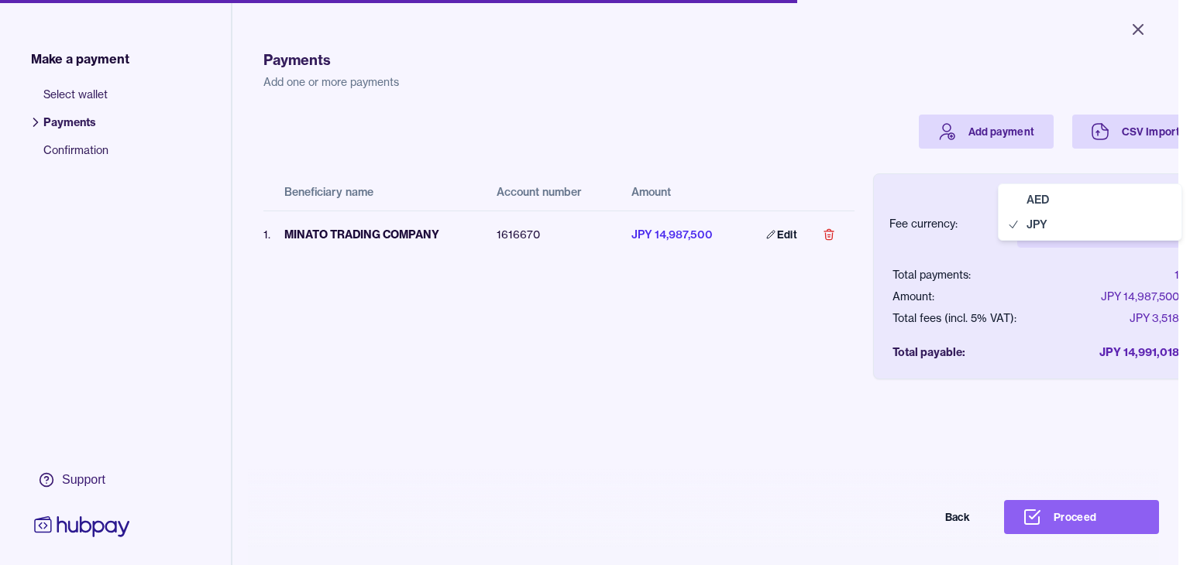
select select "***"
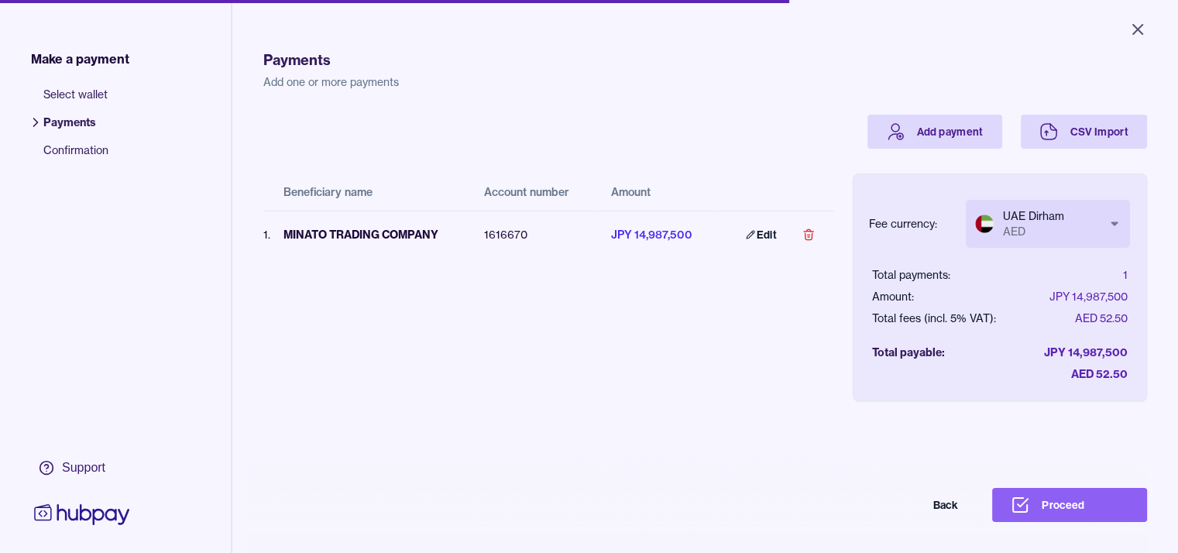
click at [768, 338] on div "Beneficiary name Account number Amount 1 . MINATO TRADING COMPANY 1616670 JPY 1…" at bounding box center [548, 263] width 571 height 228
click at [1056, 512] on button "Proceed" at bounding box center [1069, 505] width 155 height 34
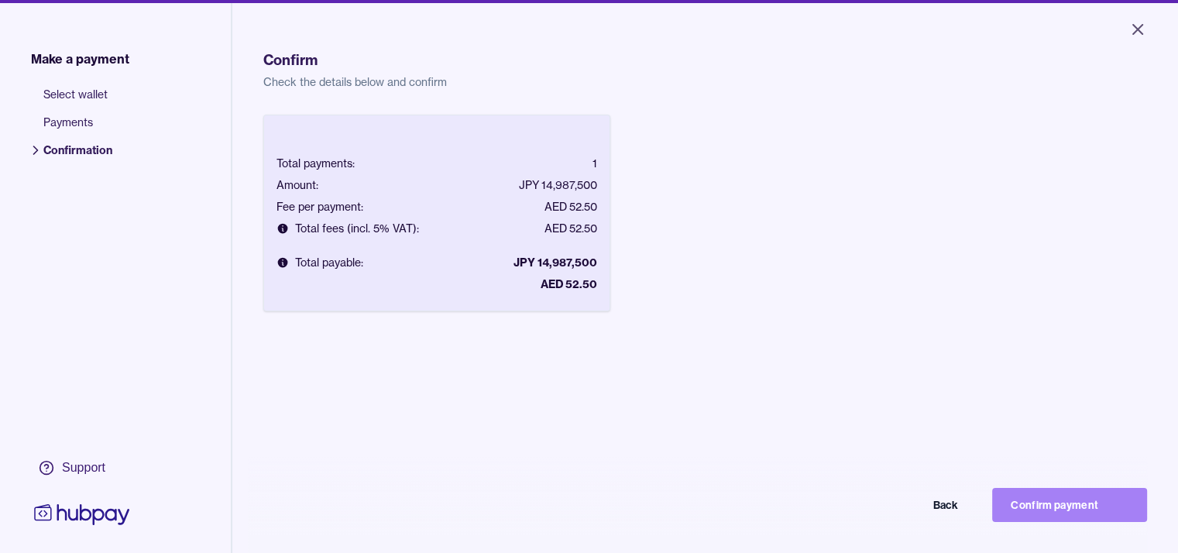
click at [1038, 512] on button "Confirm payment" at bounding box center [1069, 505] width 155 height 34
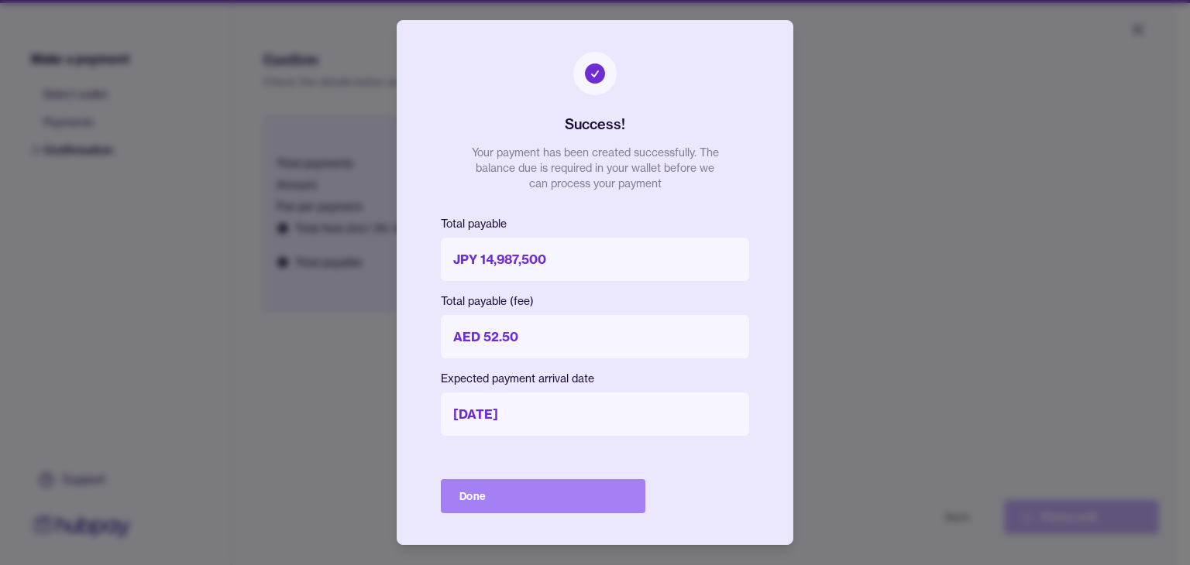
click at [550, 493] on button "Done" at bounding box center [543, 496] width 204 height 34
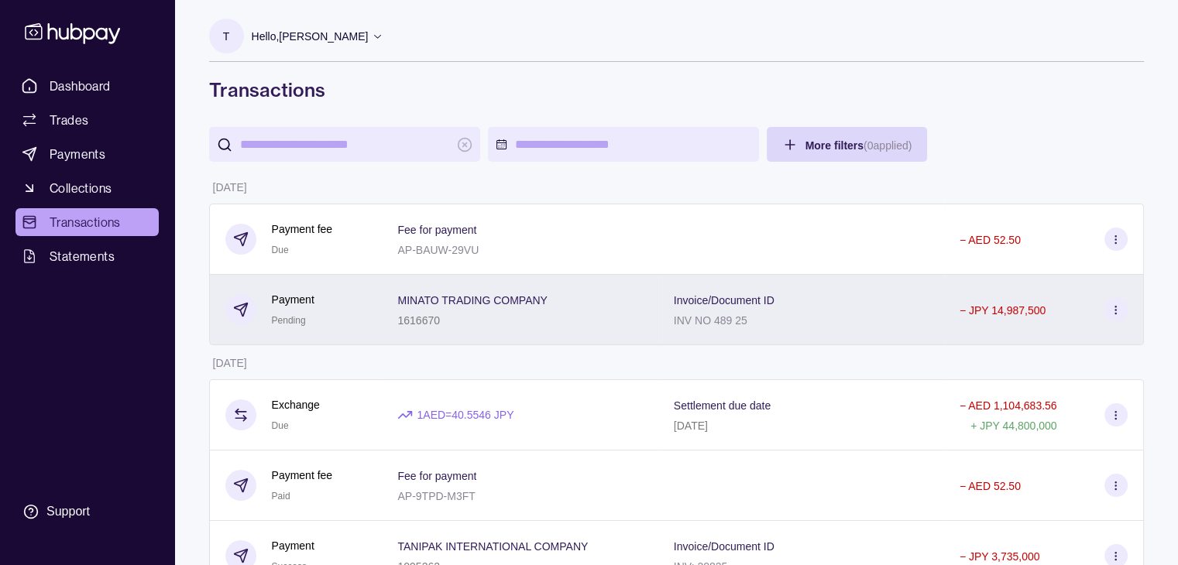
click at [1112, 320] on section at bounding box center [1115, 309] width 23 height 23
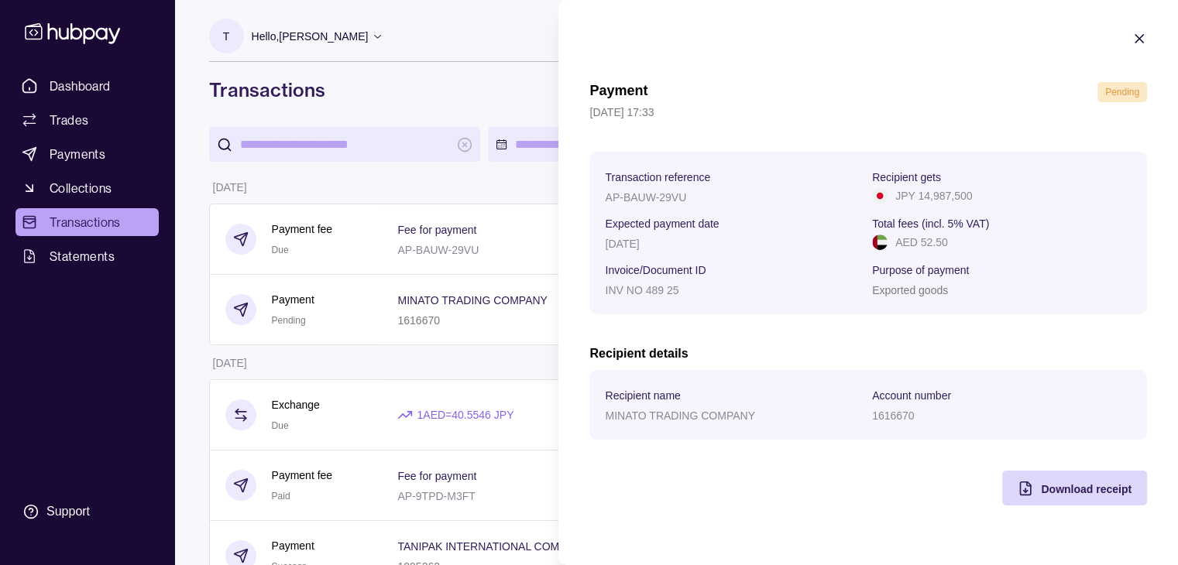
click at [1140, 41] on icon "button" at bounding box center [1139, 38] width 15 height 15
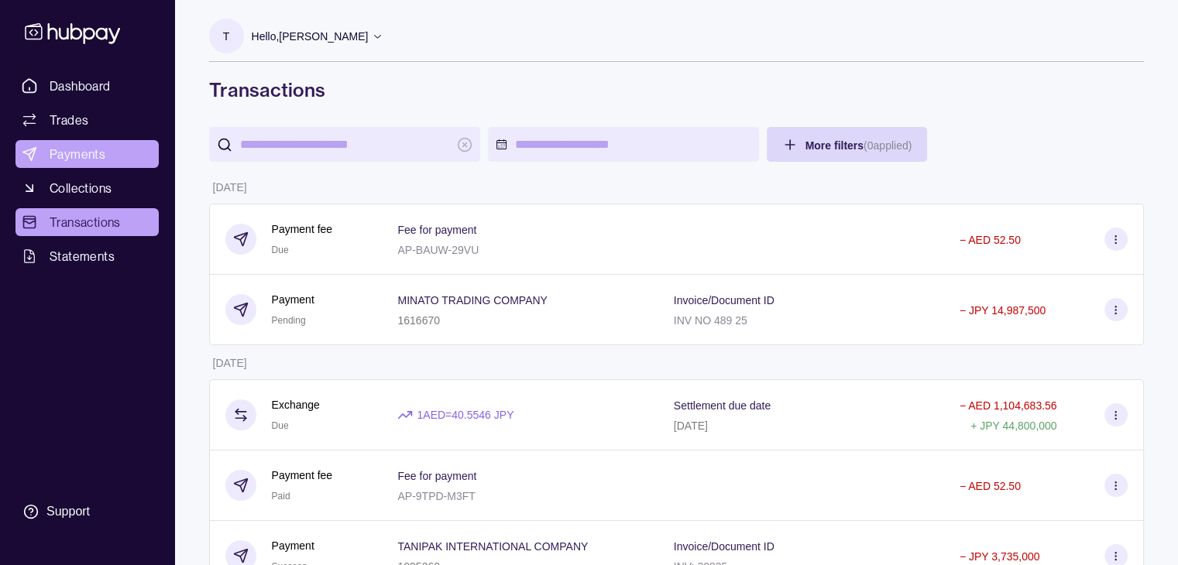
click at [86, 156] on span "Payments" at bounding box center [78, 154] width 56 height 19
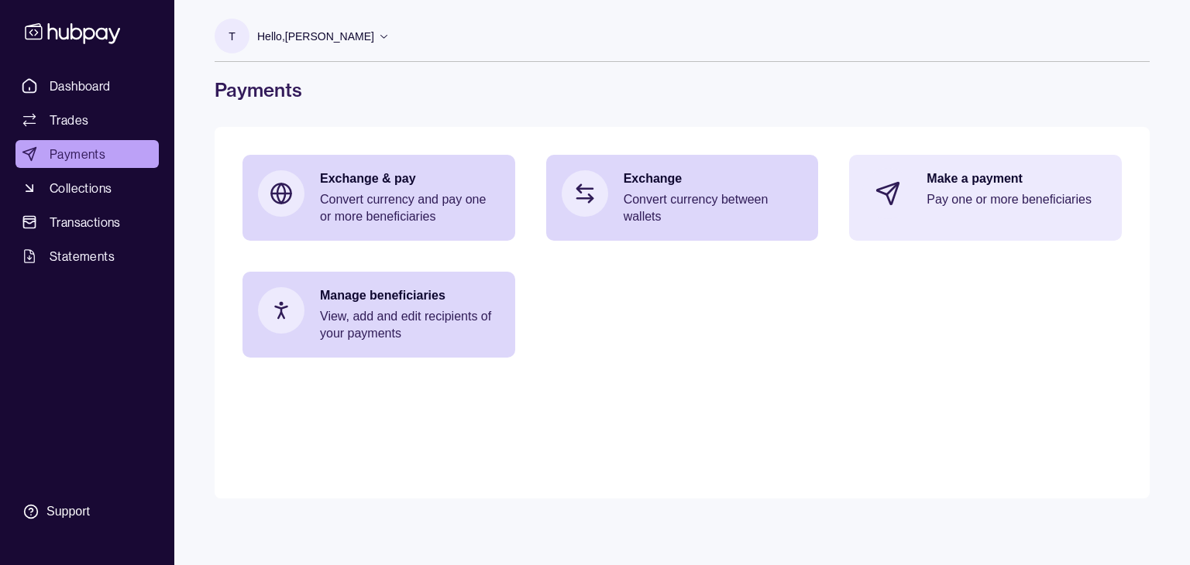
click at [946, 194] on p "Pay one or more beneficiaries" at bounding box center [1016, 199] width 180 height 17
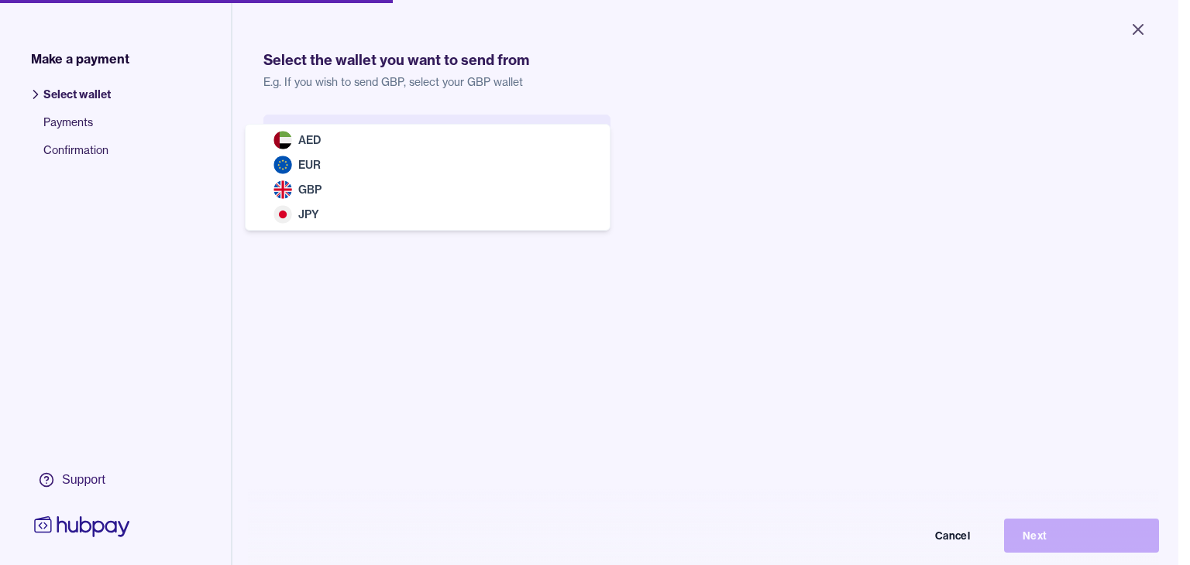
click at [417, 150] on body "Close Make a payment Select wallet Payments Confirmation Support Select the wal…" at bounding box center [589, 282] width 1178 height 565
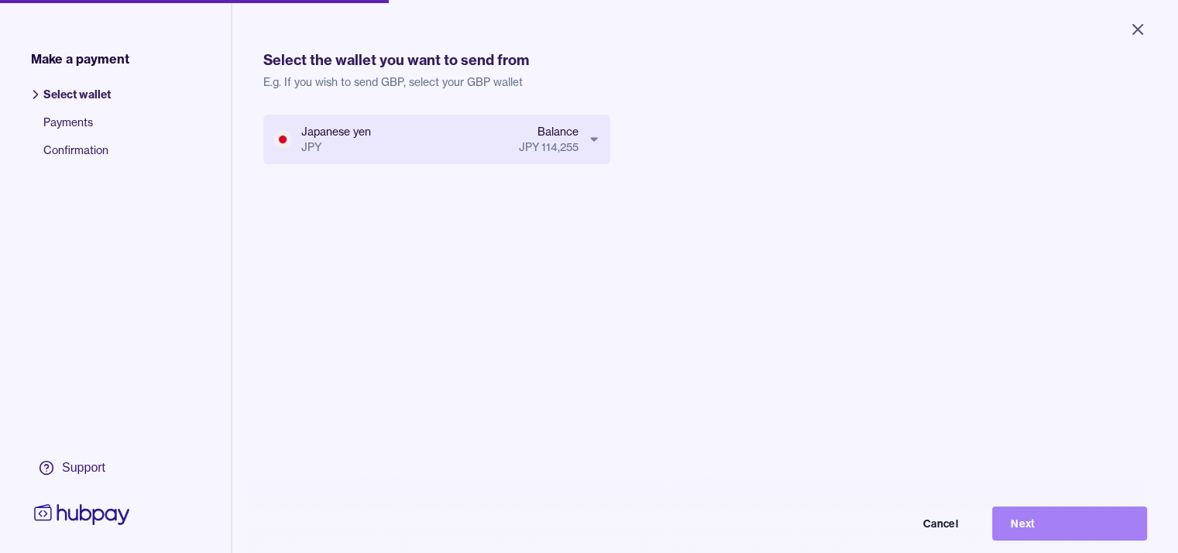
click at [1044, 531] on button "Next" at bounding box center [1069, 524] width 155 height 34
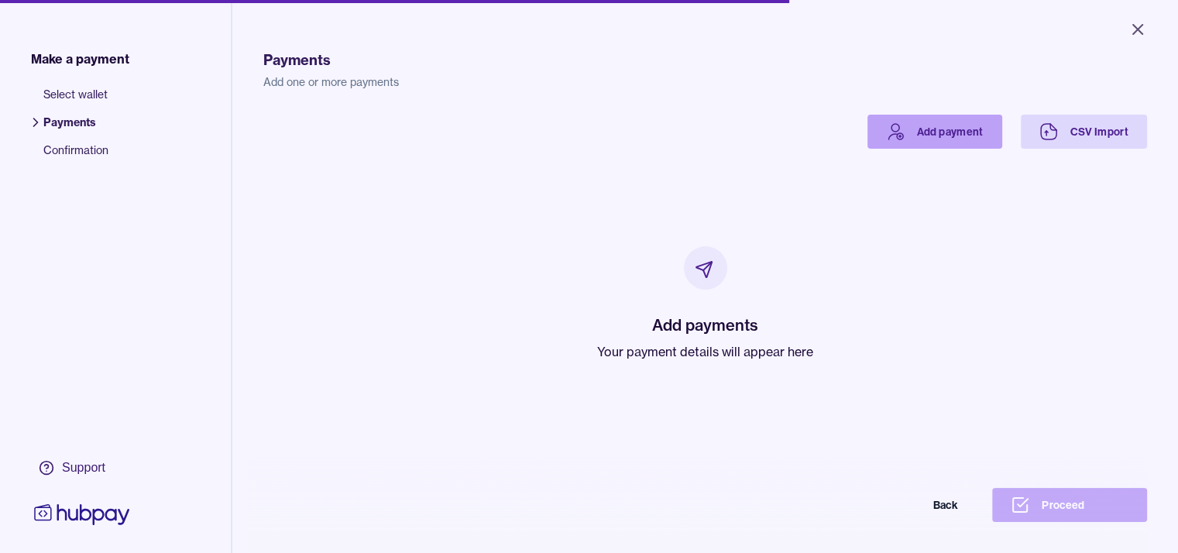
click at [991, 129] on link "Add payment" at bounding box center [934, 132] width 135 height 34
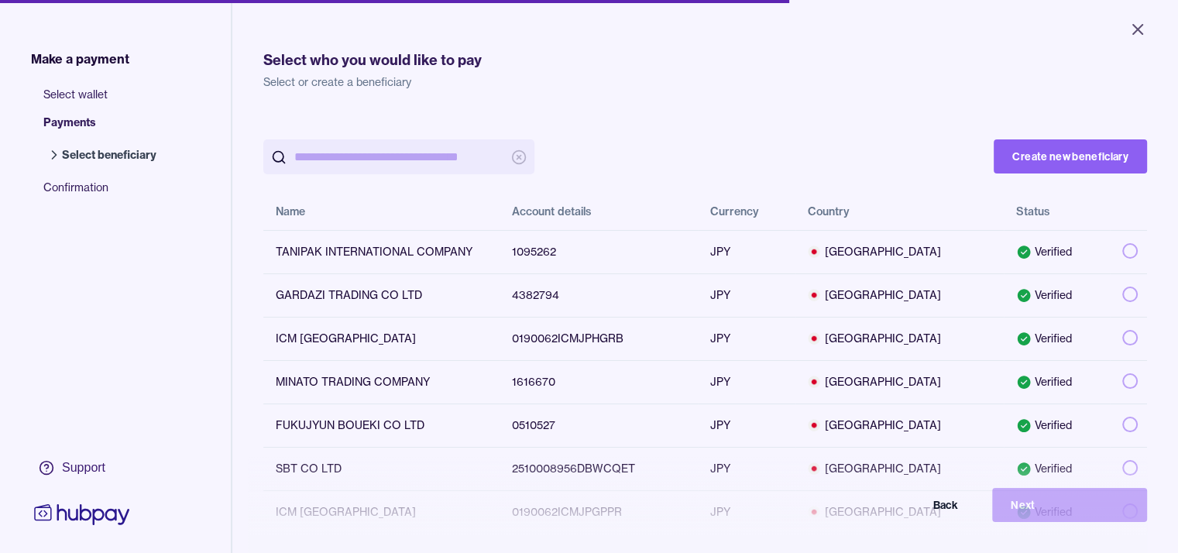
click at [467, 163] on input "search" at bounding box center [398, 156] width 209 height 35
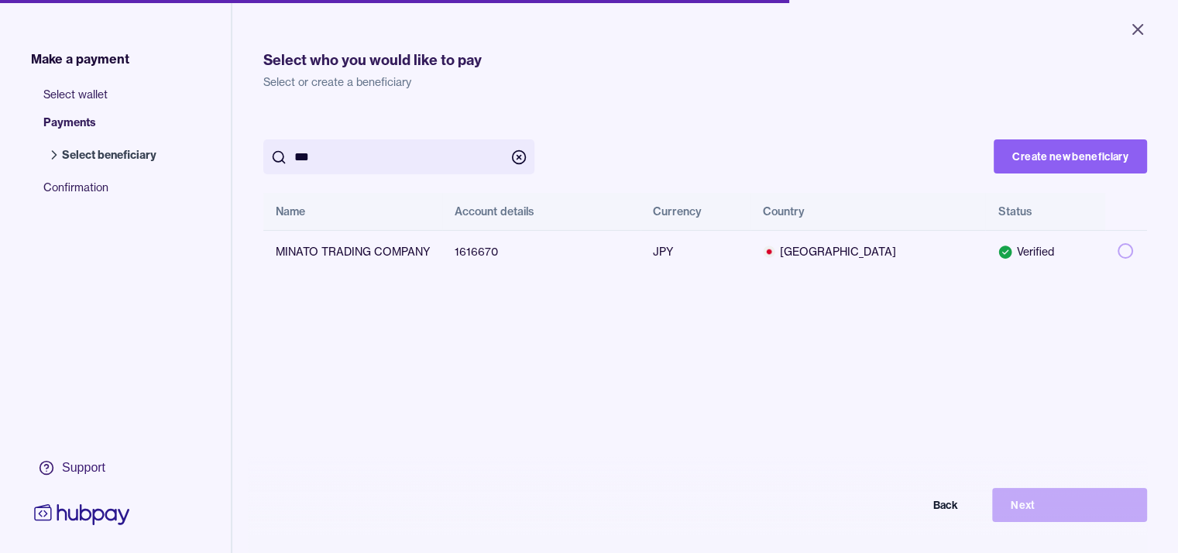
type input "******"
click at [951, 514] on button "Back" at bounding box center [899, 505] width 155 height 34
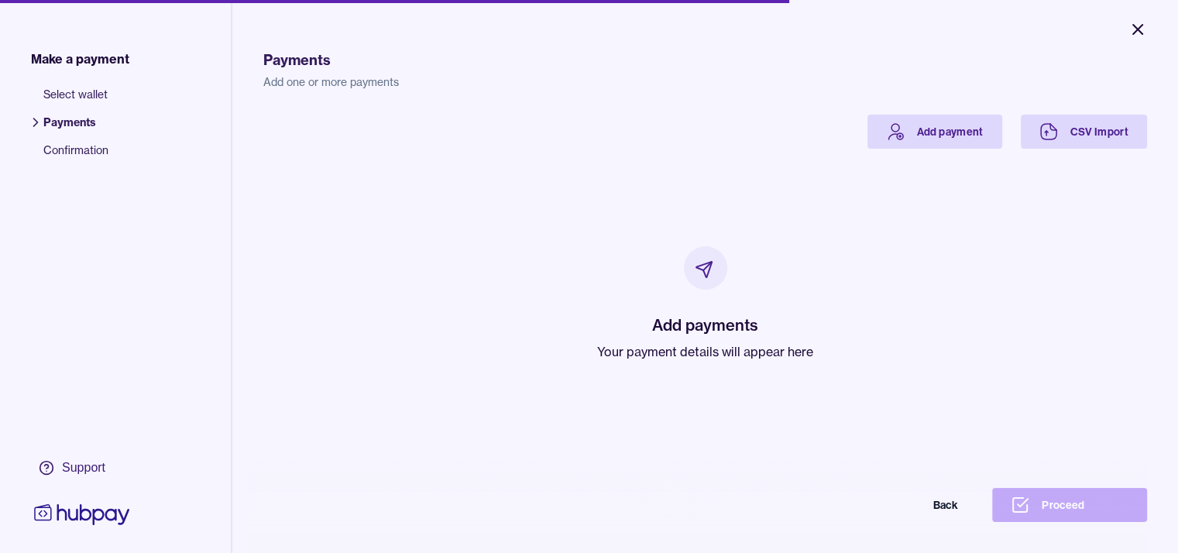
click at [1138, 29] on icon "Close" at bounding box center [1137, 29] width 19 height 19
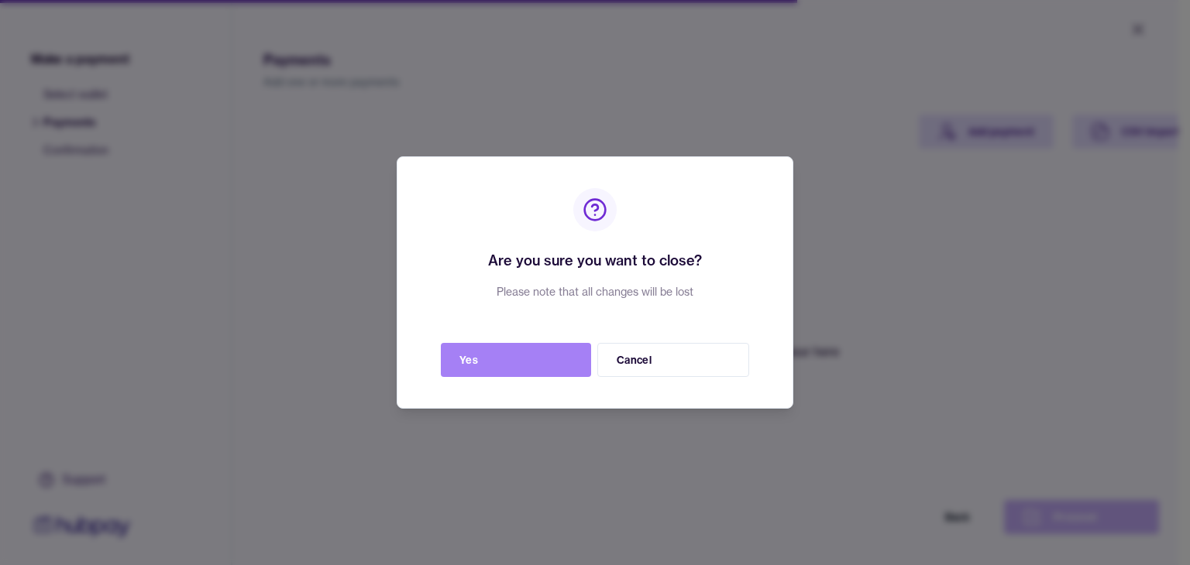
click at [541, 364] on button "Yes" at bounding box center [516, 360] width 150 height 34
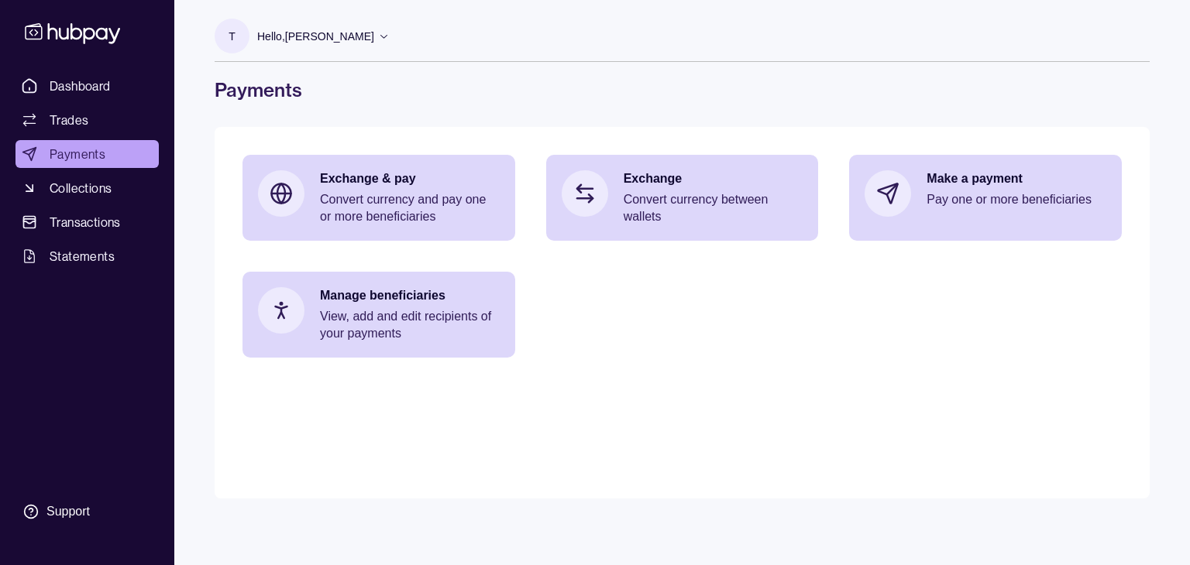
click at [84, 153] on span "Payments" at bounding box center [78, 154] width 56 height 19
click at [56, 91] on span "Dashboard" at bounding box center [80, 86] width 61 height 19
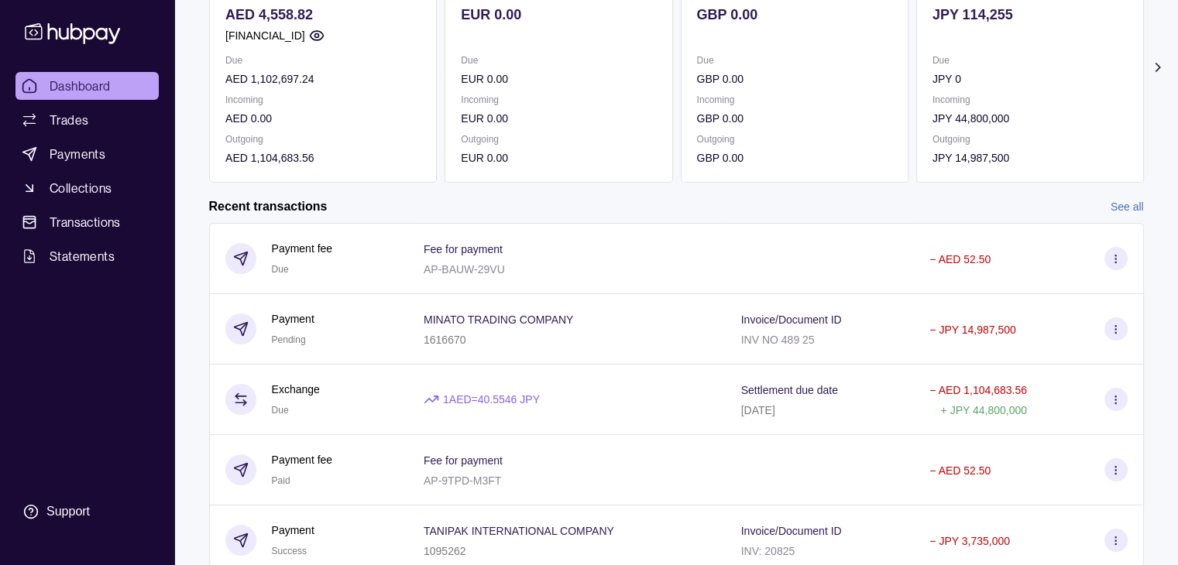
scroll to position [232, 0]
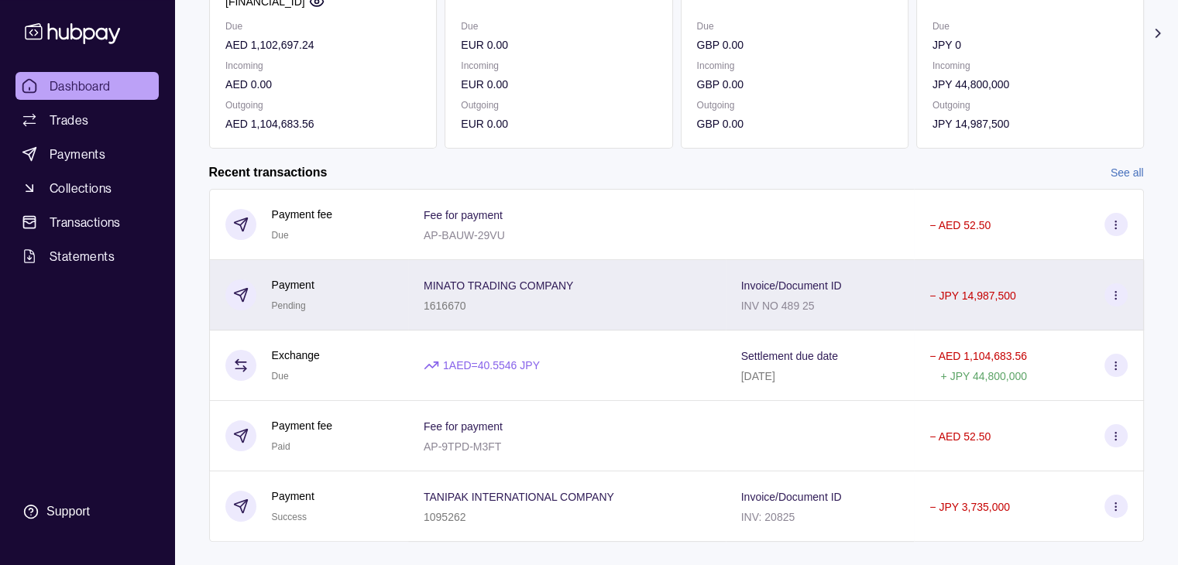
click at [1118, 301] on icon at bounding box center [1116, 296] width 12 height 12
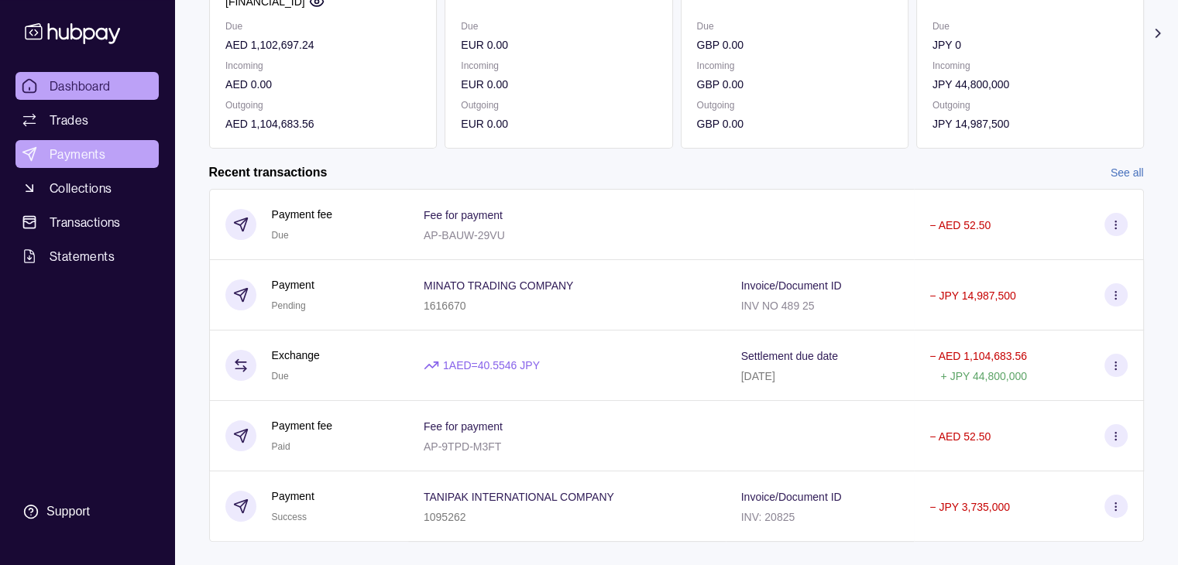
click at [50, 156] on html "Dashboard Trades Payments Collections Transactions Statements Support T Hello, …" at bounding box center [589, 180] width 1178 height 824
click at [88, 151] on span "Payments" at bounding box center [78, 154] width 56 height 19
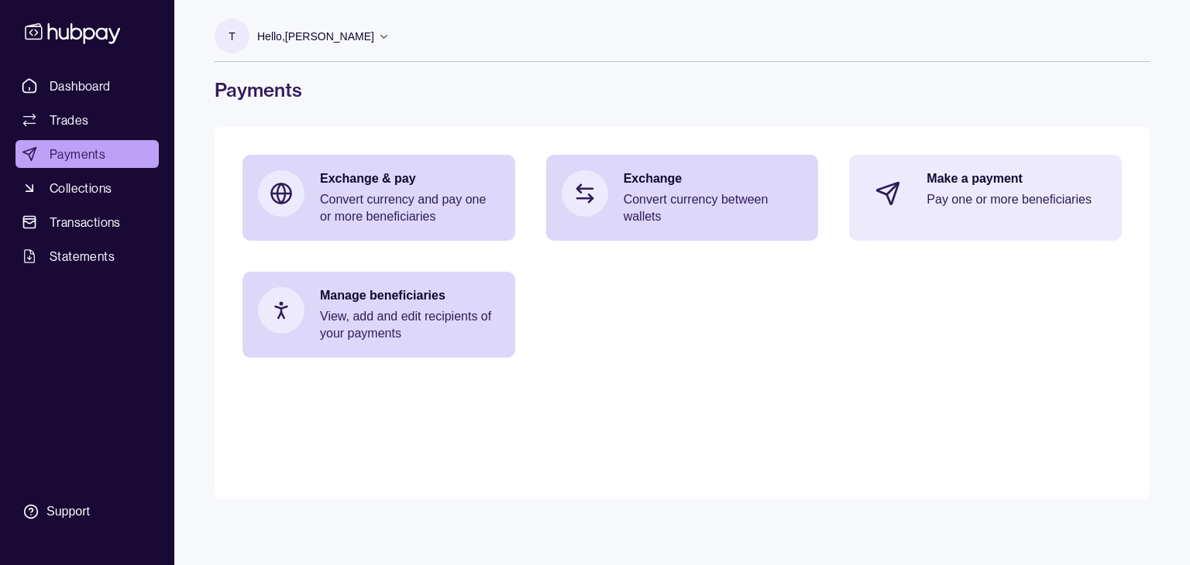
click at [937, 204] on p "Pay one or more beneficiaries" at bounding box center [1016, 199] width 180 height 17
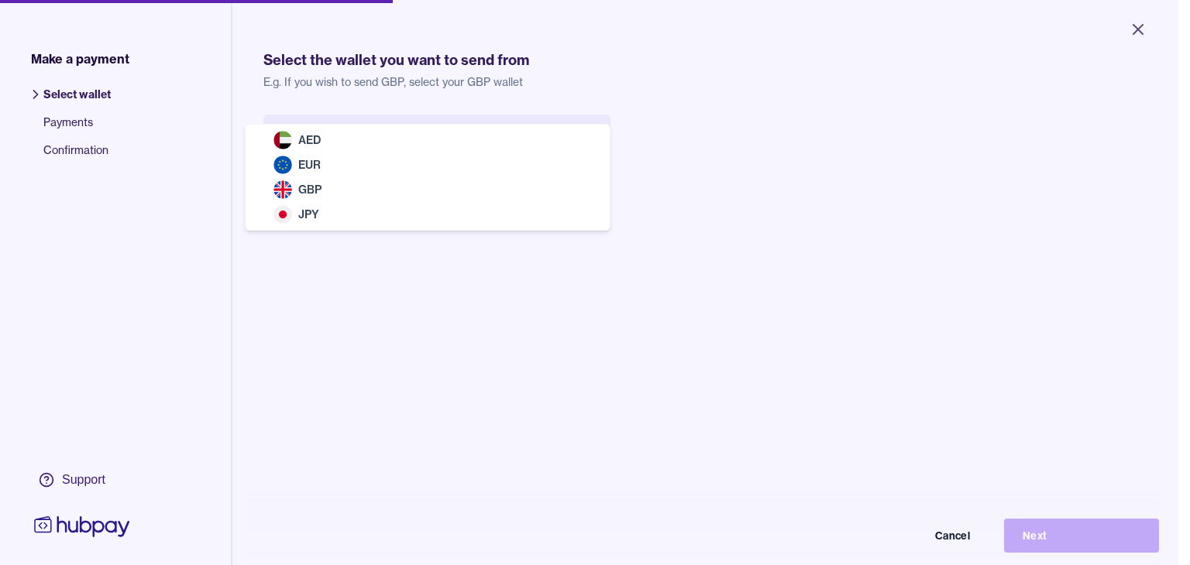
click at [483, 143] on body "Close Make a payment Select wallet Payments Confirmation Support Select the wal…" at bounding box center [589, 282] width 1178 height 565
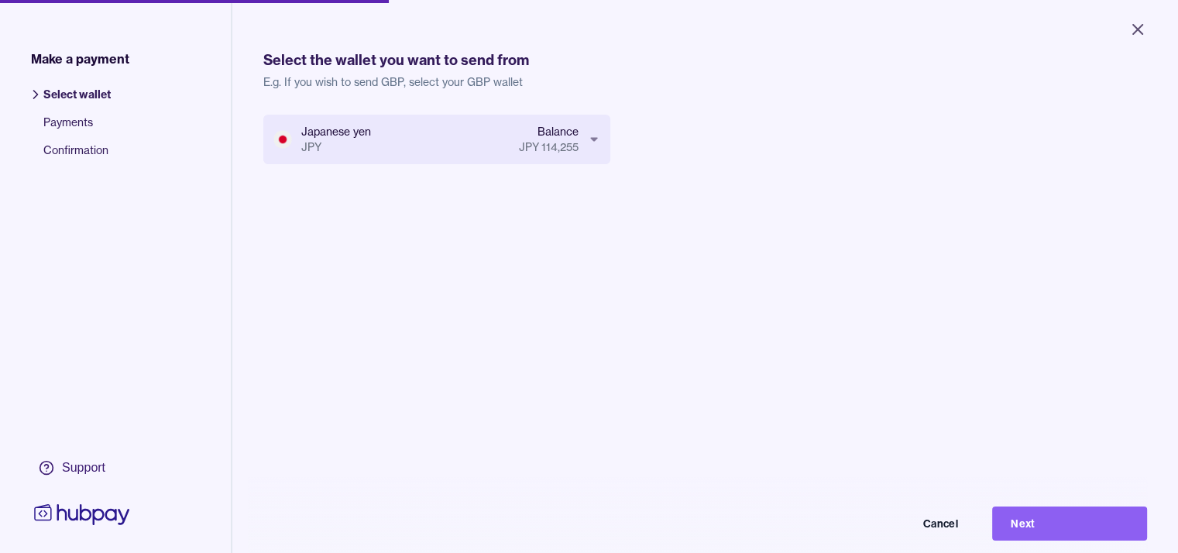
click at [1100, 533] on button "Next" at bounding box center [1069, 524] width 155 height 34
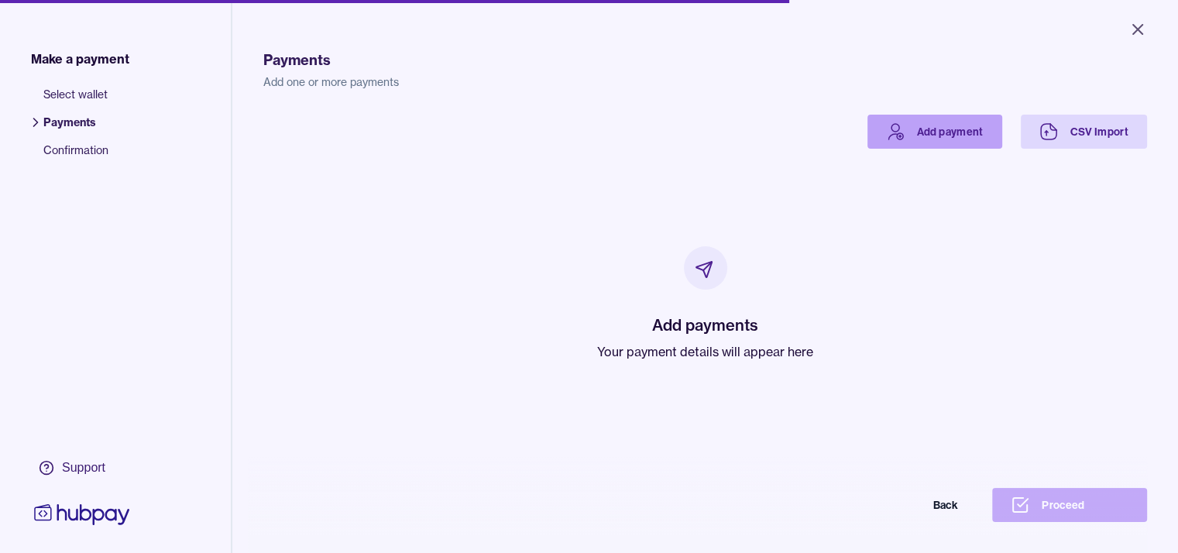
click at [970, 136] on link "Add payment" at bounding box center [934, 132] width 135 height 34
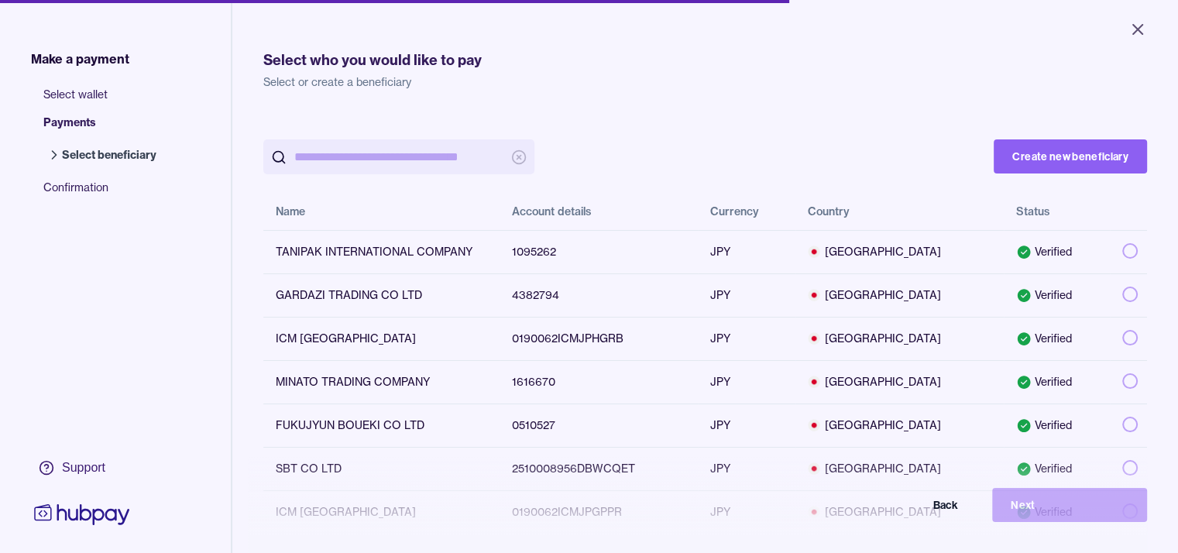
click at [376, 156] on input "search" at bounding box center [398, 156] width 209 height 35
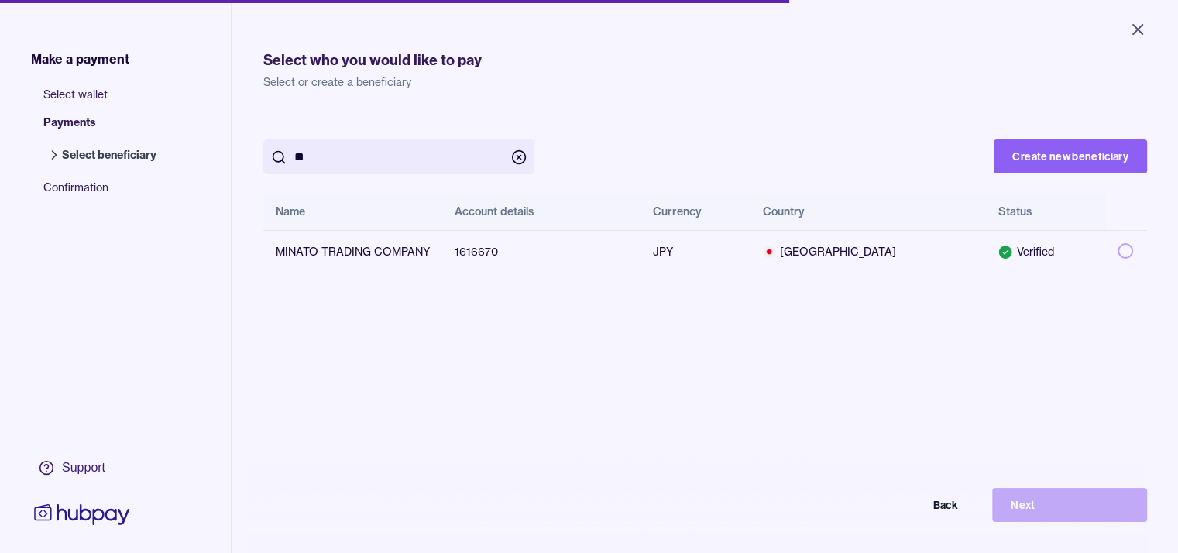
type input "******"
click at [1133, 257] on button "button" at bounding box center [1125, 250] width 15 height 15
click at [1021, 517] on button "Next" at bounding box center [1069, 505] width 155 height 34
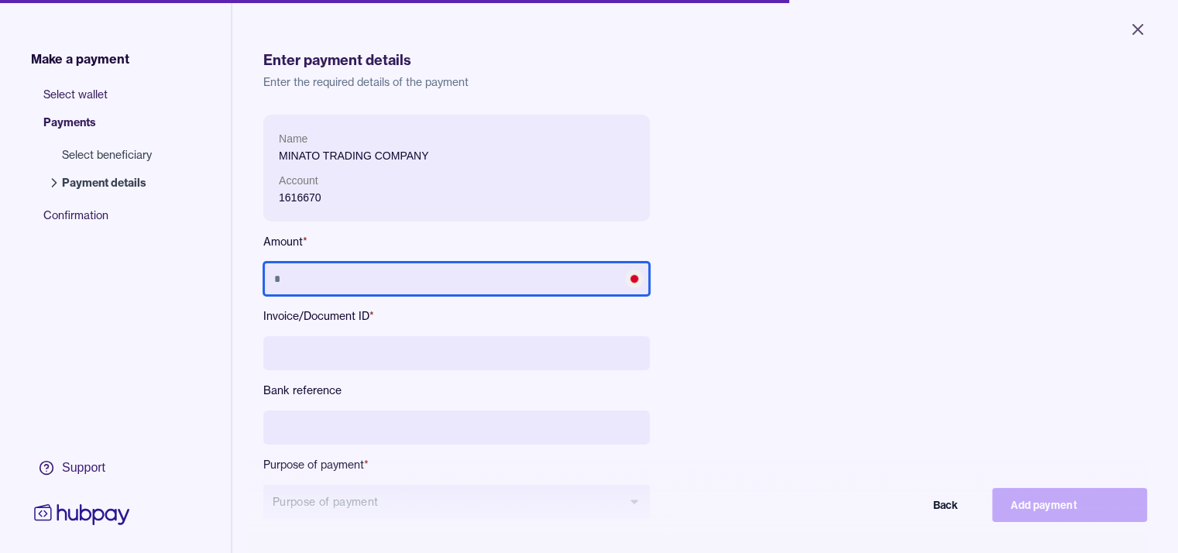
click at [374, 273] on input "text" at bounding box center [456, 279] width 386 height 34
type input "**********"
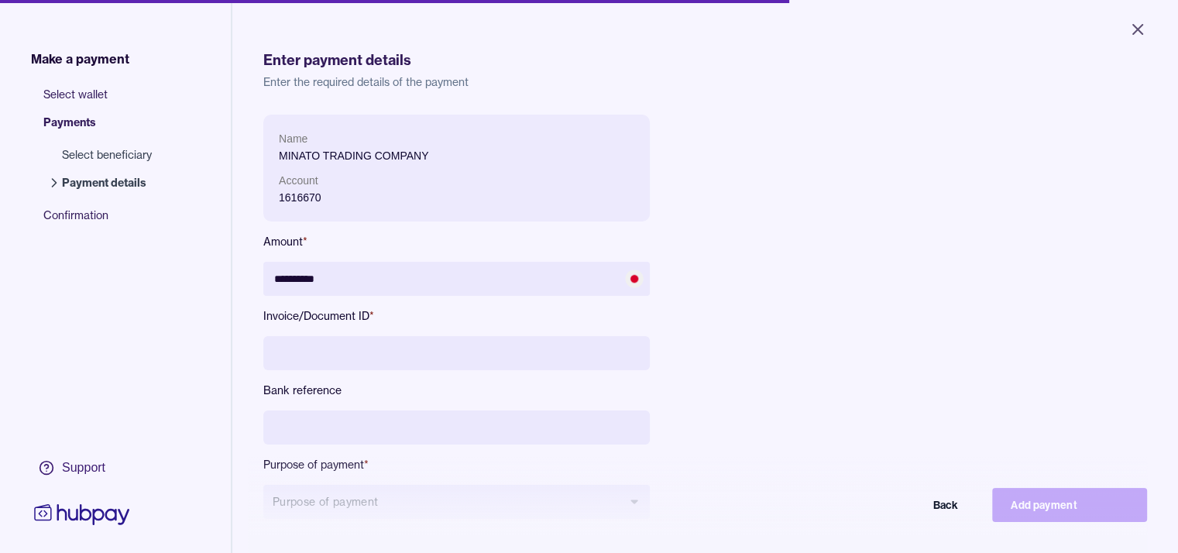
click at [372, 360] on input at bounding box center [456, 353] width 386 height 34
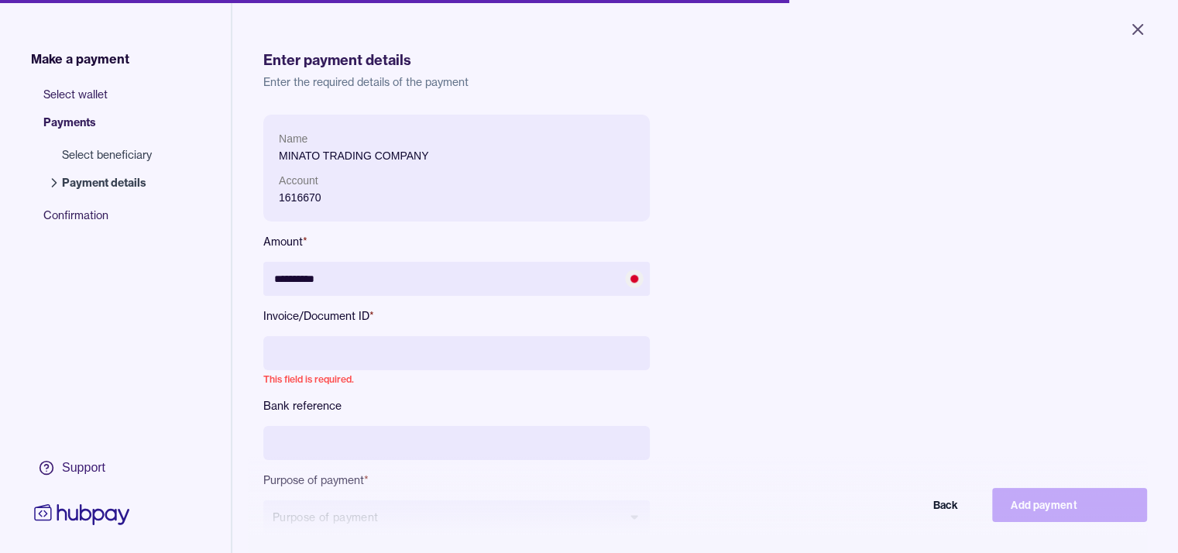
paste input "**********"
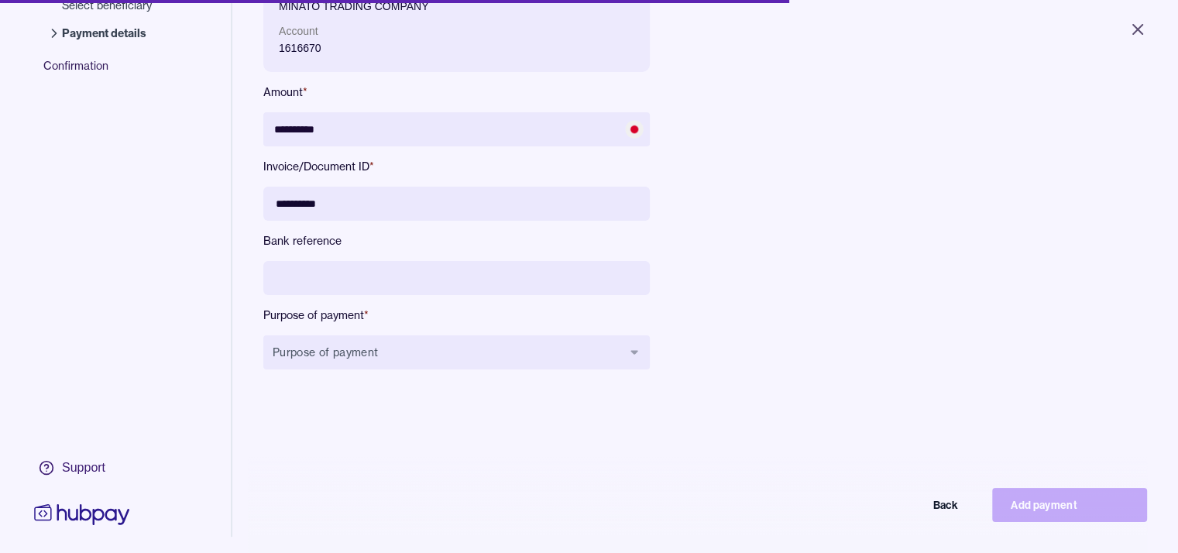
scroll to position [155, 0]
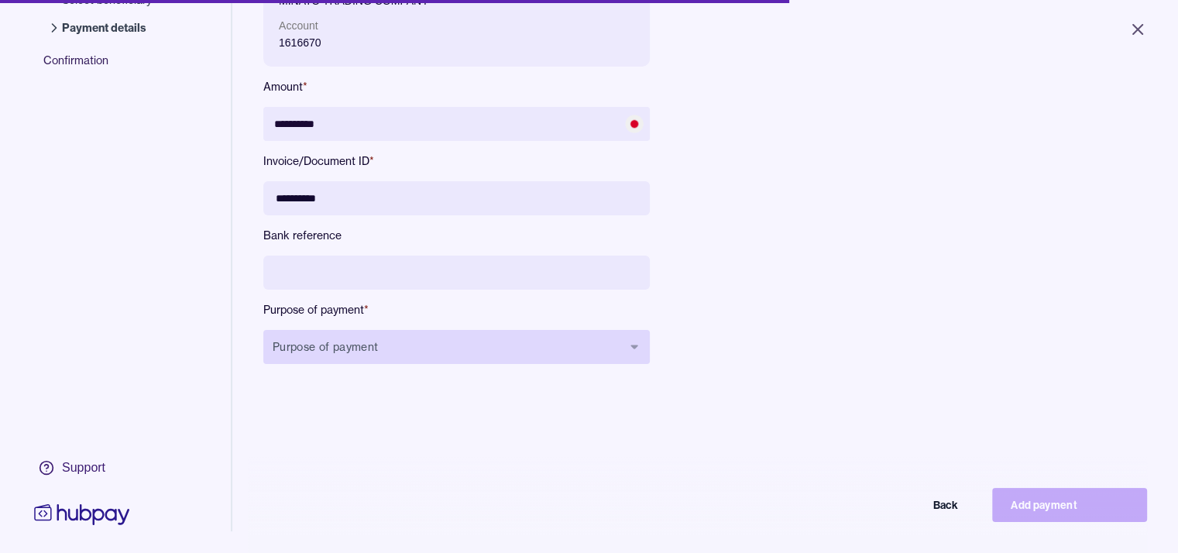
type input "**********"
click at [478, 351] on button "Purpose of payment" at bounding box center [456, 347] width 386 height 34
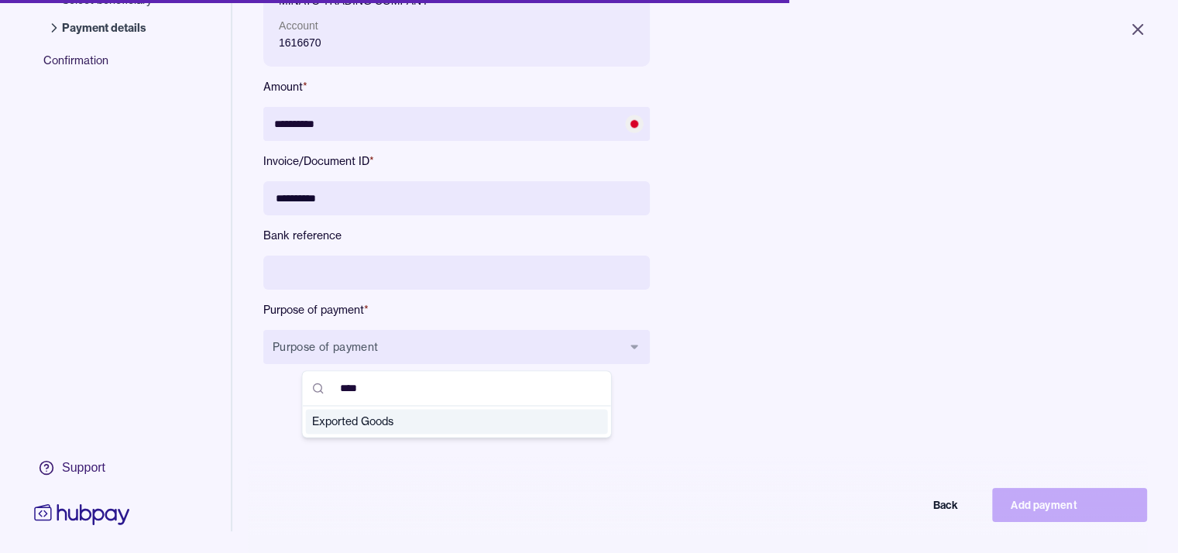
type input "****"
click at [415, 421] on span "Exported Goods" at bounding box center [447, 421] width 271 height 15
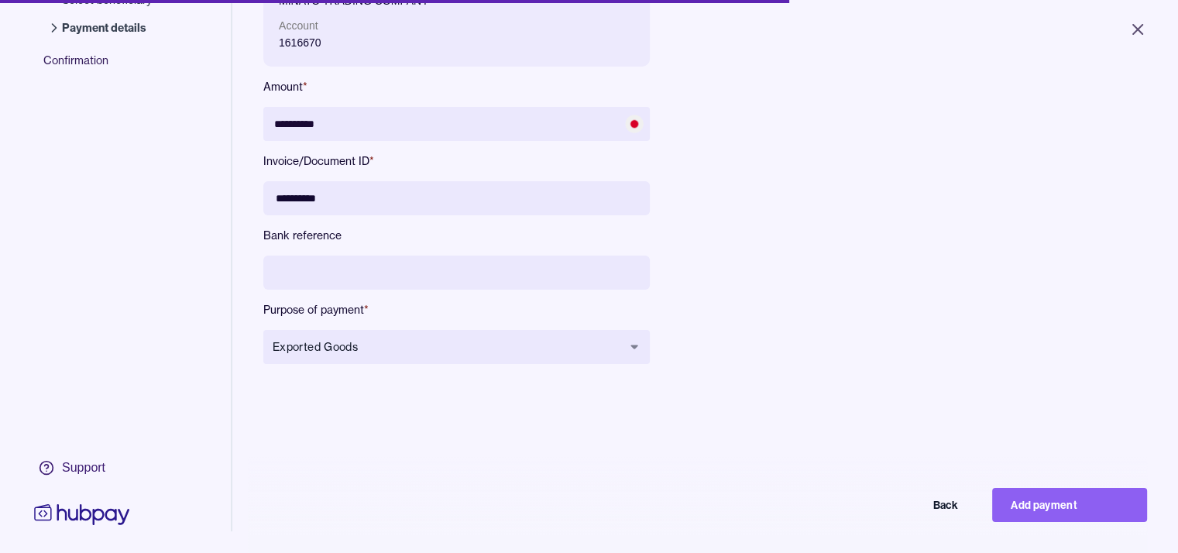
click at [600, 431] on div "**********" at bounding box center [705, 236] width 884 height 553
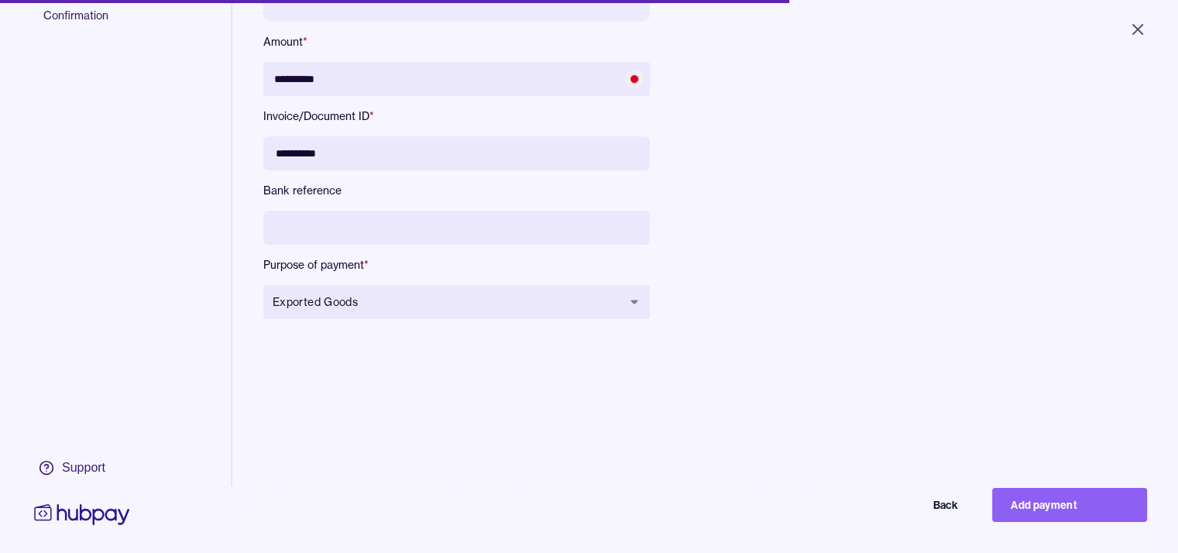
scroll to position [219, 0]
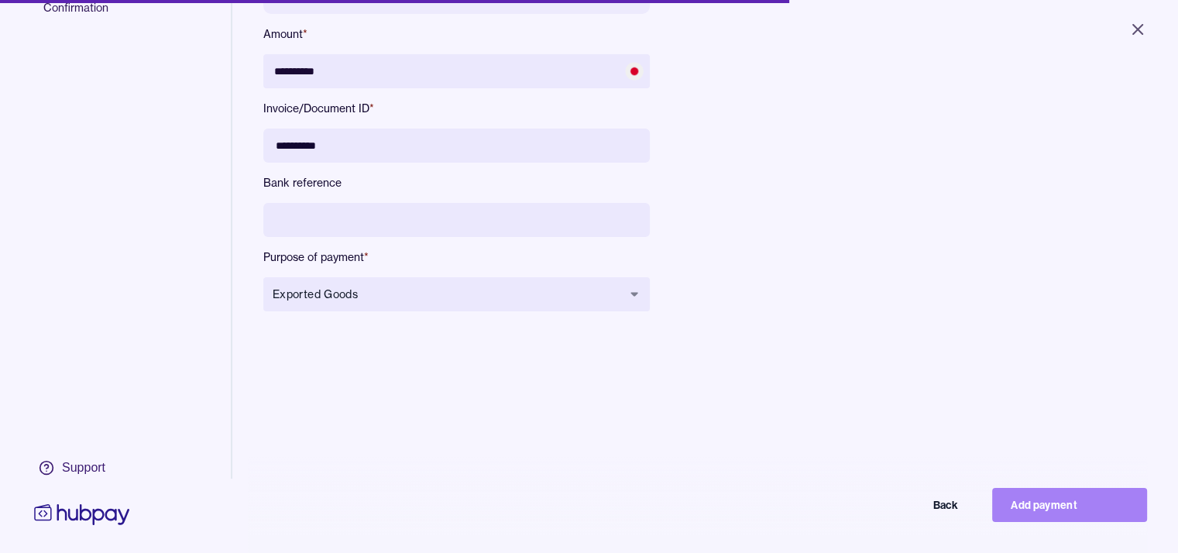
click at [1038, 522] on button "Add payment" at bounding box center [1069, 505] width 155 height 34
type input "********"
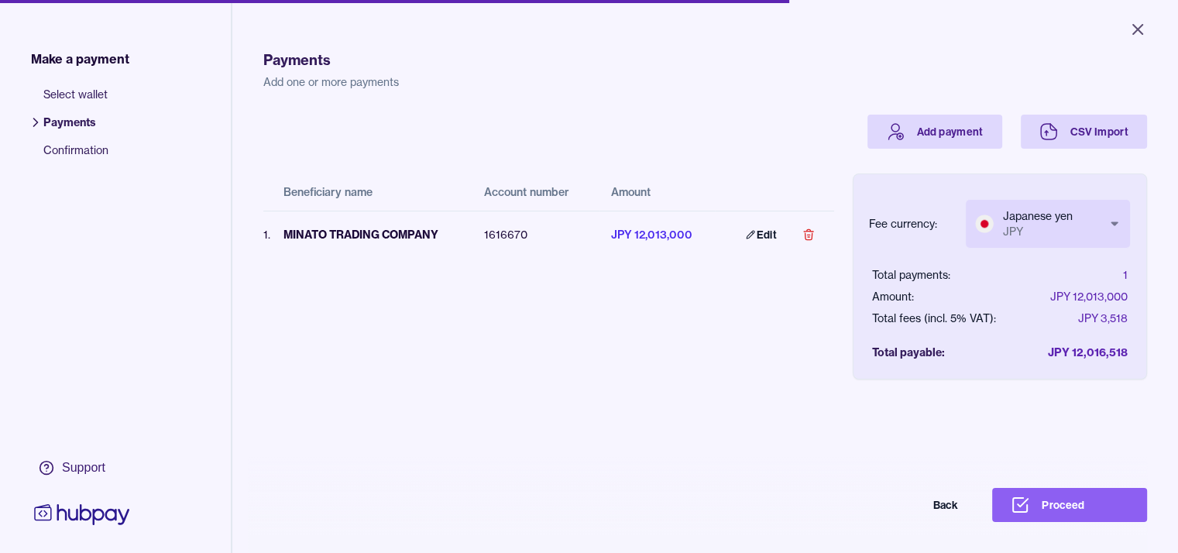
click at [1089, 233] on body "Close Make a payment Select wallet Payments Confirmation Support Payments Add o…" at bounding box center [589, 276] width 1178 height 553
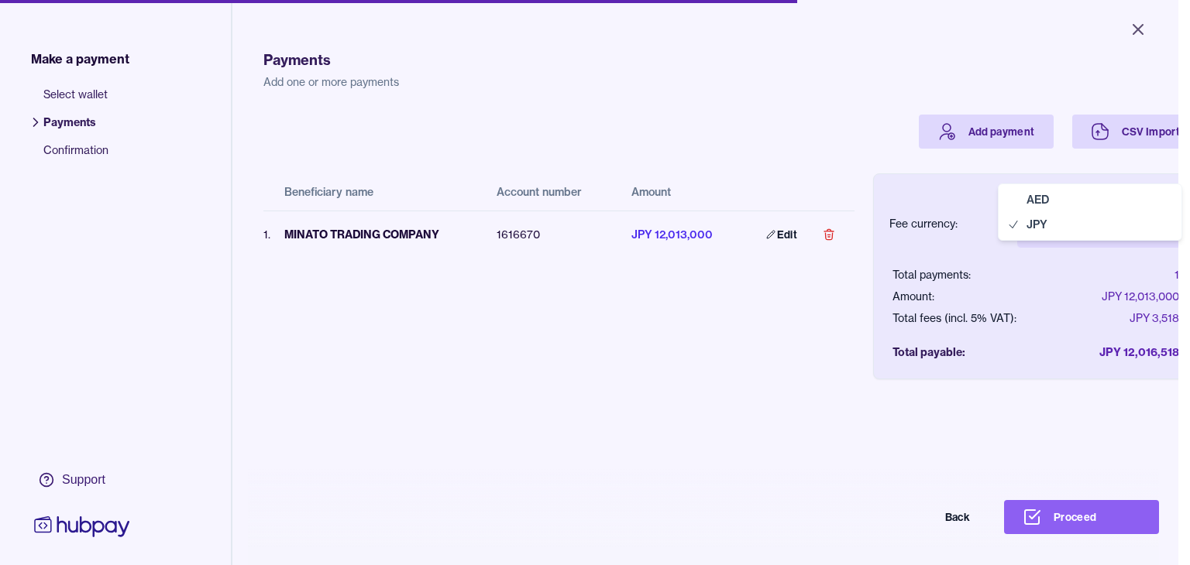
select select "***"
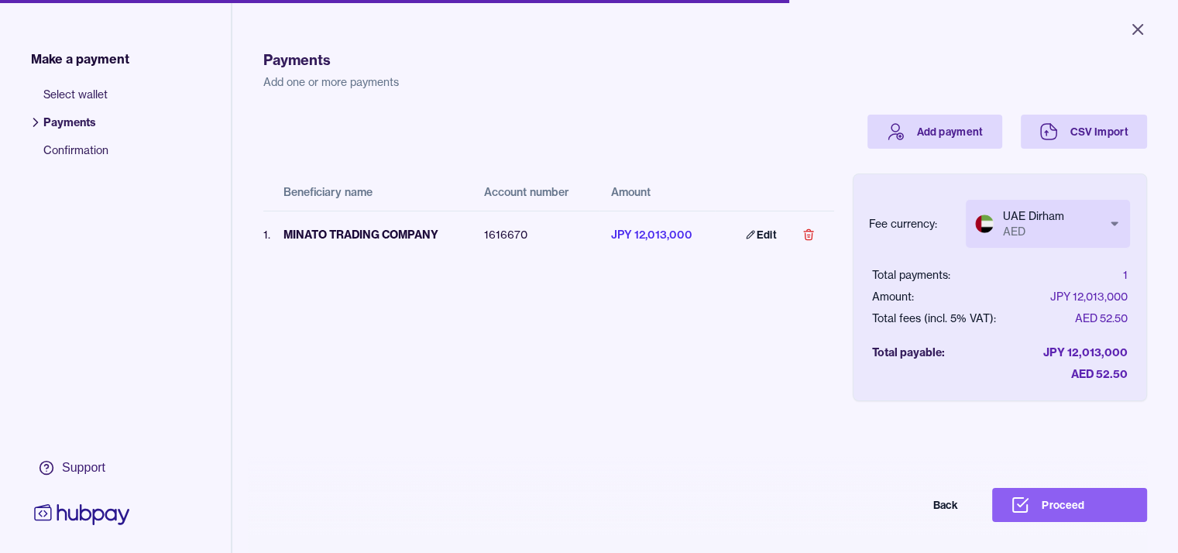
click at [805, 360] on div "Beneficiary name Account number Amount 1 . MINATO TRADING COMPANY 1616670 JPY 1…" at bounding box center [548, 263] width 571 height 228
click at [1045, 512] on button "Proceed" at bounding box center [1069, 505] width 155 height 34
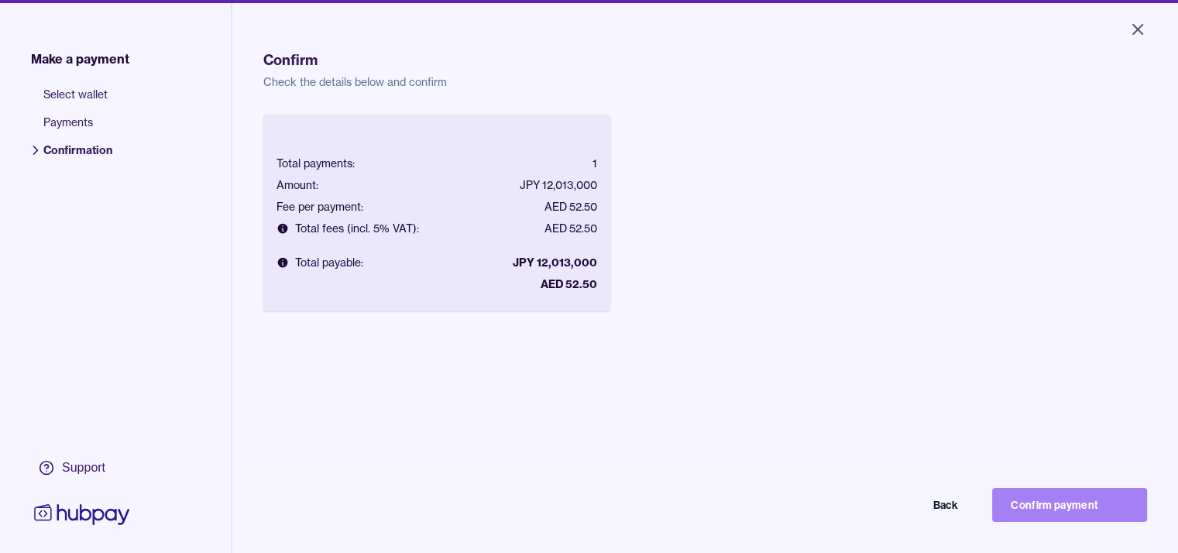
click at [1028, 512] on button "Confirm payment" at bounding box center [1069, 505] width 155 height 34
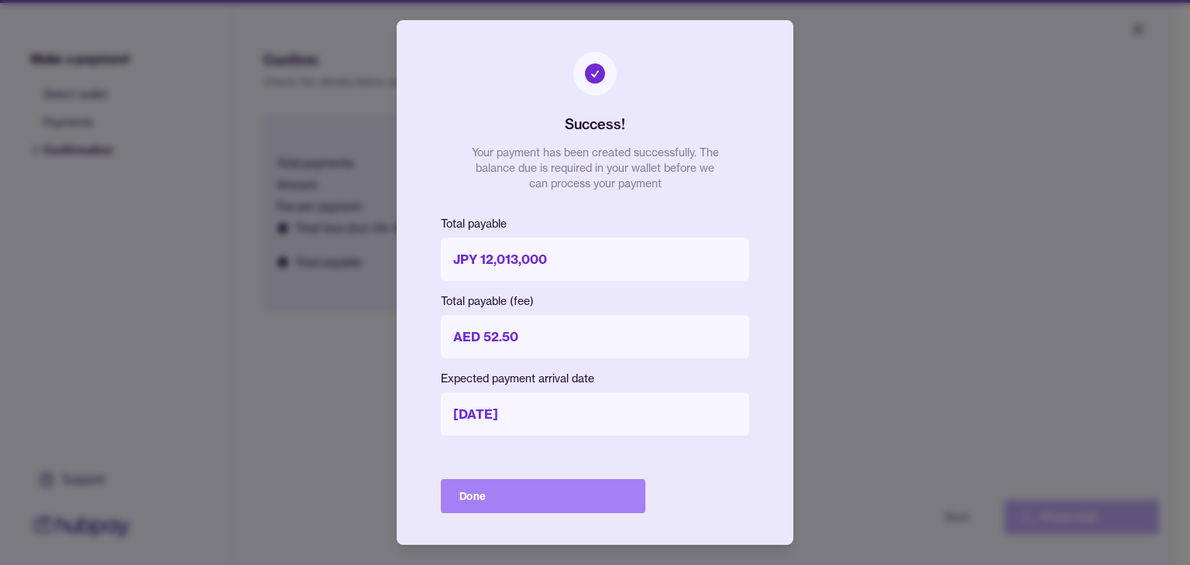
click at [533, 499] on button "Done" at bounding box center [543, 496] width 204 height 34
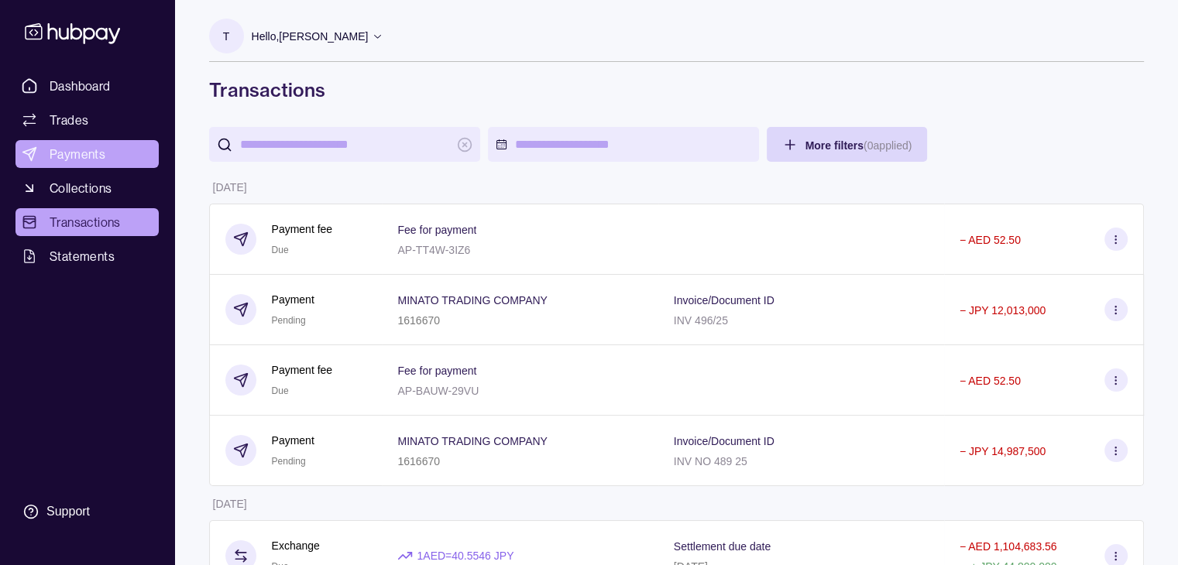
click at [67, 151] on span "Payments" at bounding box center [78, 154] width 56 height 19
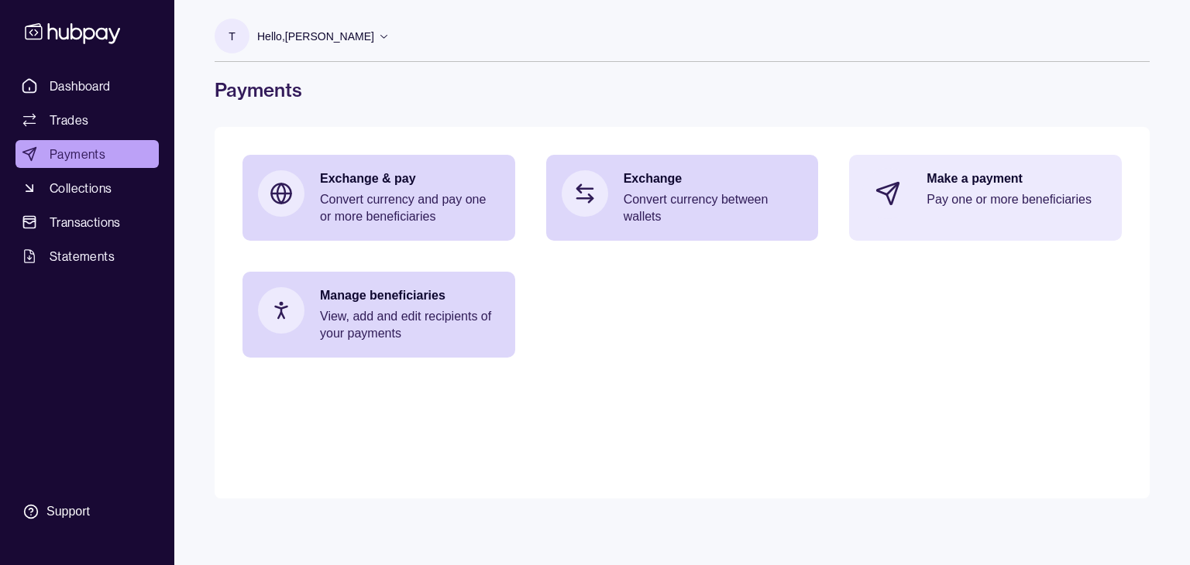
click at [956, 222] on div "Make a payment Pay one or more beneficiaries" at bounding box center [985, 193] width 273 height 77
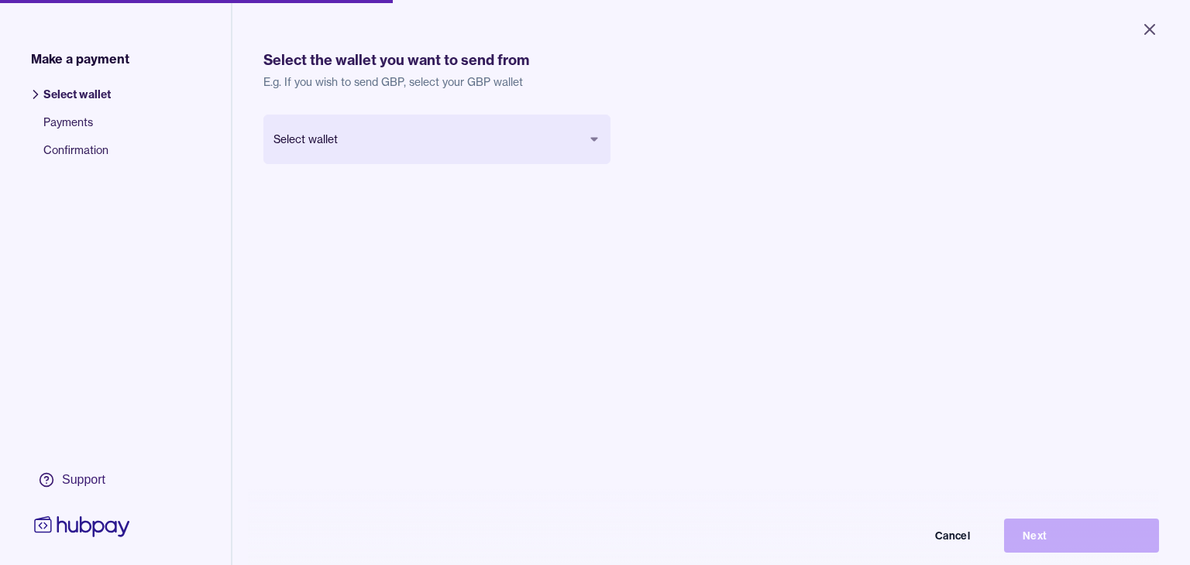
click at [459, 149] on body "Close Make a payment Select wallet Payments Confirmation Support Select the wal…" at bounding box center [595, 282] width 1190 height 565
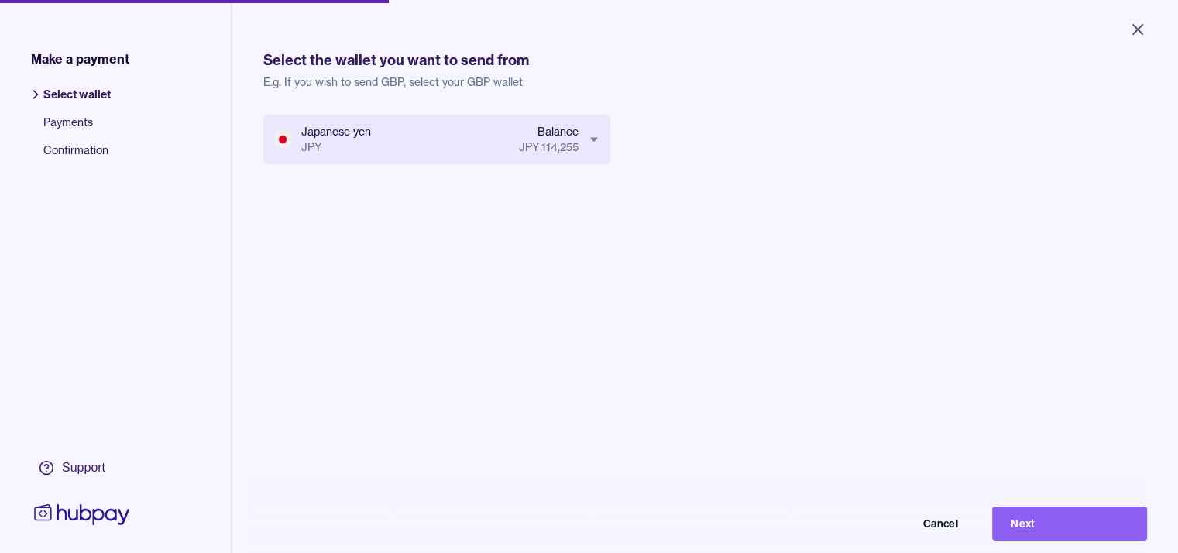
drag, startPoint x: 1040, startPoint y: 532, endPoint x: 1026, endPoint y: 527, distance: 14.7
click at [1037, 532] on button "Next" at bounding box center [1069, 524] width 155 height 34
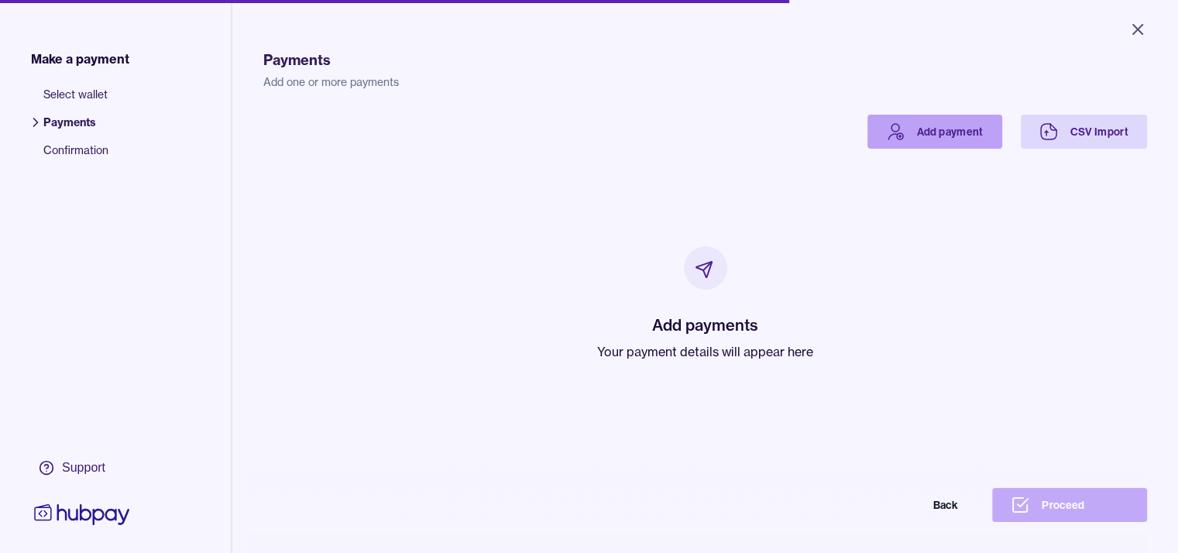
click at [1002, 132] on link "Add payment" at bounding box center [934, 132] width 135 height 34
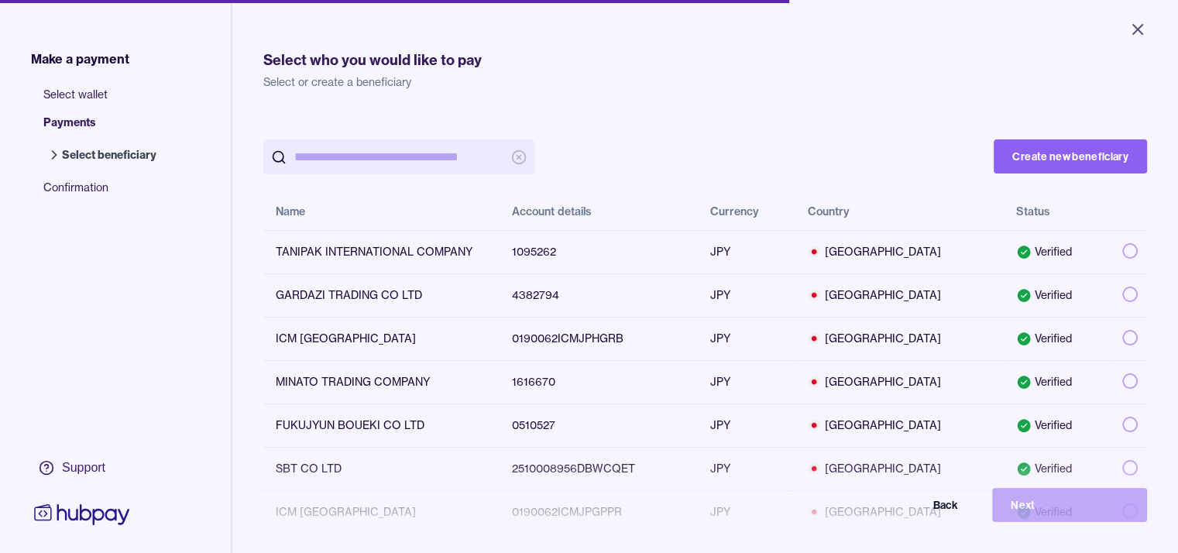
click at [387, 159] on input "search" at bounding box center [398, 156] width 209 height 35
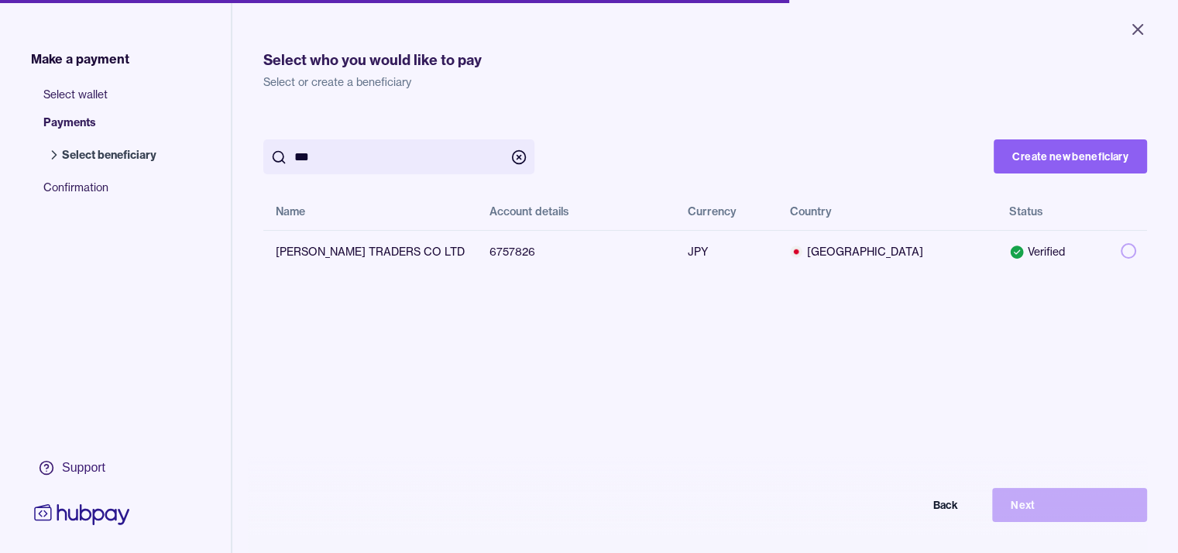
type input "***"
click at [1136, 252] on button "button" at bounding box center [1128, 250] width 15 height 15
drag, startPoint x: 1055, startPoint y: 514, endPoint x: 1014, endPoint y: 493, distance: 45.7
click at [1053, 514] on button "Next" at bounding box center [1069, 505] width 155 height 34
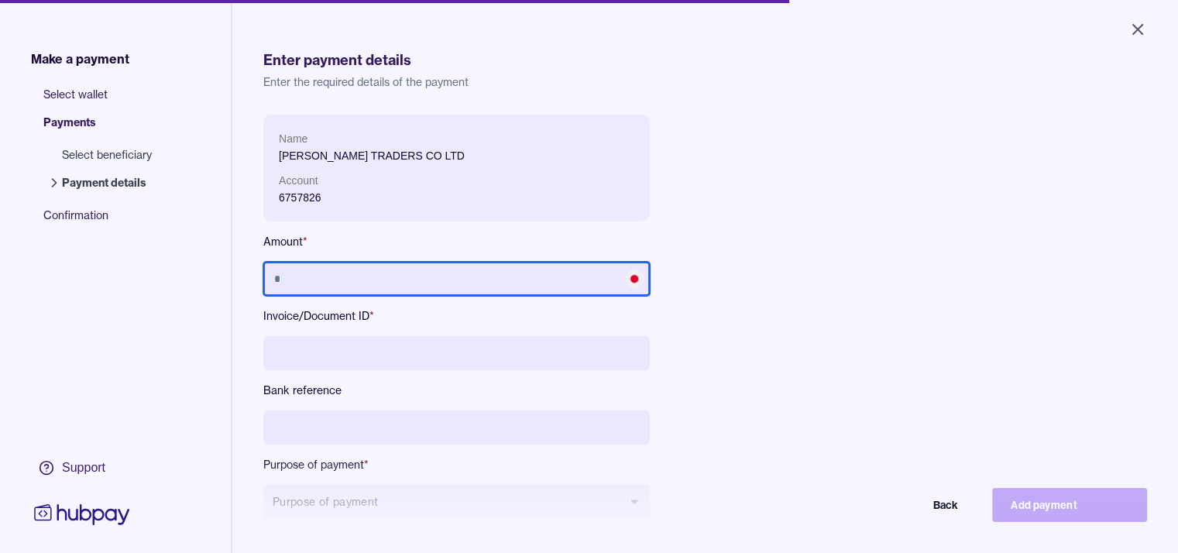
click at [407, 282] on input "text" at bounding box center [456, 279] width 386 height 34
type input "*********"
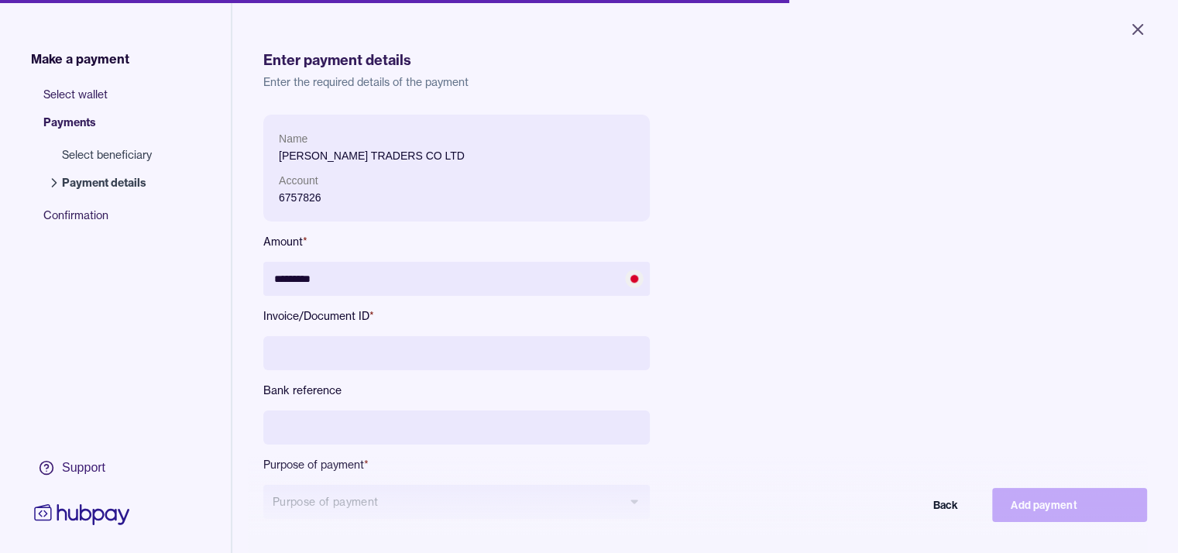
click at [440, 360] on input at bounding box center [456, 353] width 386 height 34
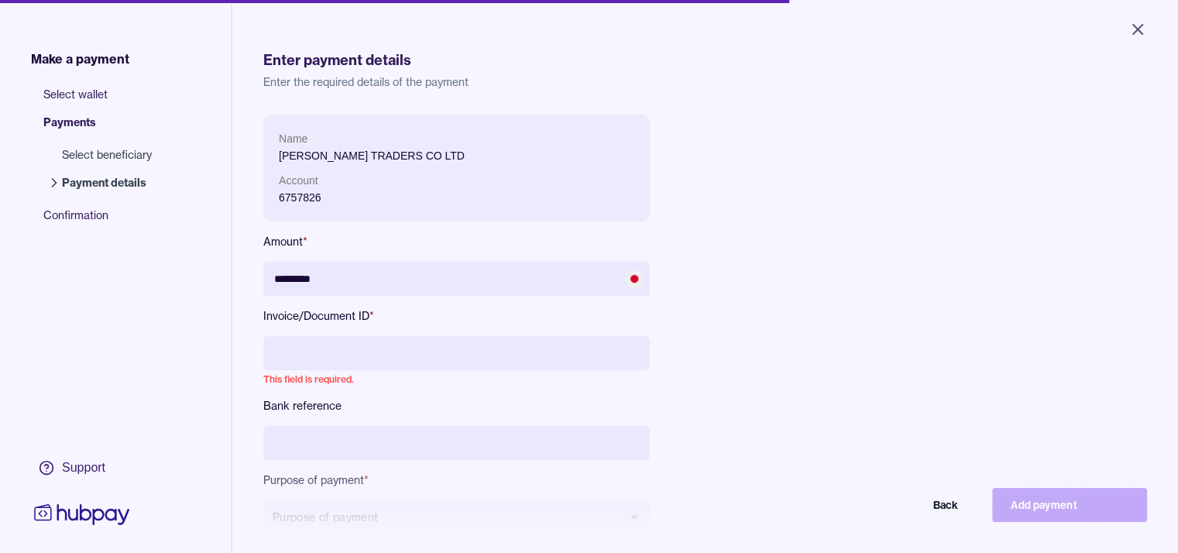
paste input "**********"
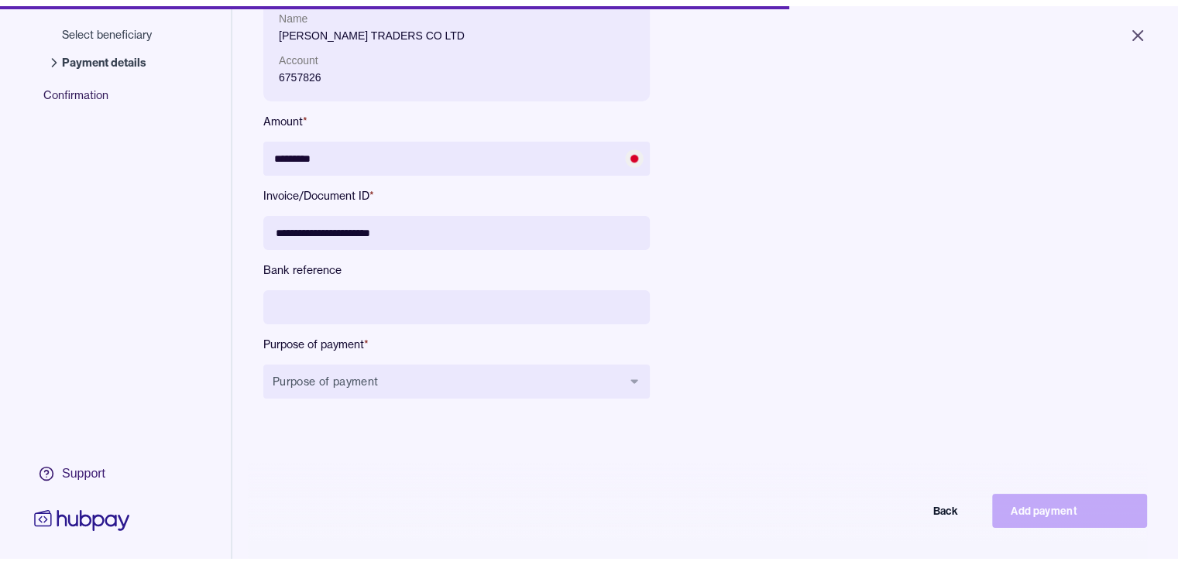
scroll to position [155, 0]
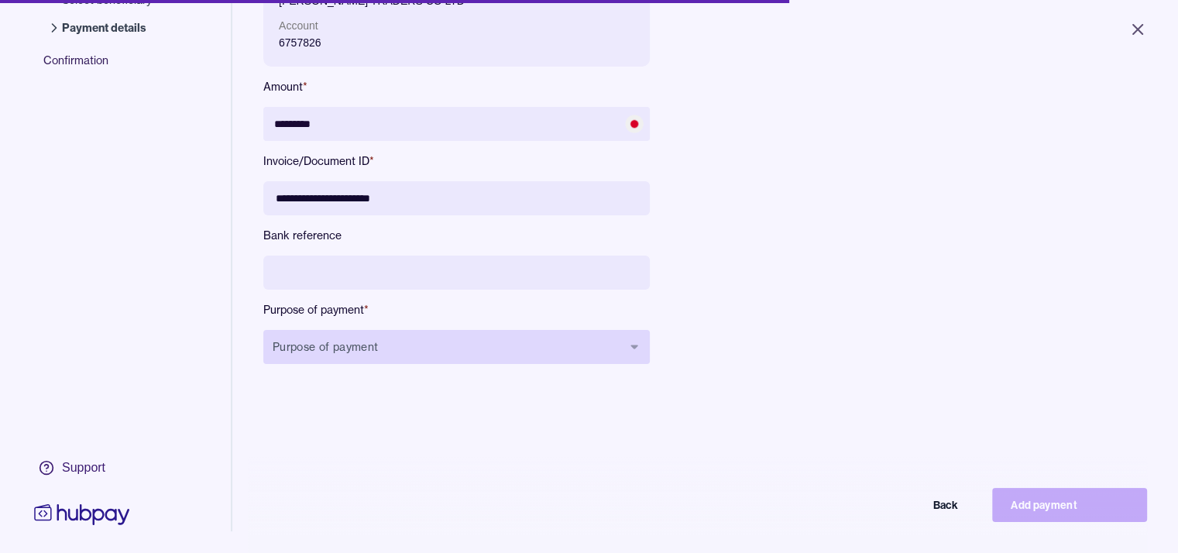
type input "**********"
click at [403, 351] on button "Purpose of payment" at bounding box center [456, 347] width 386 height 34
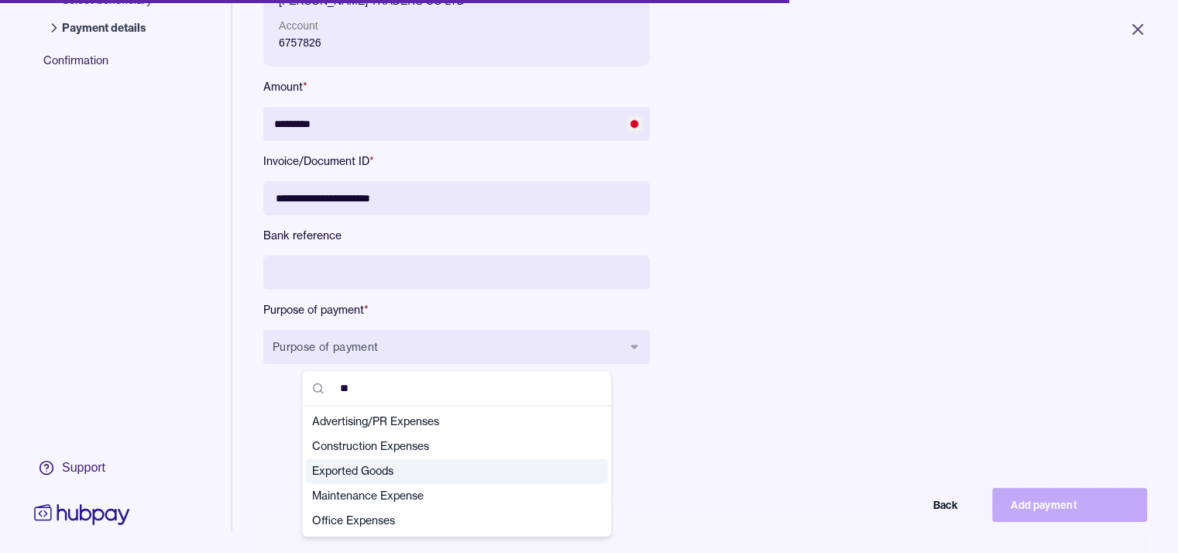
type input "**"
click at [376, 472] on span "Exported Goods" at bounding box center [447, 470] width 271 height 15
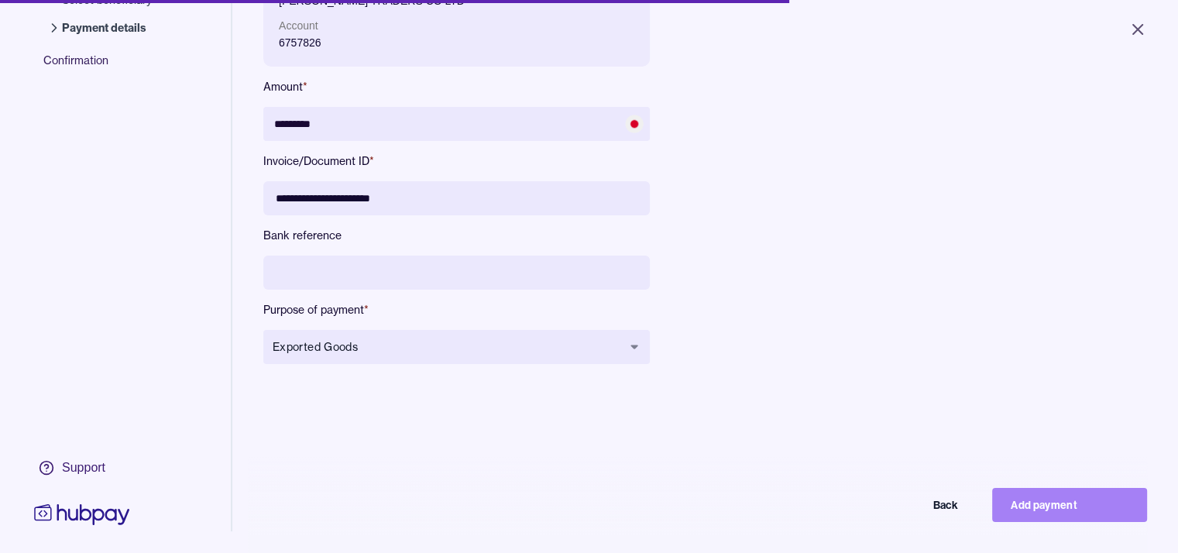
click at [1041, 509] on button "Add payment" at bounding box center [1069, 505] width 155 height 34
type input "*******"
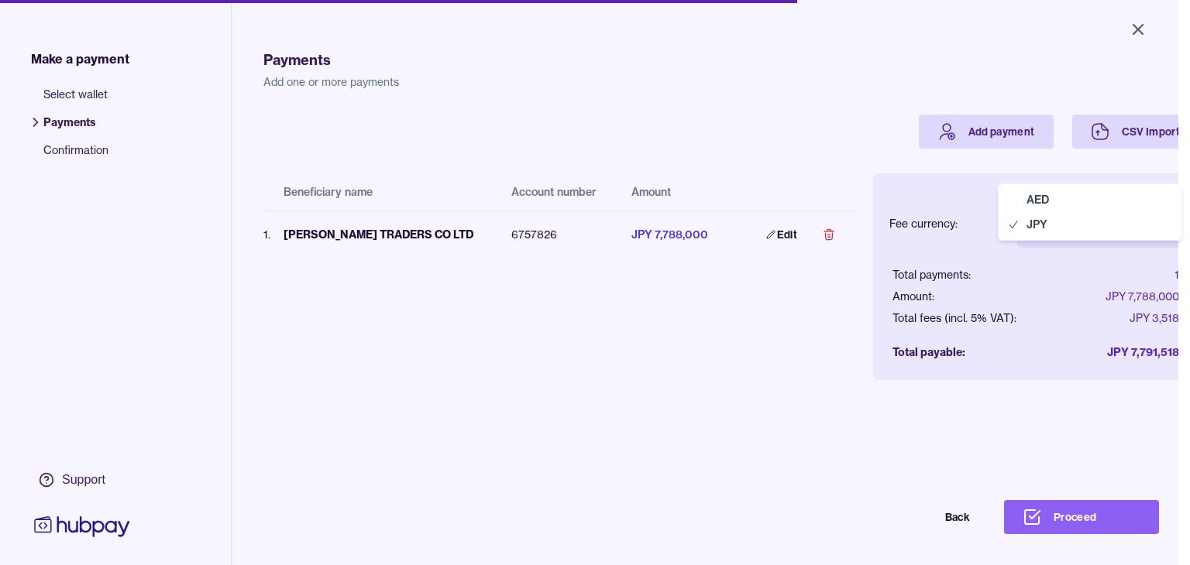
click at [1112, 209] on body "Close Make a payment Select wallet Payments Confirmation Support Payments Add o…" at bounding box center [589, 282] width 1178 height 565
select select "***"
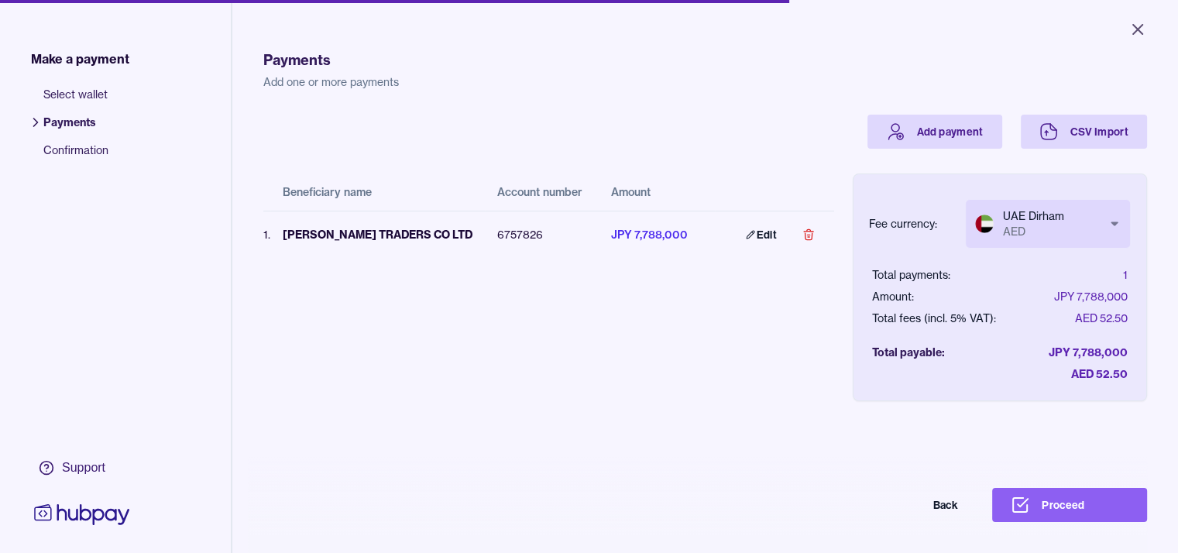
drag, startPoint x: 705, startPoint y: 345, endPoint x: 687, endPoint y: 348, distance: 18.1
click at [695, 347] on div "Beneficiary name Account number Amount 1 . [PERSON_NAME] TRADERS CO LTD 6757826…" at bounding box center [548, 263] width 571 height 228
click at [1027, 512] on icon at bounding box center [1020, 505] width 14 height 14
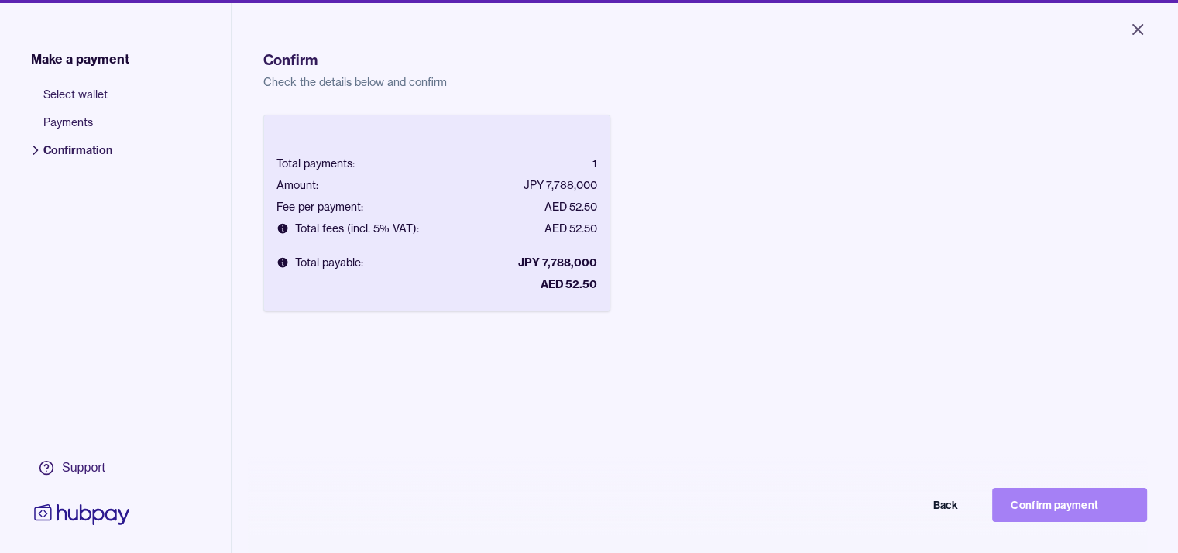
click at [1044, 512] on button "Confirm payment" at bounding box center [1069, 505] width 155 height 34
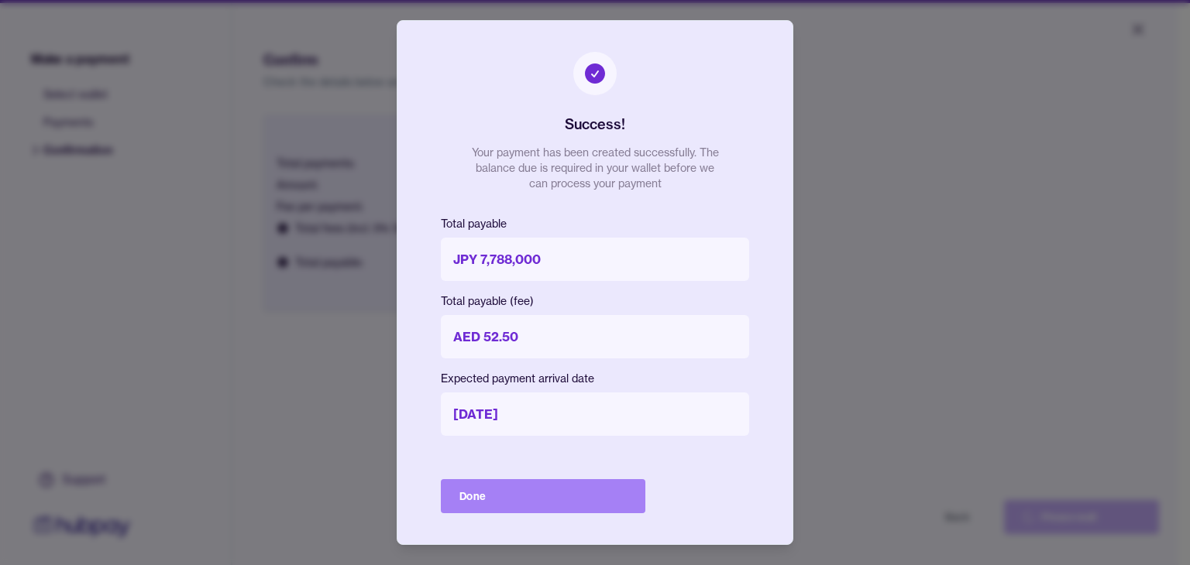
click at [531, 506] on button "Done" at bounding box center [543, 496] width 204 height 34
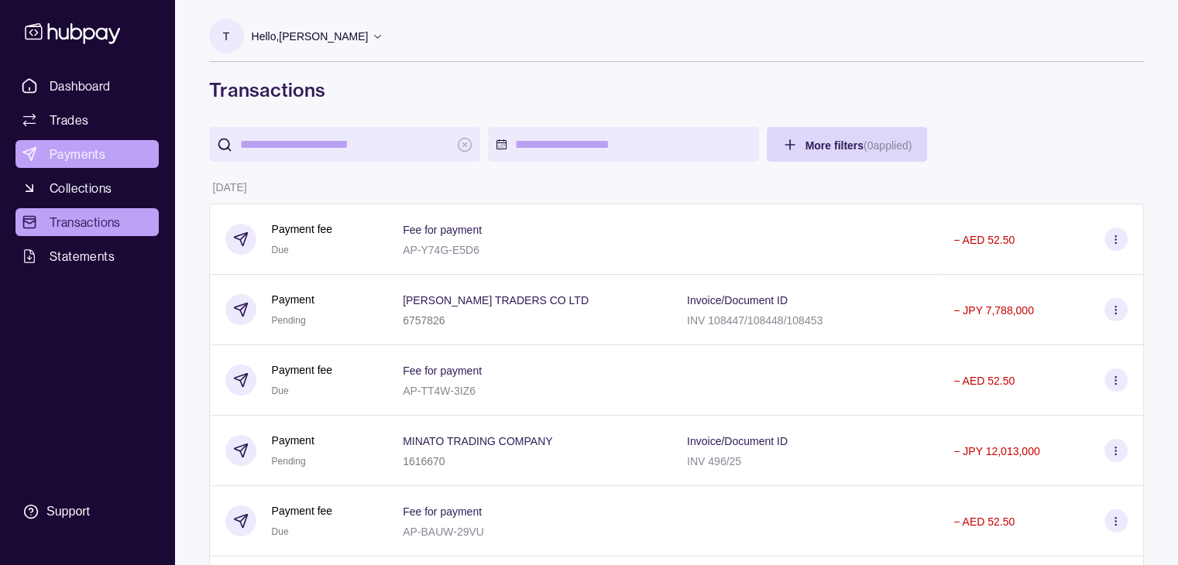
click at [78, 160] on span "Payments" at bounding box center [78, 154] width 56 height 19
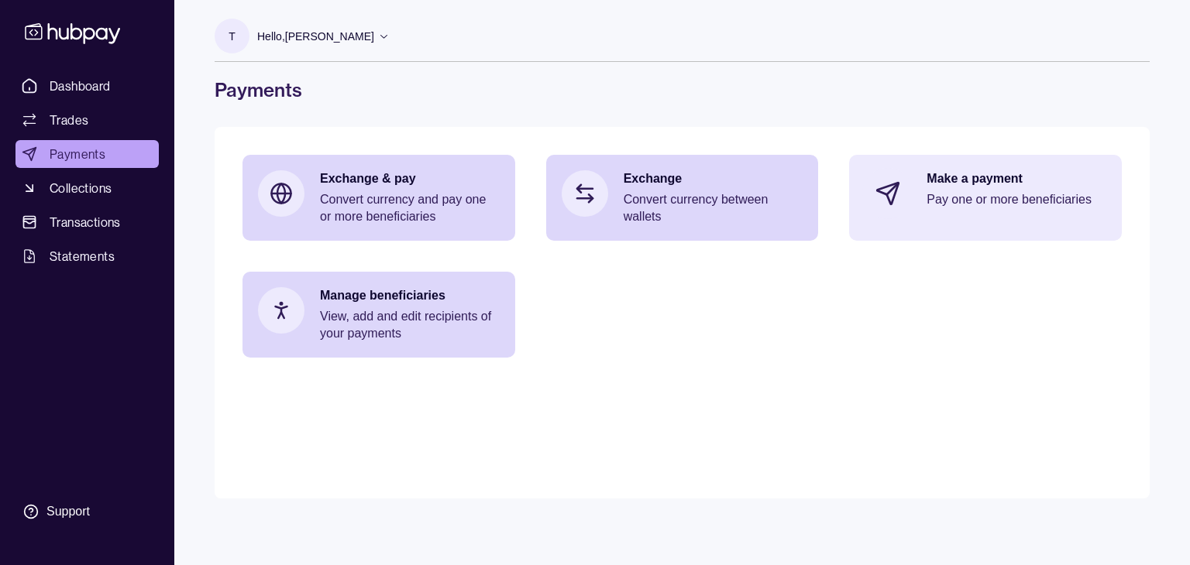
click at [974, 201] on p "Pay one or more beneficiaries" at bounding box center [1016, 199] width 180 height 17
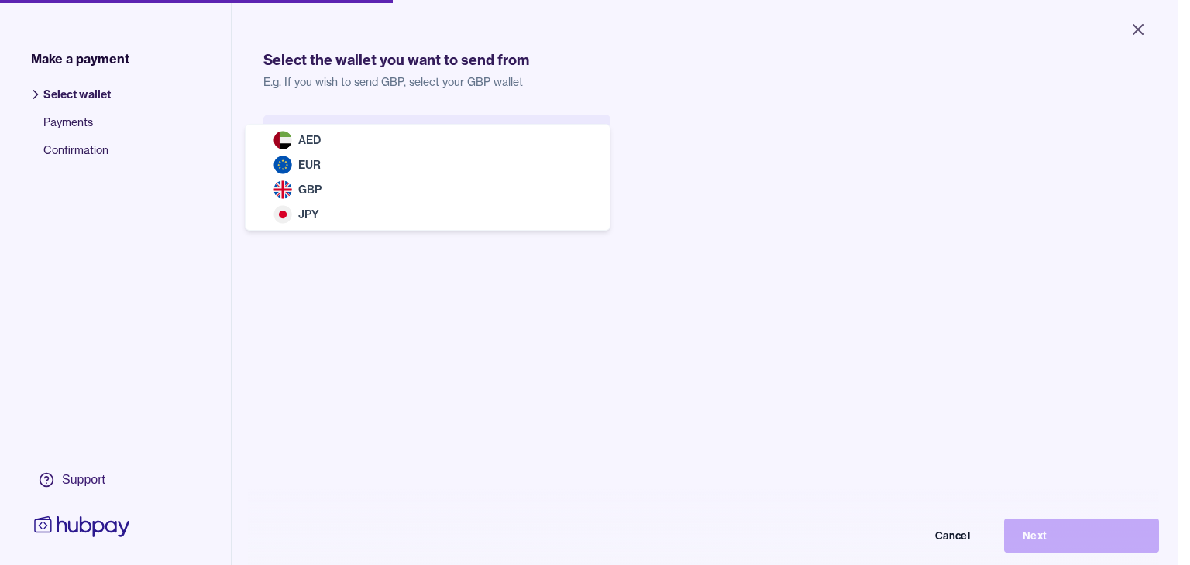
click at [565, 149] on body "Close Make a payment Select wallet Payments Confirmation Support Select the wal…" at bounding box center [589, 282] width 1178 height 565
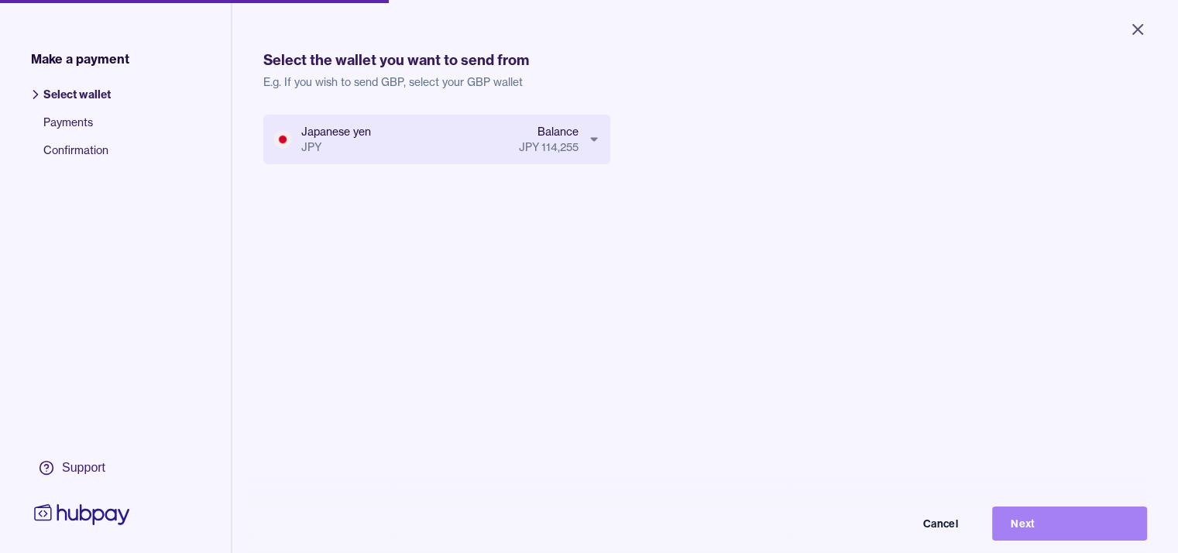
click at [1053, 533] on button "Next" at bounding box center [1069, 524] width 155 height 34
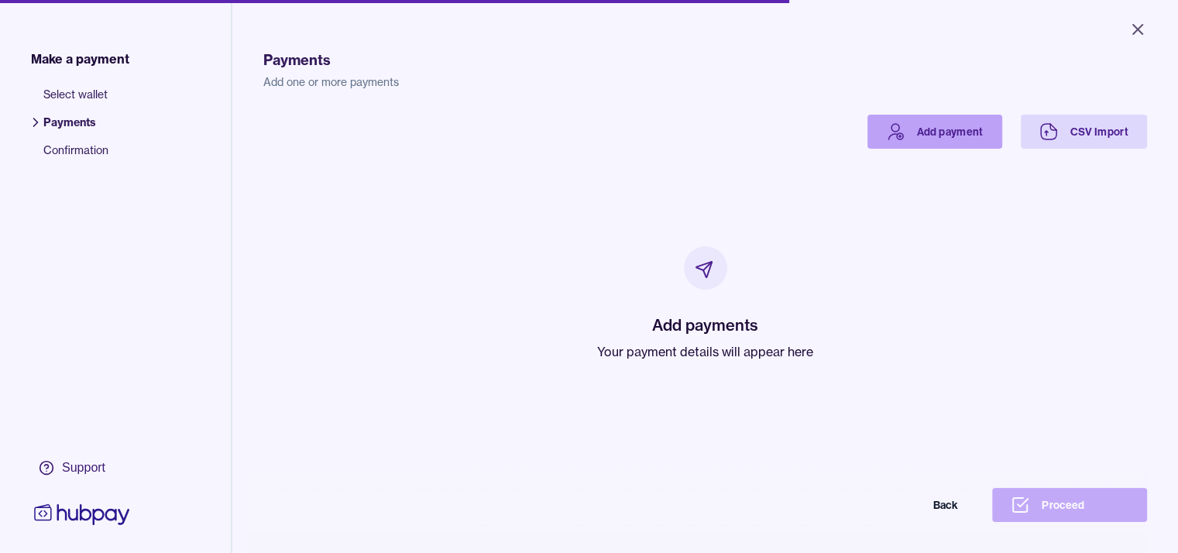
click at [968, 120] on link "Add payment" at bounding box center [934, 132] width 135 height 34
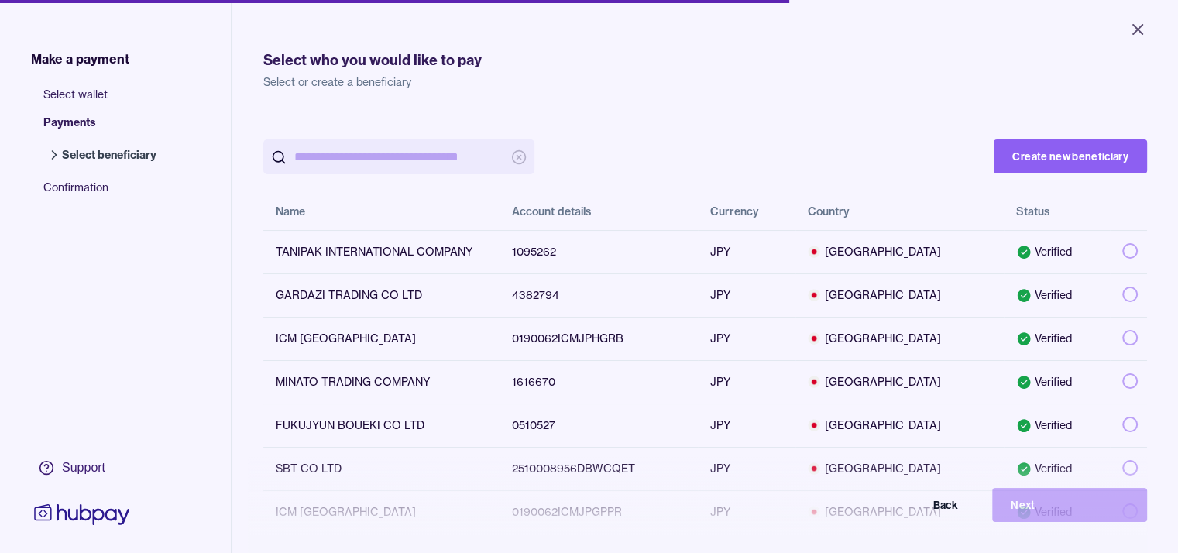
click at [397, 151] on input "search" at bounding box center [398, 156] width 209 height 35
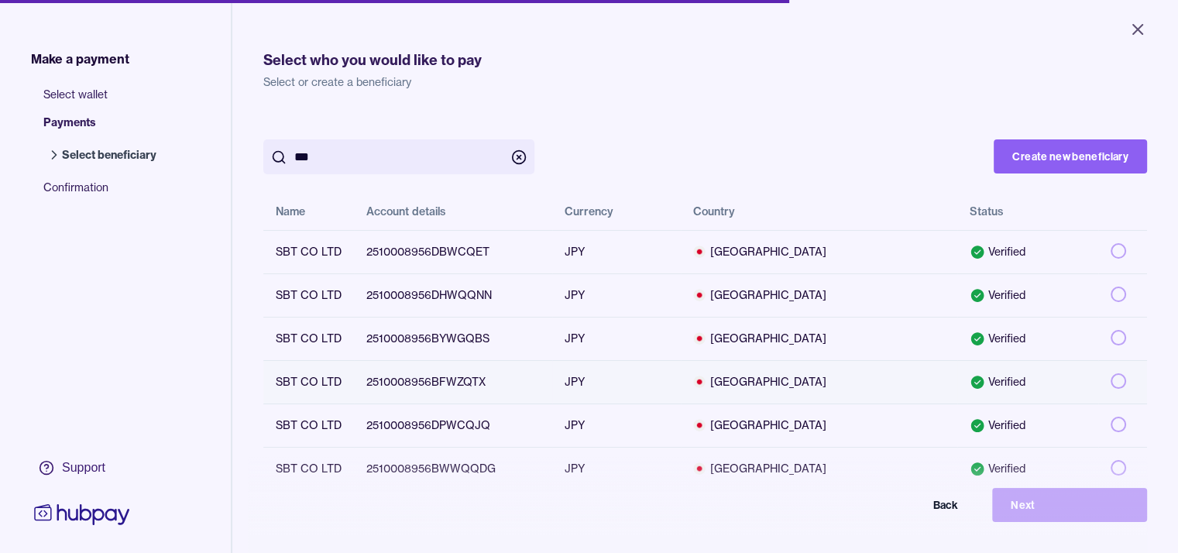
type input "***"
click at [1126, 338] on button "button" at bounding box center [1118, 337] width 15 height 15
click at [1056, 518] on button "Next" at bounding box center [1069, 505] width 155 height 34
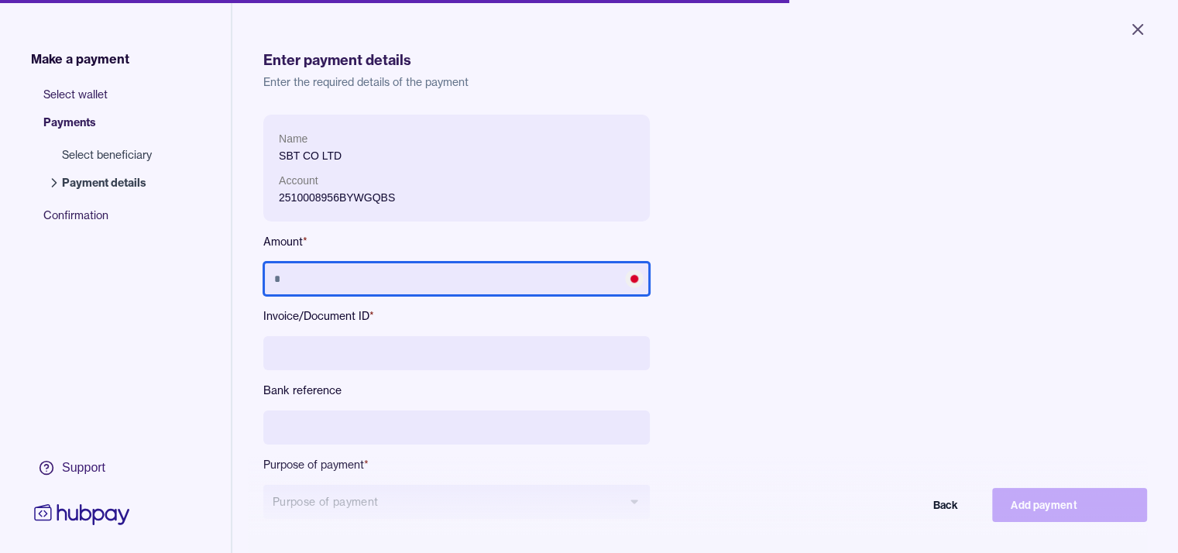
click at [424, 273] on input "text" at bounding box center [456, 279] width 386 height 34
type input "*********"
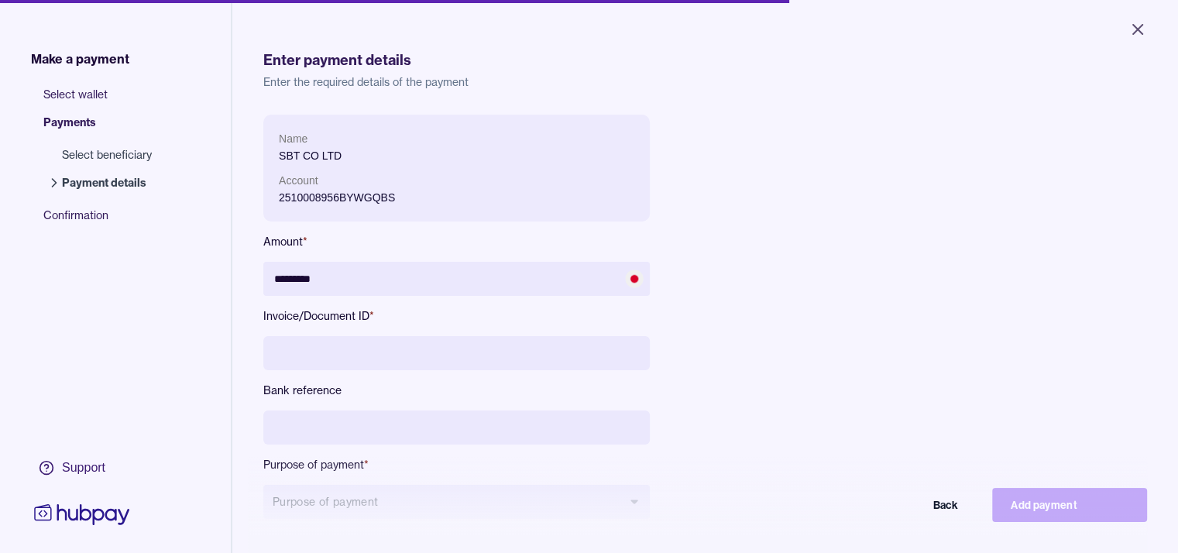
click at [480, 342] on input at bounding box center [456, 353] width 386 height 34
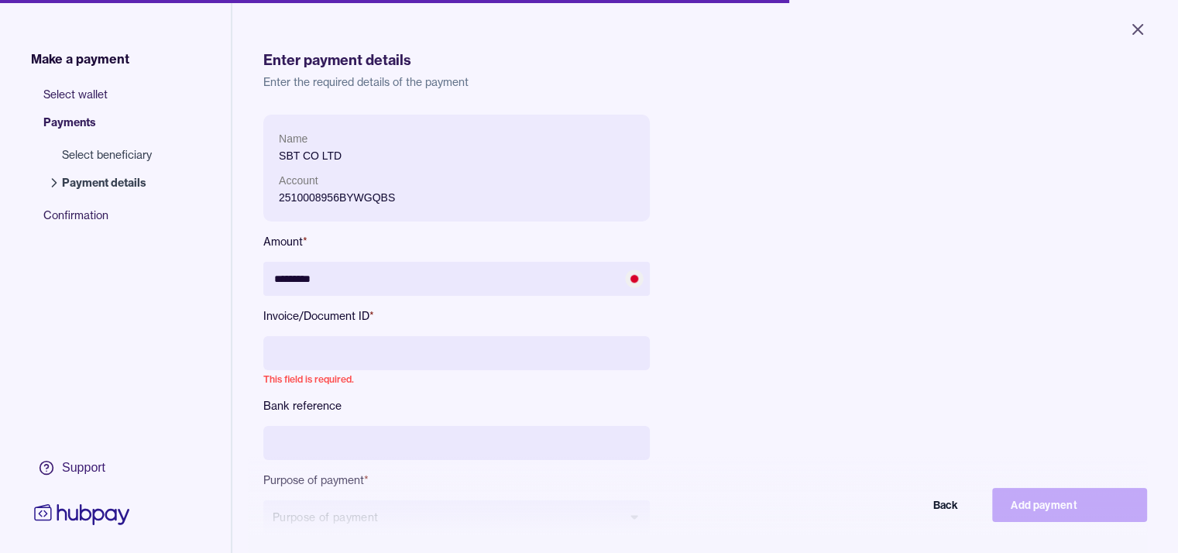
paste input "**********"
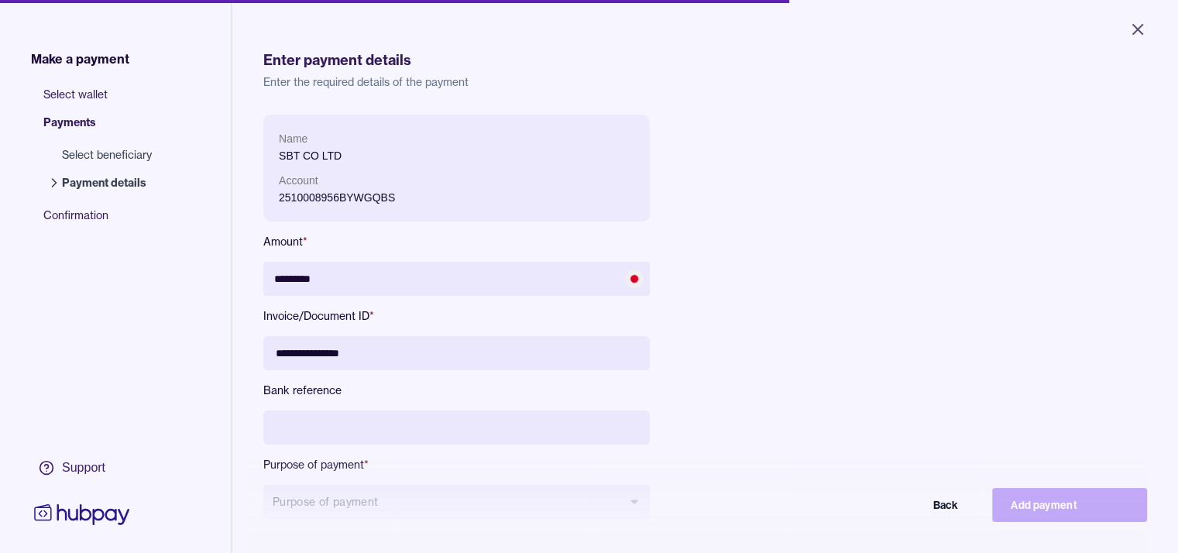
drag, startPoint x: 273, startPoint y: 351, endPoint x: 318, endPoint y: 376, distance: 52.4
click at [280, 354] on input "**********" at bounding box center [456, 353] width 386 height 34
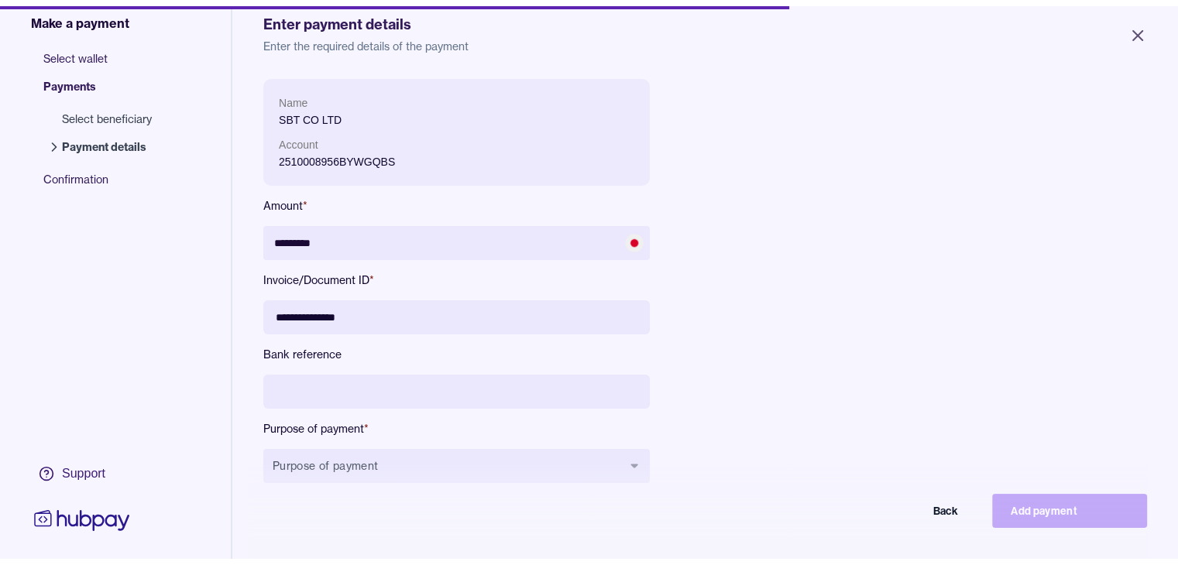
scroll to position [155, 0]
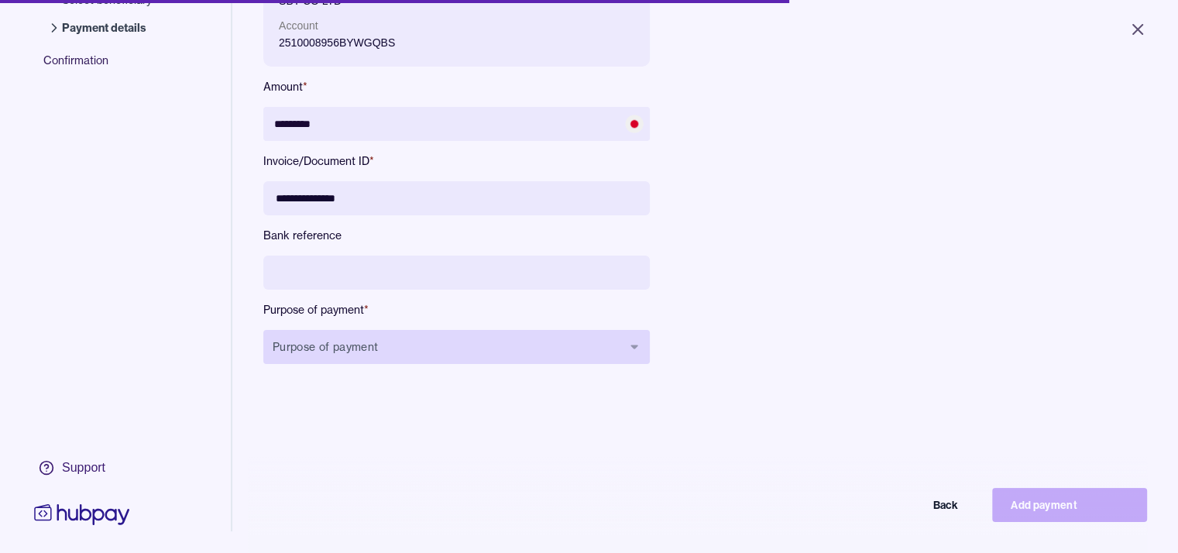
type input "**********"
click at [343, 347] on button "Purpose of payment" at bounding box center [456, 347] width 386 height 34
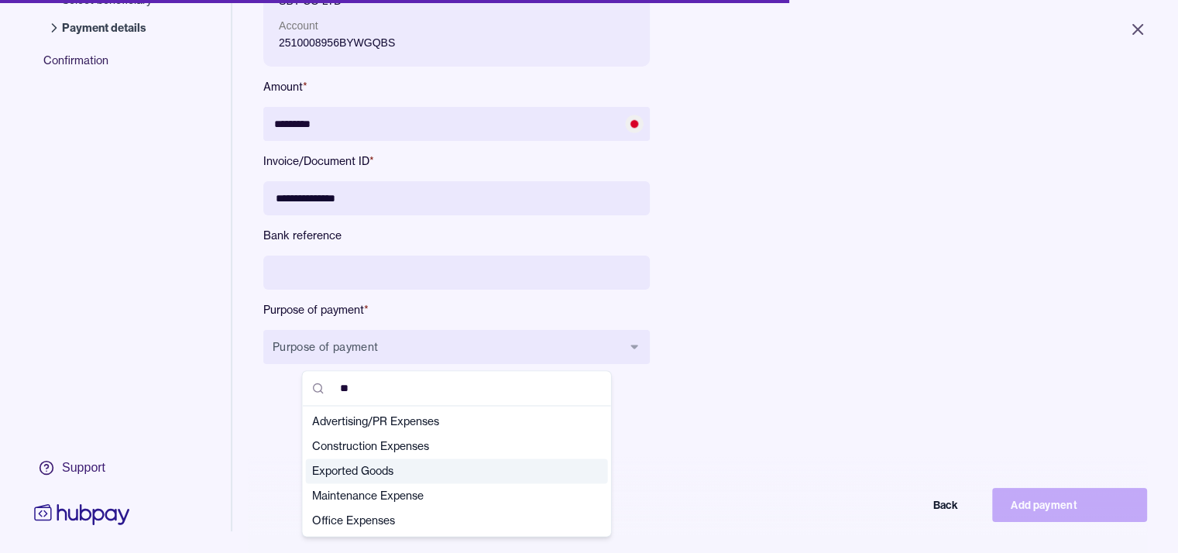
type input "**"
click at [356, 476] on span "Exported Goods" at bounding box center [447, 470] width 271 height 15
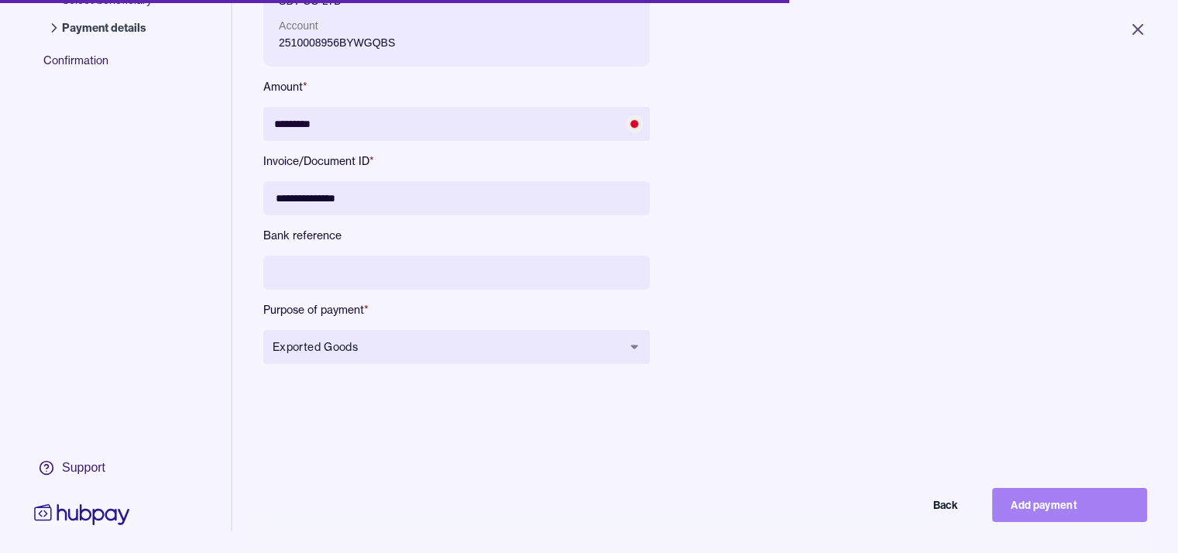
click at [1049, 515] on button "Add payment" at bounding box center [1069, 505] width 155 height 34
type input "*******"
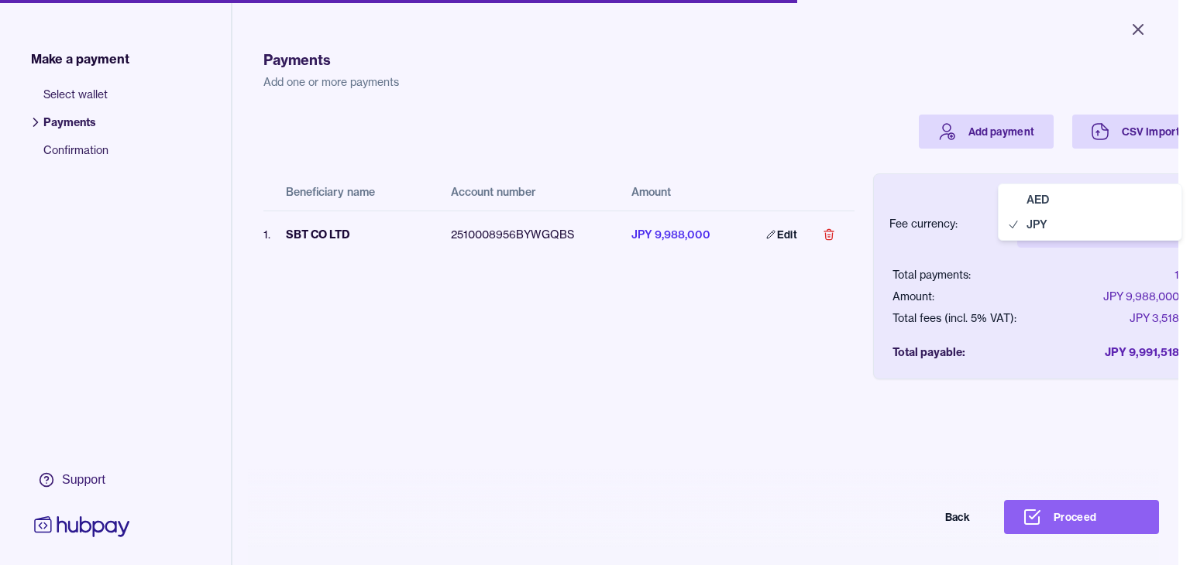
click at [1095, 230] on body "Close Make a payment Select wallet Payments Confirmation Support Payments Add o…" at bounding box center [589, 282] width 1178 height 565
select select "***"
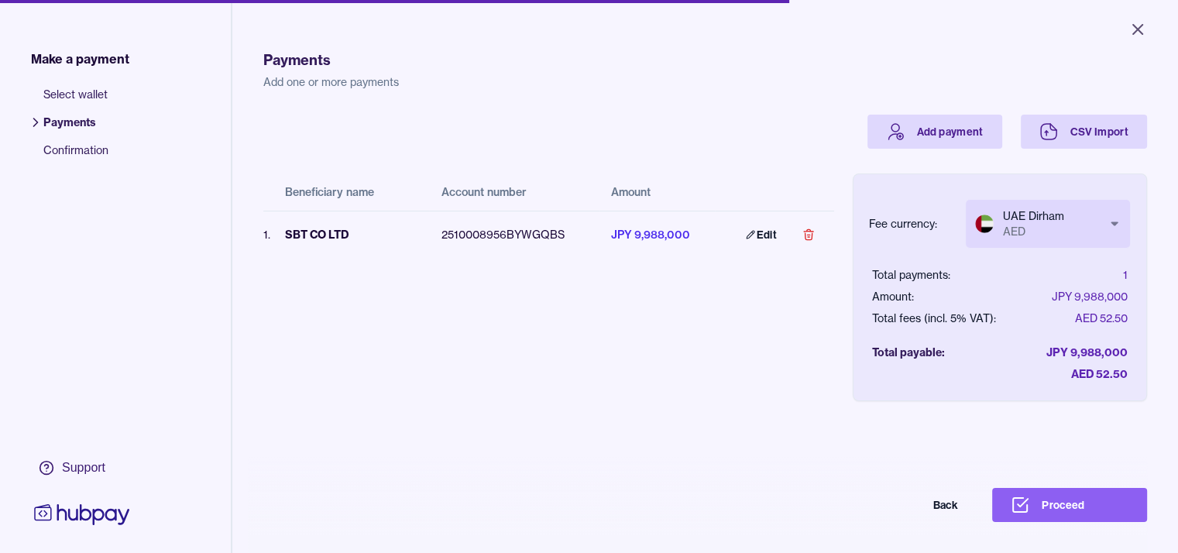
click at [680, 391] on div "Beneficiary name Account number Amount 1 . SBT CO LTD 2510008956BYWGQBS JPY 9,9…" at bounding box center [705, 275] width 884 height 252
click at [1066, 515] on button "Proceed" at bounding box center [1069, 505] width 155 height 34
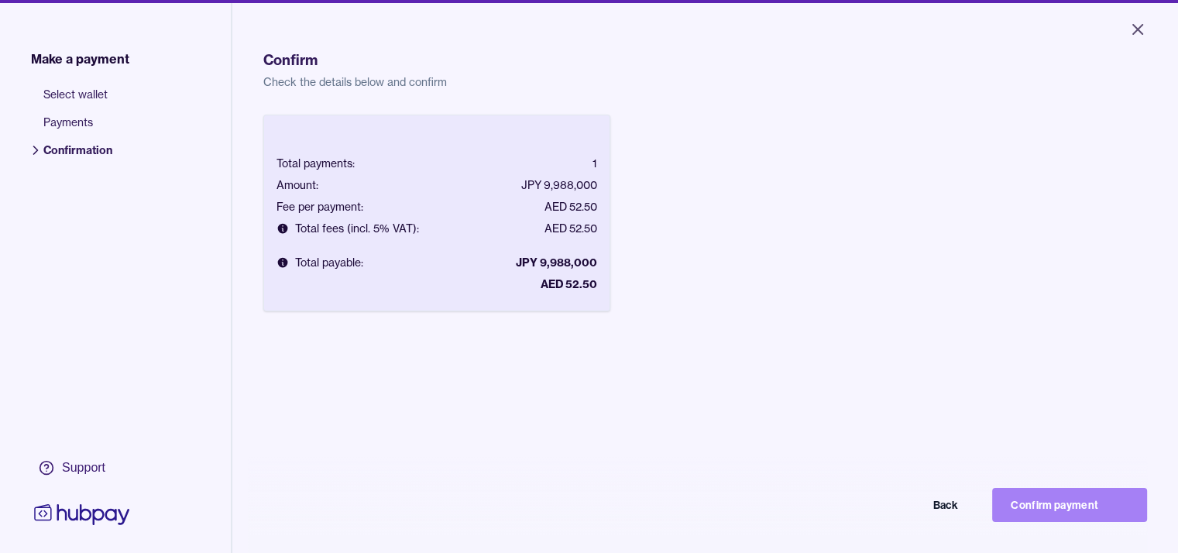
click at [1053, 519] on button "Confirm payment" at bounding box center [1069, 505] width 155 height 34
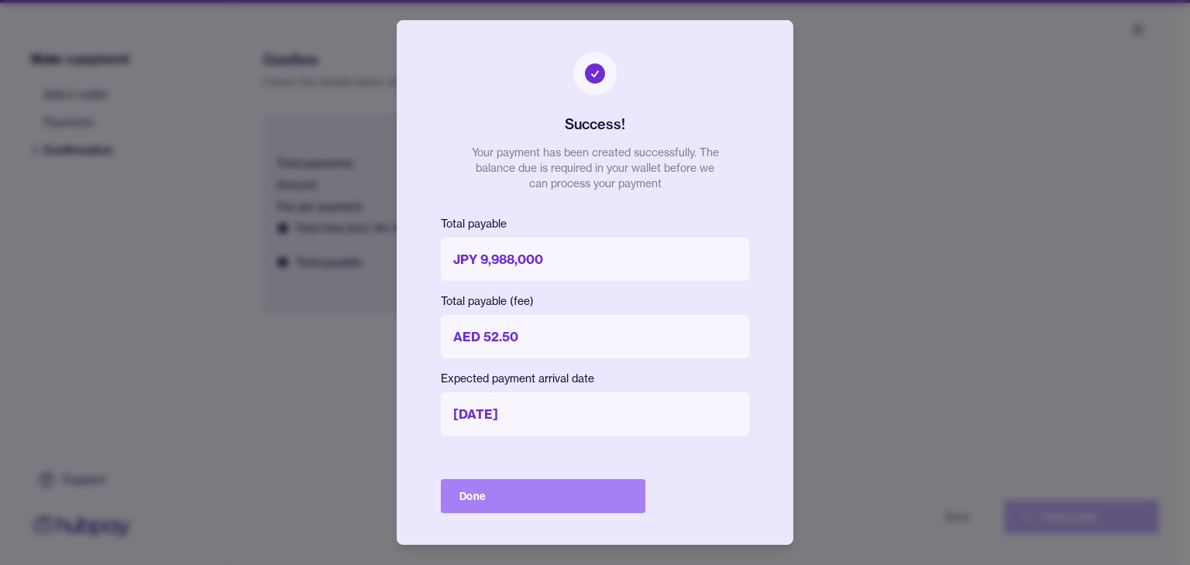
click at [592, 496] on button "Done" at bounding box center [543, 496] width 204 height 34
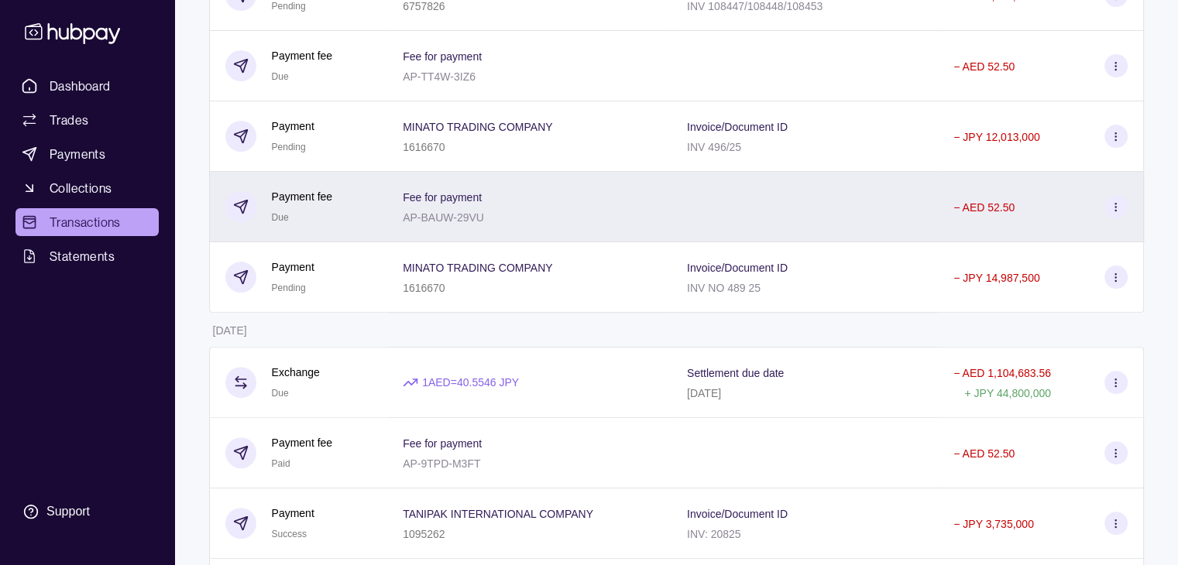
scroll to position [465, 0]
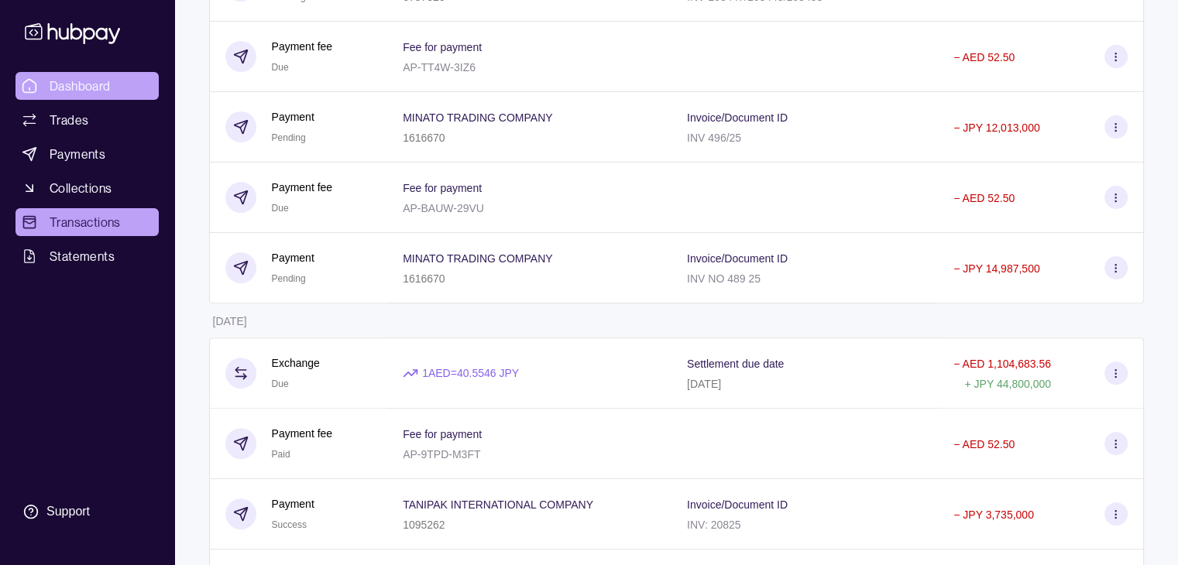
click at [84, 87] on span "Dashboard" at bounding box center [80, 86] width 61 height 19
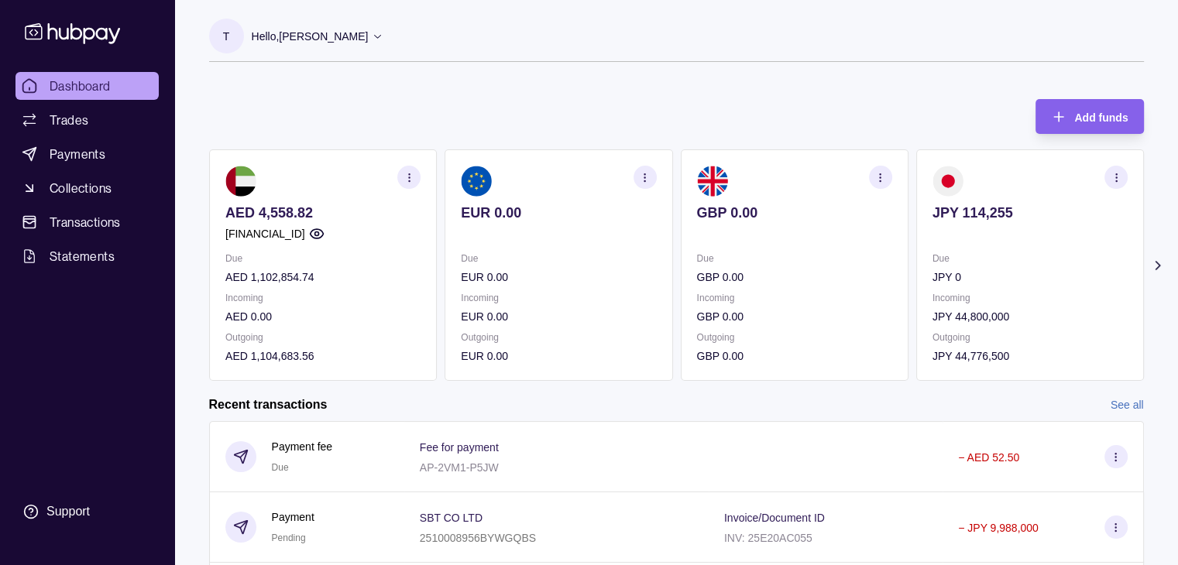
click at [826, 413] on div "Recent transactions See all" at bounding box center [676, 405] width 935 height 17
click at [340, 33] on p "Hello, [PERSON_NAME]" at bounding box center [310, 36] width 117 height 17
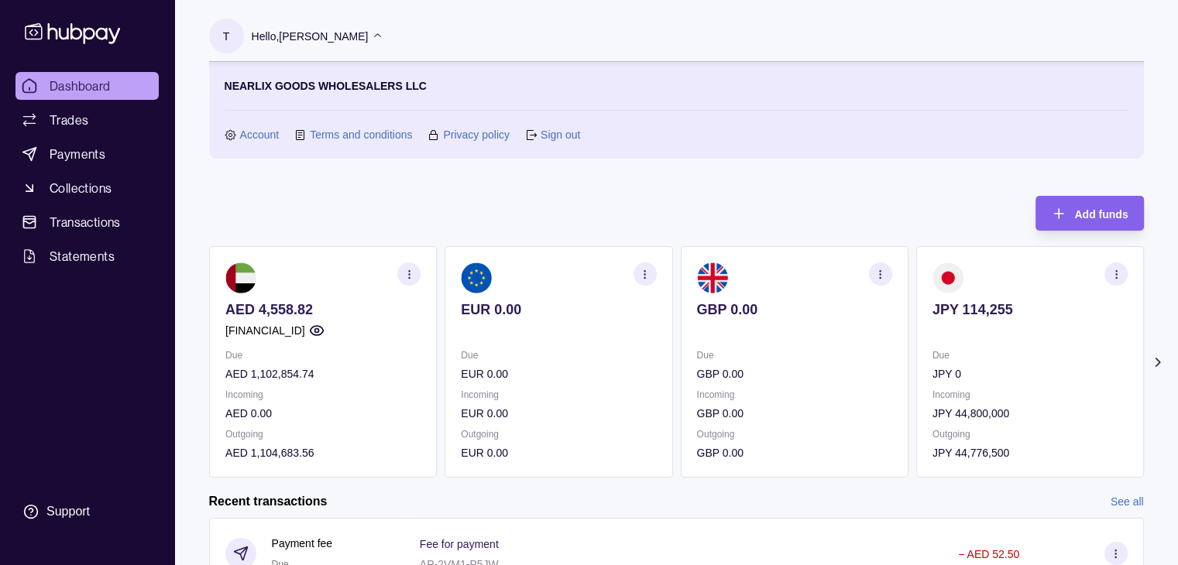
click at [563, 138] on link "Sign out" at bounding box center [561, 134] width 40 height 17
